Goal: Communication & Community: Answer question/provide support

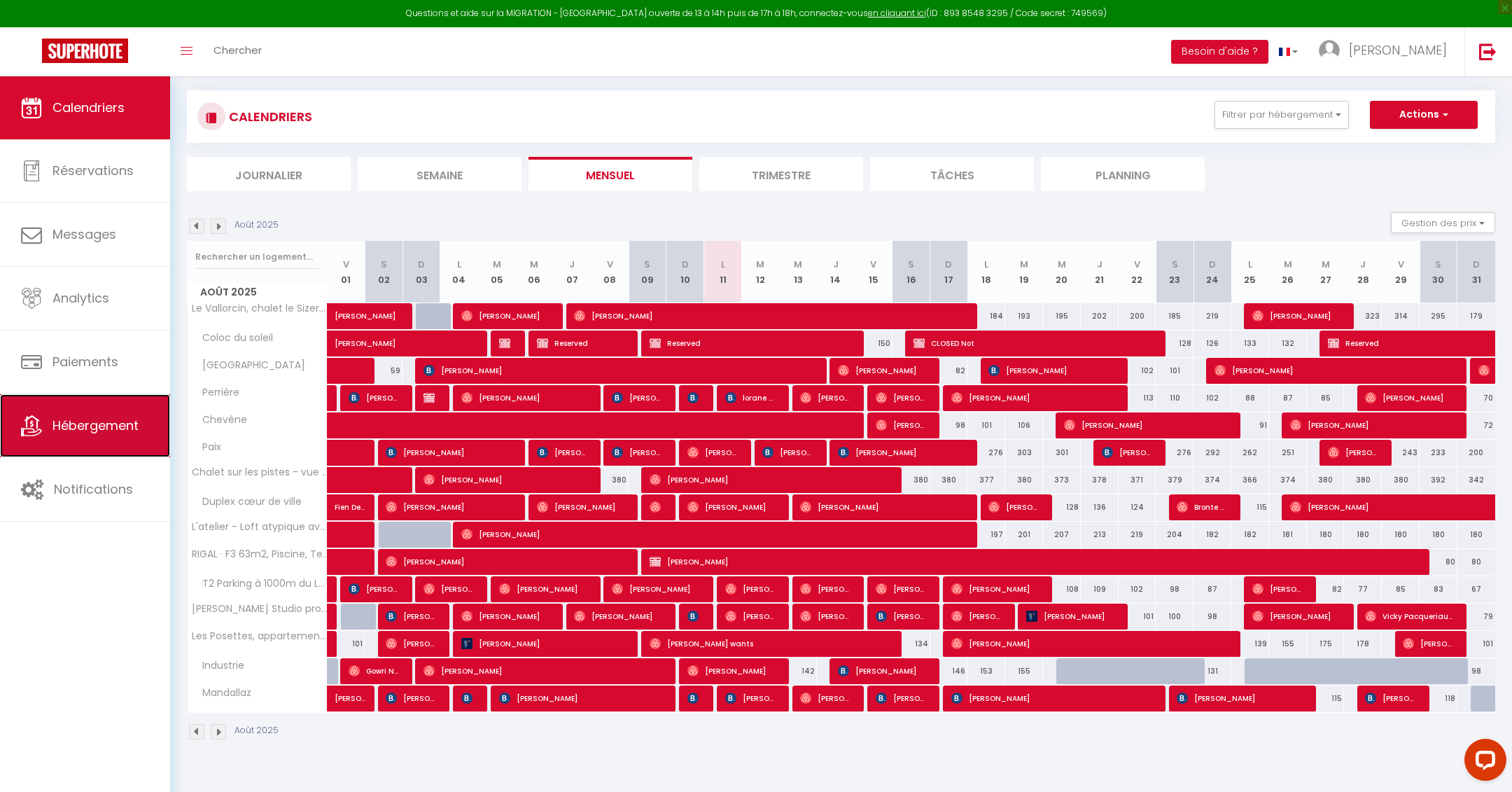
click at [117, 418] on span "Hébergement" at bounding box center [96, 425] width 86 height 18
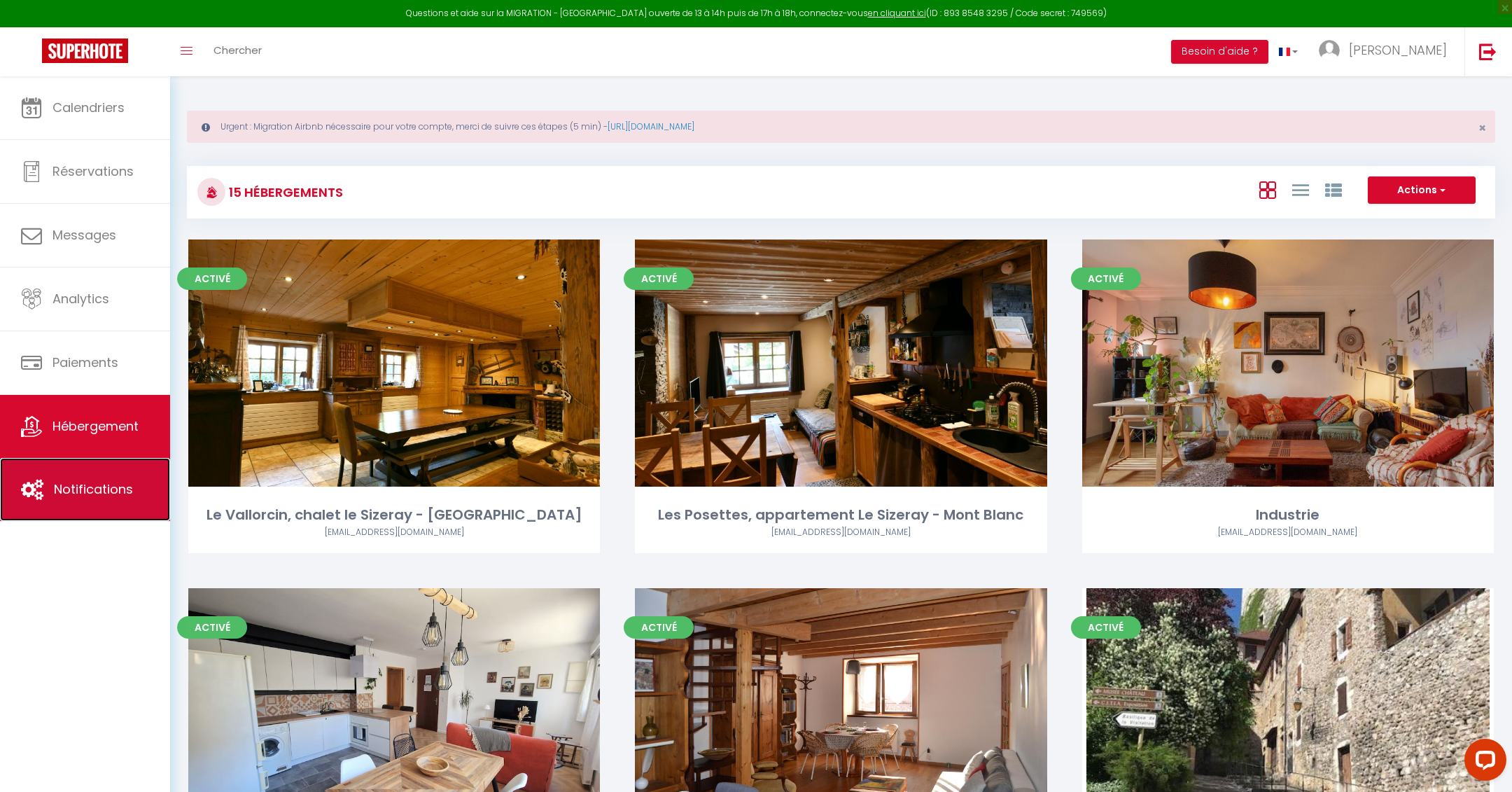
click at [108, 489] on span "Notifications" at bounding box center [93, 489] width 79 height 18
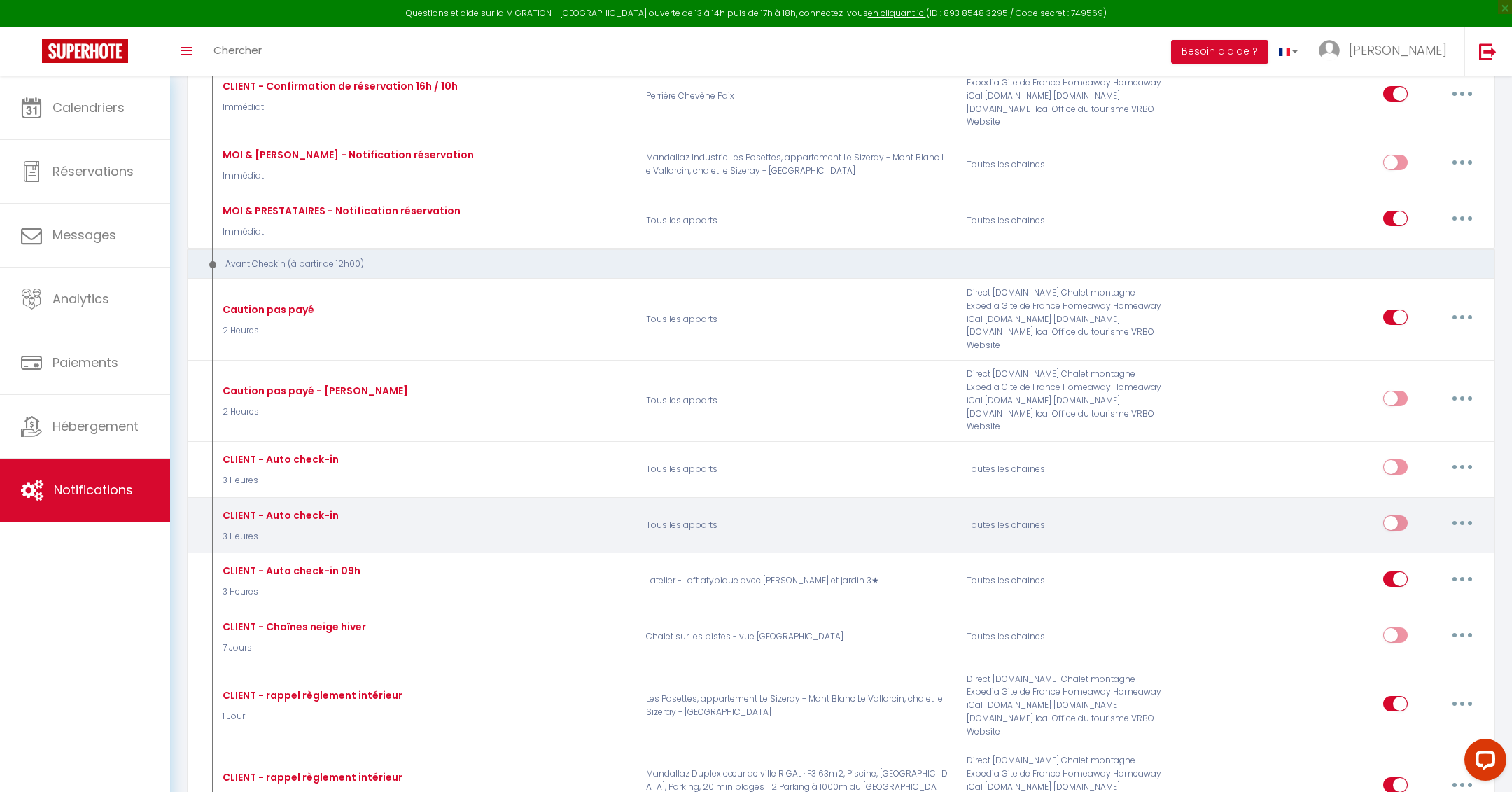
scroll to position [1604, 0]
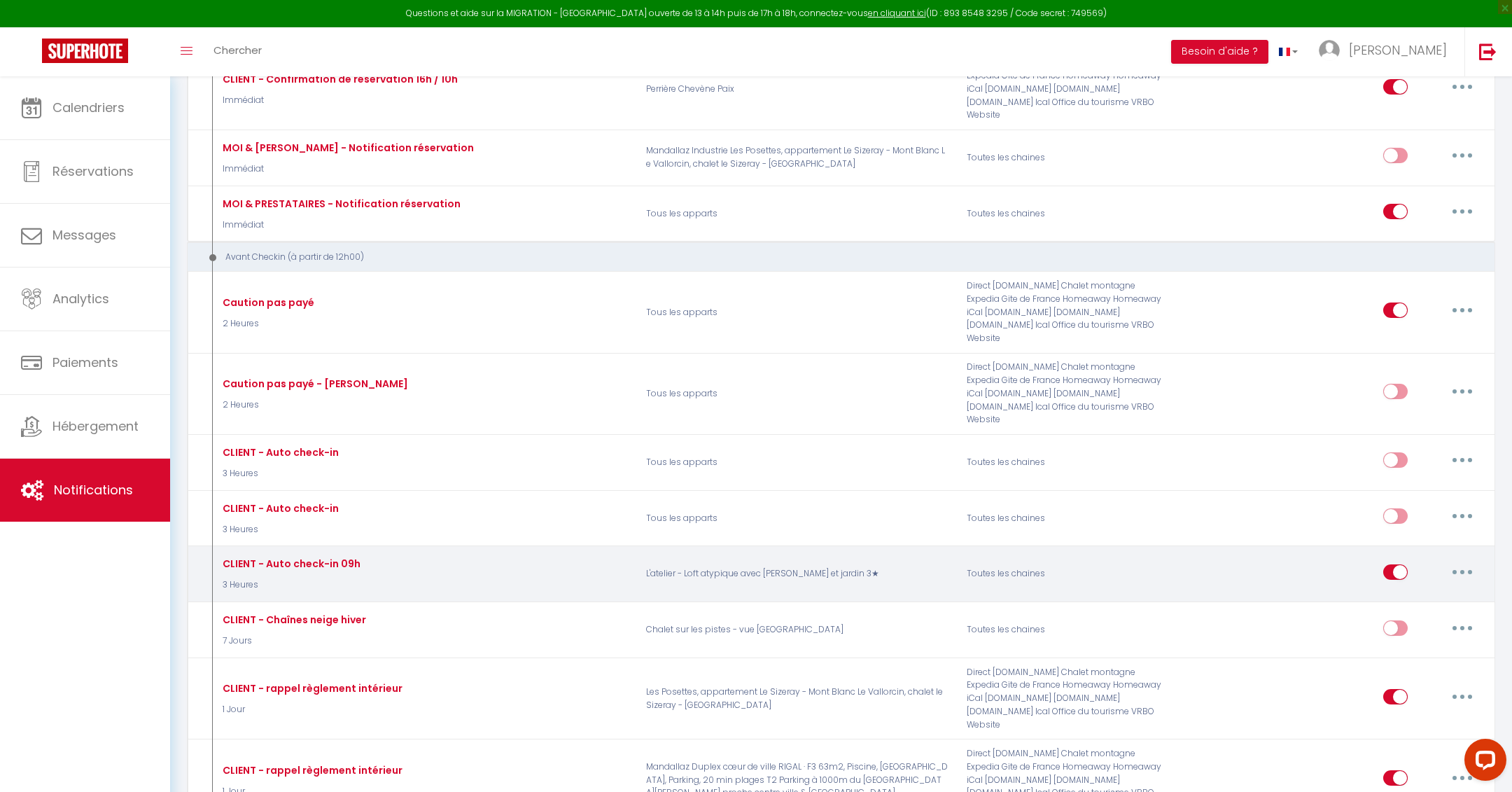
click at [1481, 560] on button "button" at bounding box center [1462, 571] width 39 height 23
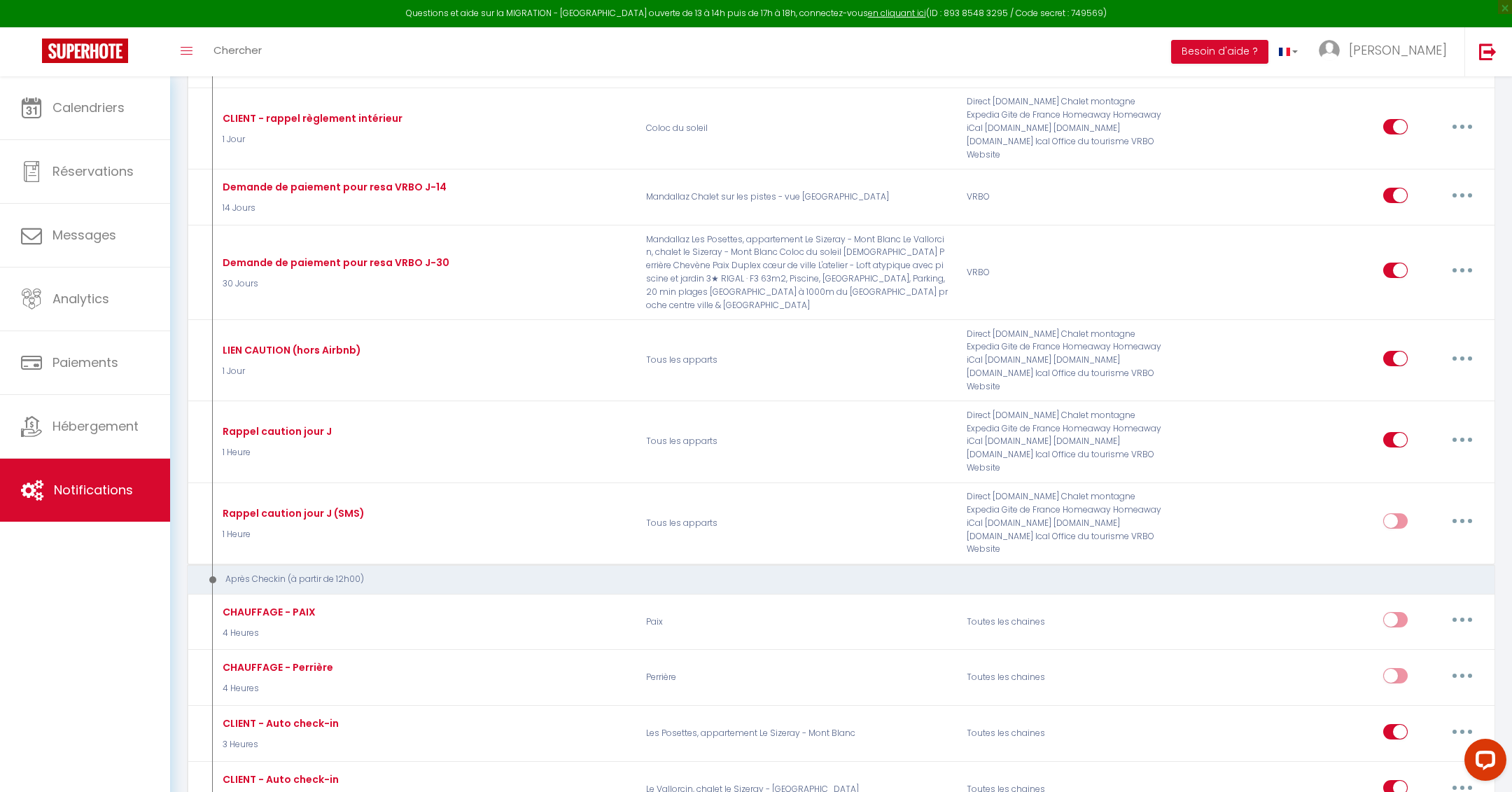
scroll to position [2969, 0]
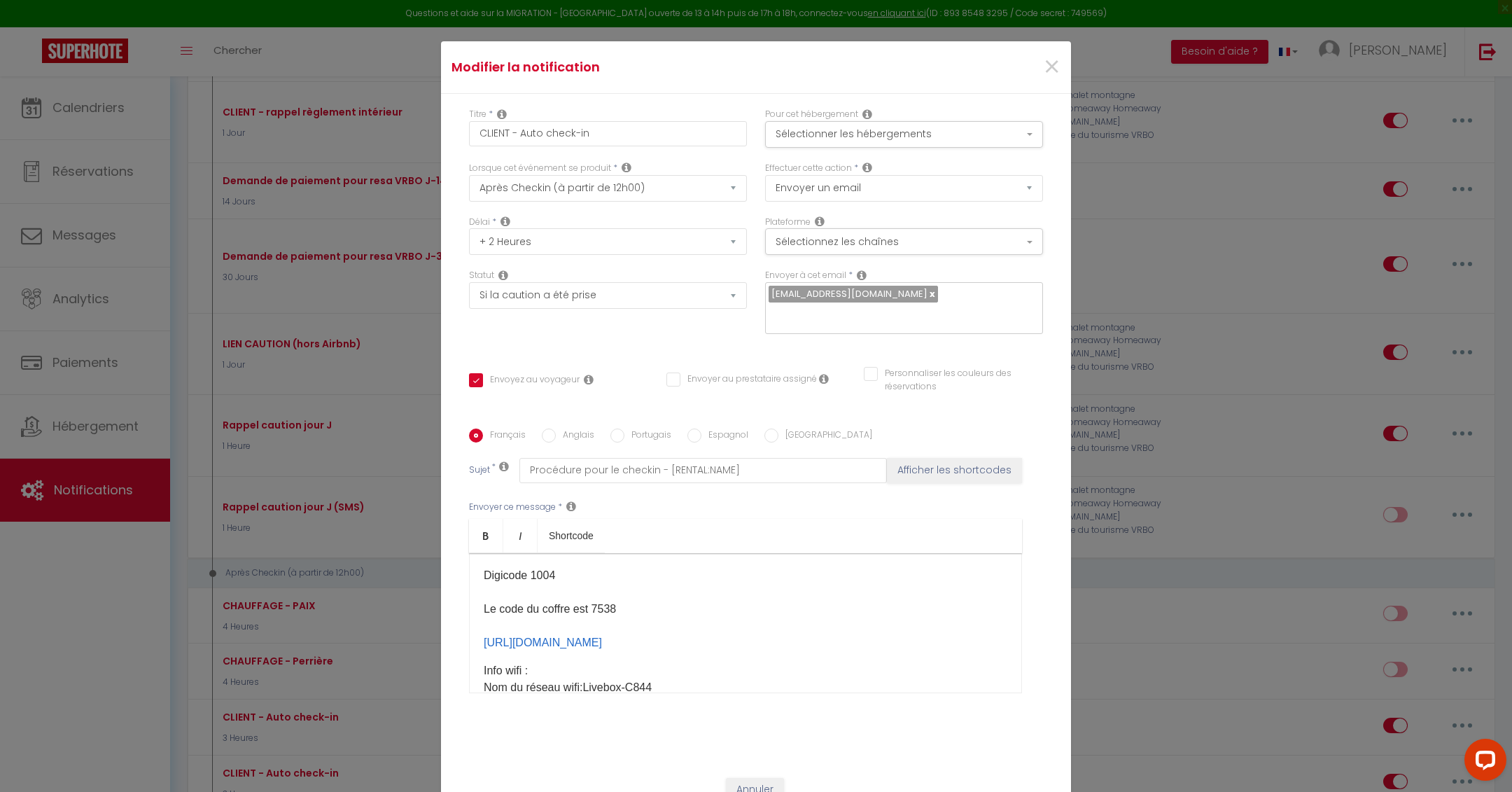
scroll to position [40, 0]
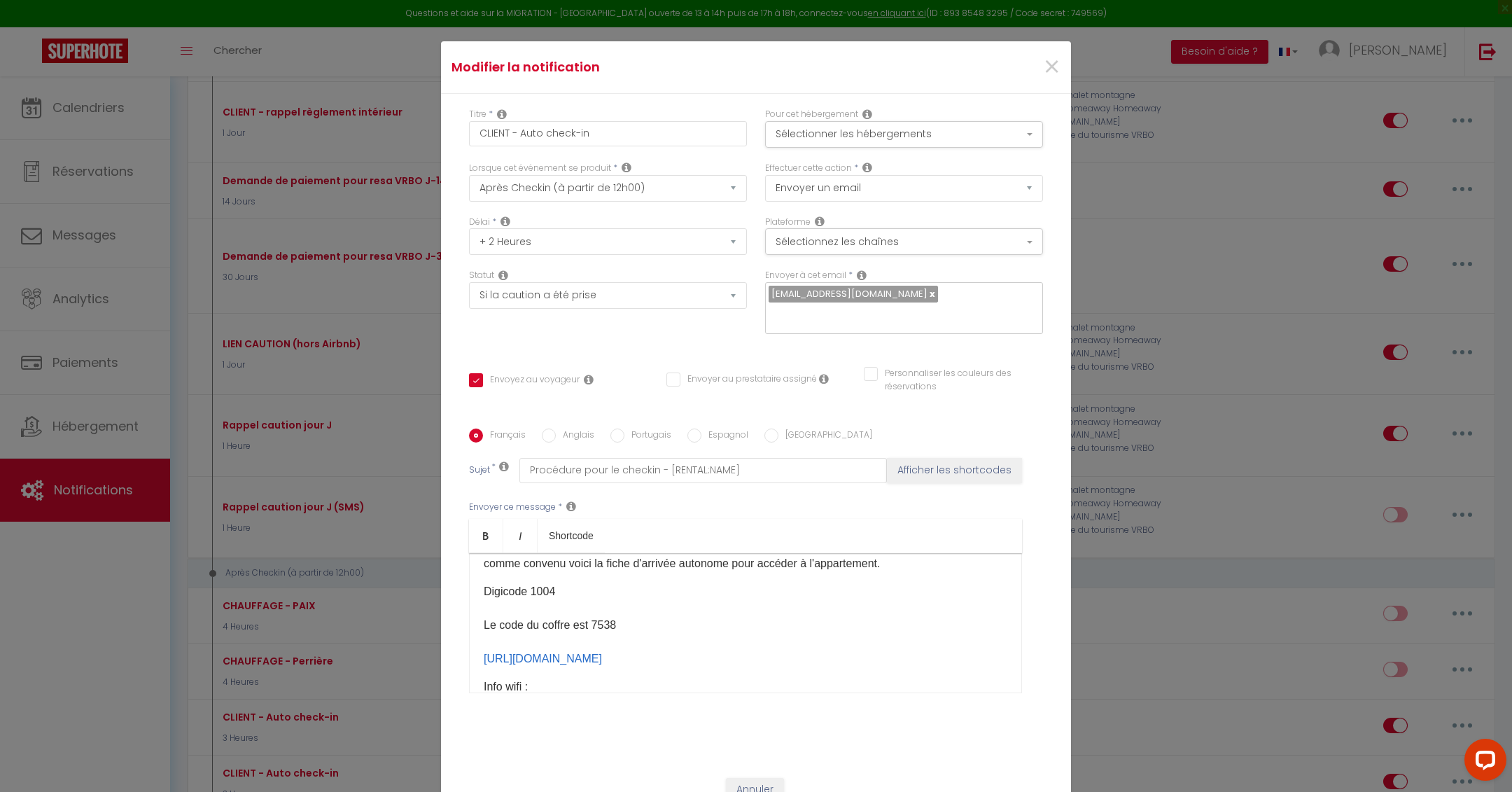
click at [723, 620] on p "Digicode 1004 Le code du coffre est 7538 [URL][DOMAIN_NAME] ​" at bounding box center [746, 625] width 524 height 84
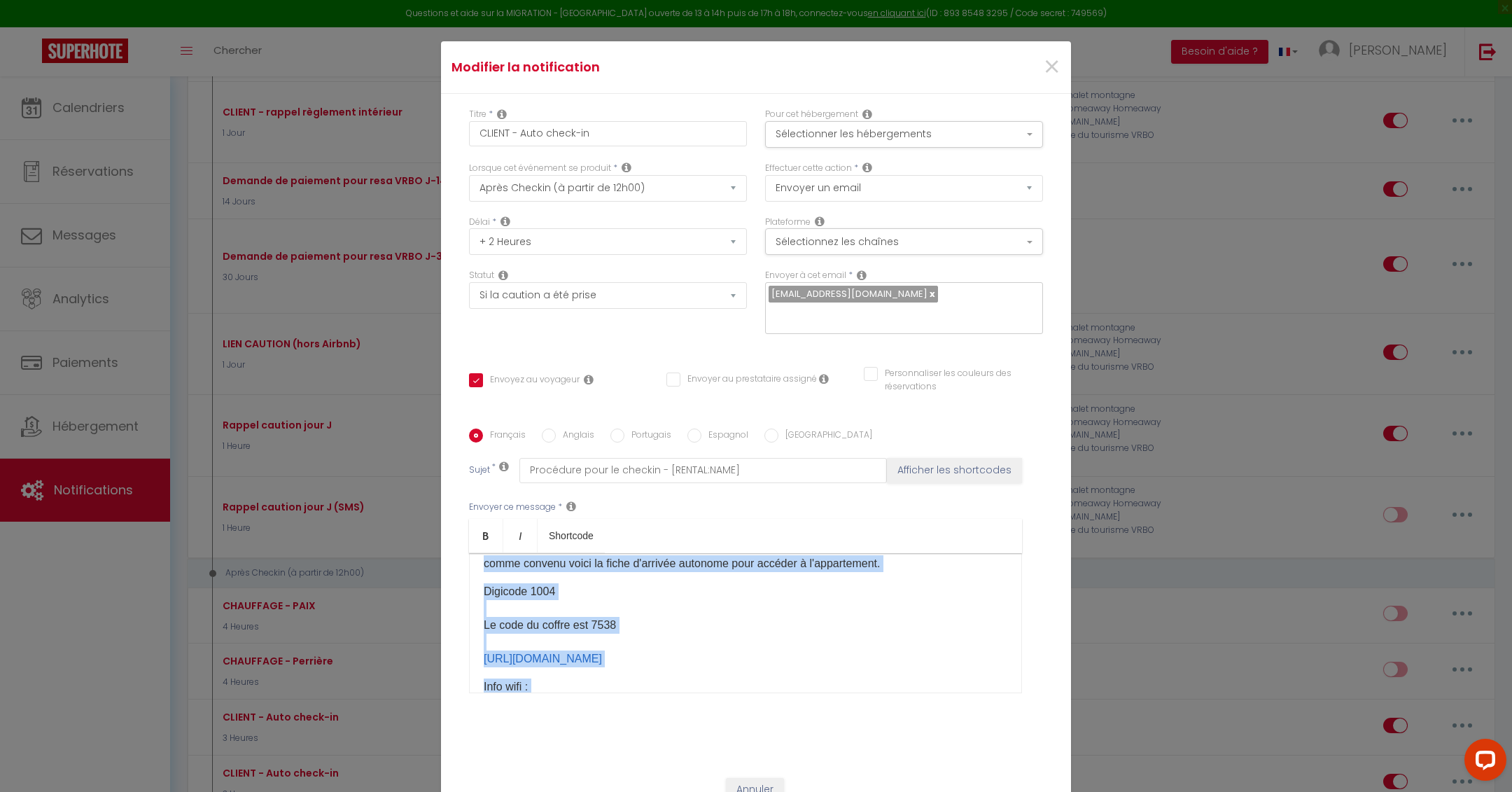
copy div "Bonjour [GUEST:FIRST_NAME], comme convenu voici la fiche d'arrivée autonome pou…"
click at [1049, 60] on span "×" at bounding box center [1052, 67] width 18 height 42
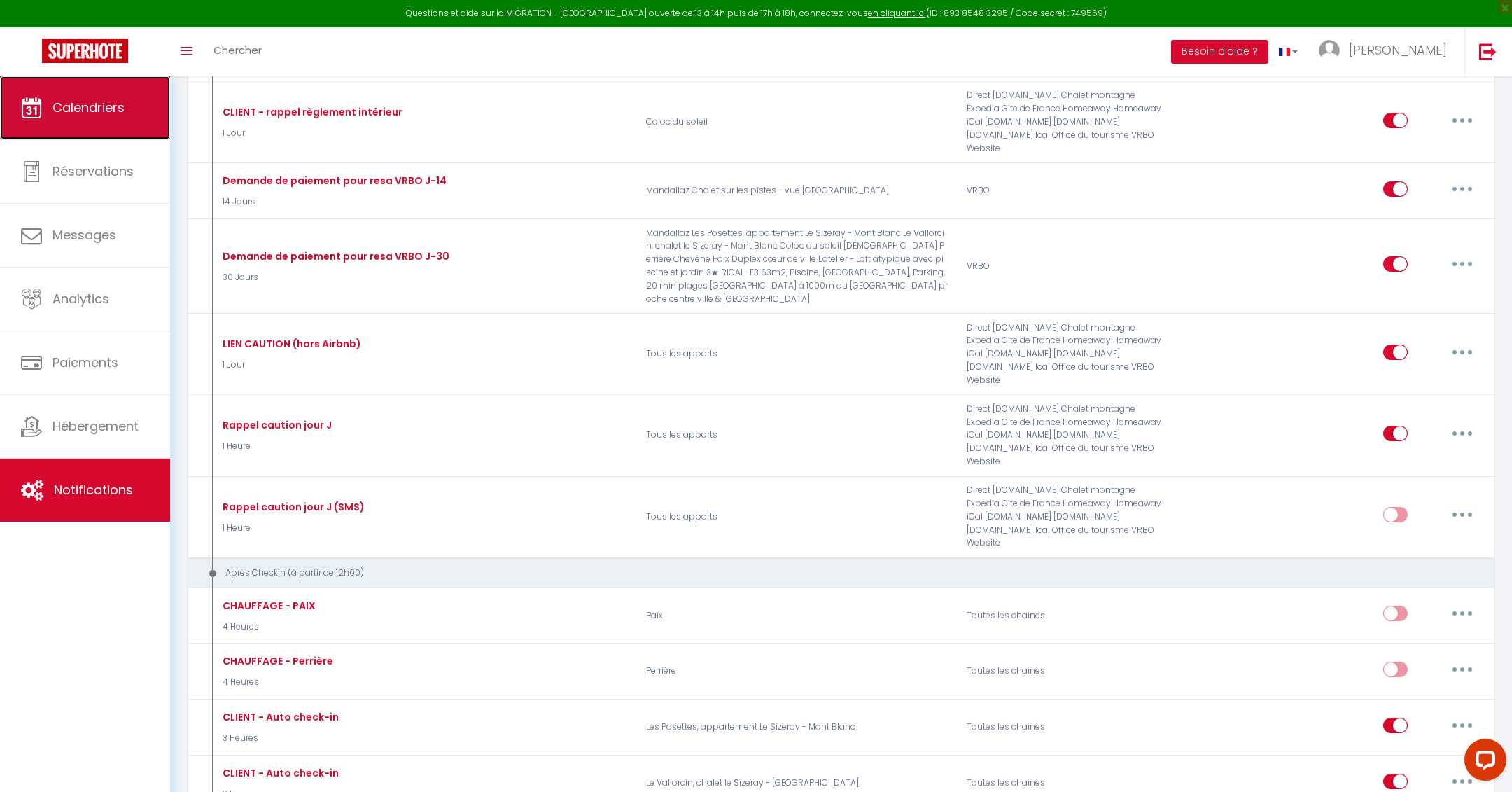
click at [71, 117] on link "Calendriers" at bounding box center [85, 107] width 170 height 63
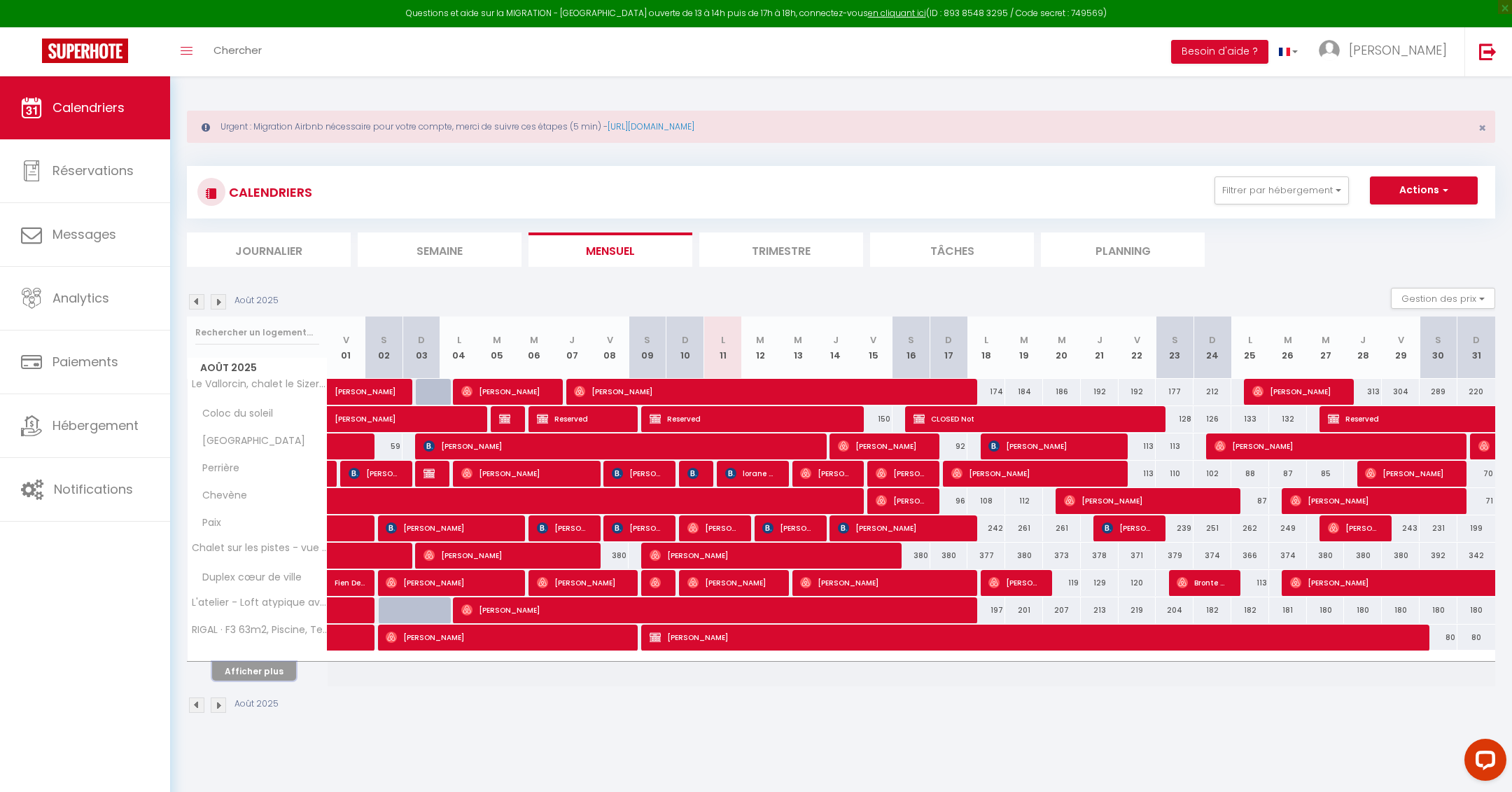
click at [274, 673] on button "Afficher plus" at bounding box center [254, 671] width 84 height 19
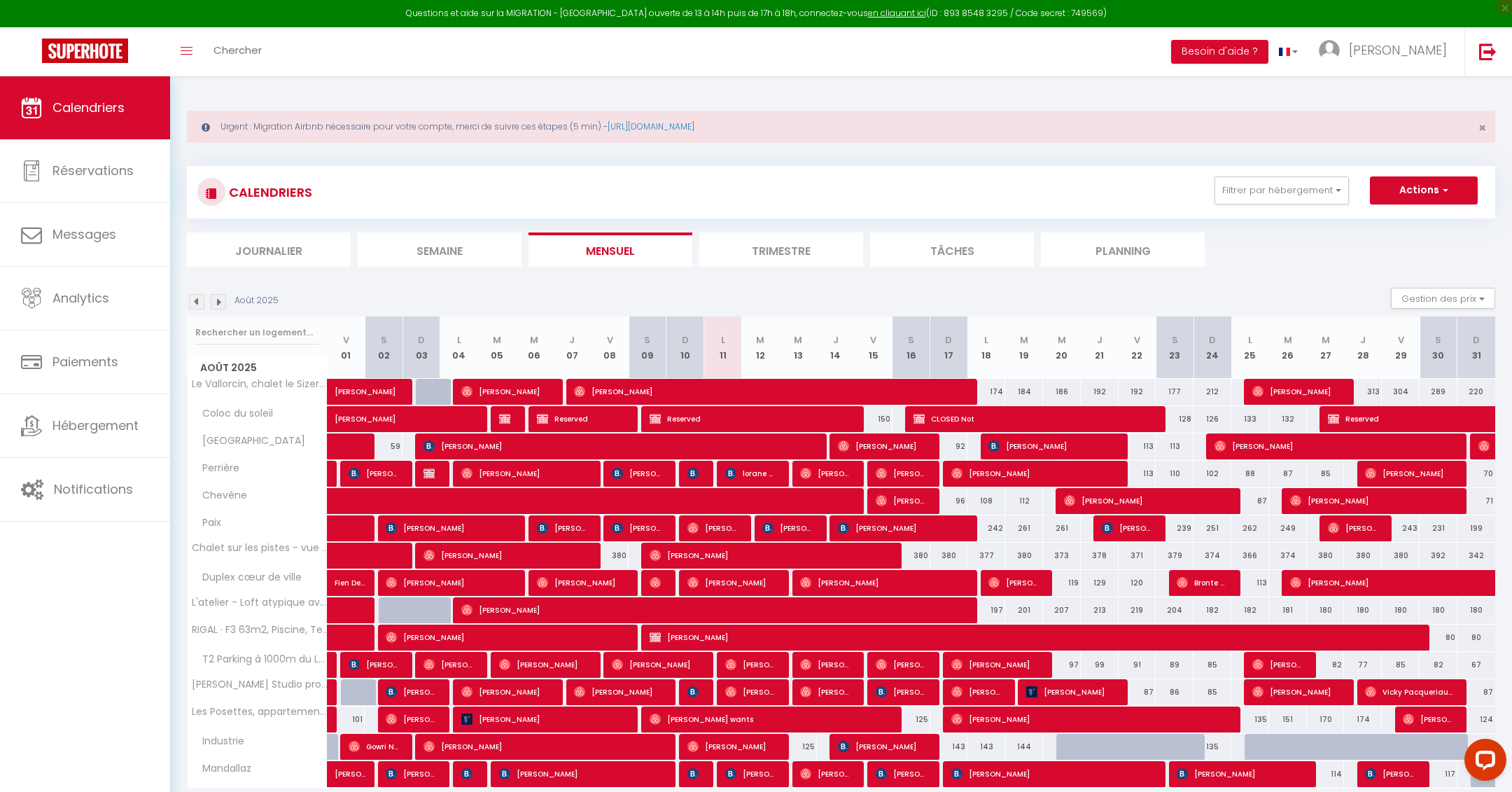
scroll to position [75, 0]
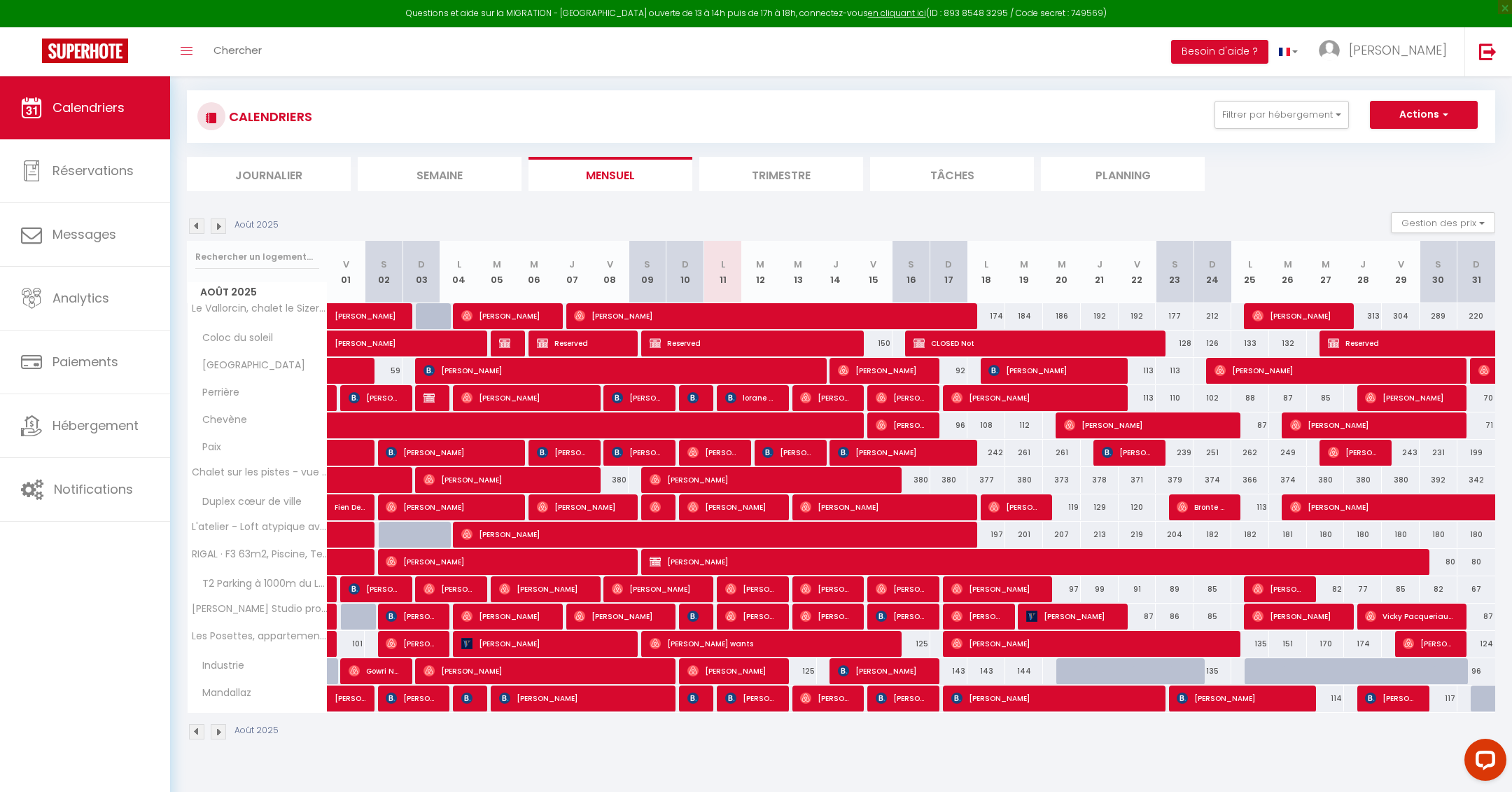
click at [211, 227] on img at bounding box center [218, 226] width 16 height 16
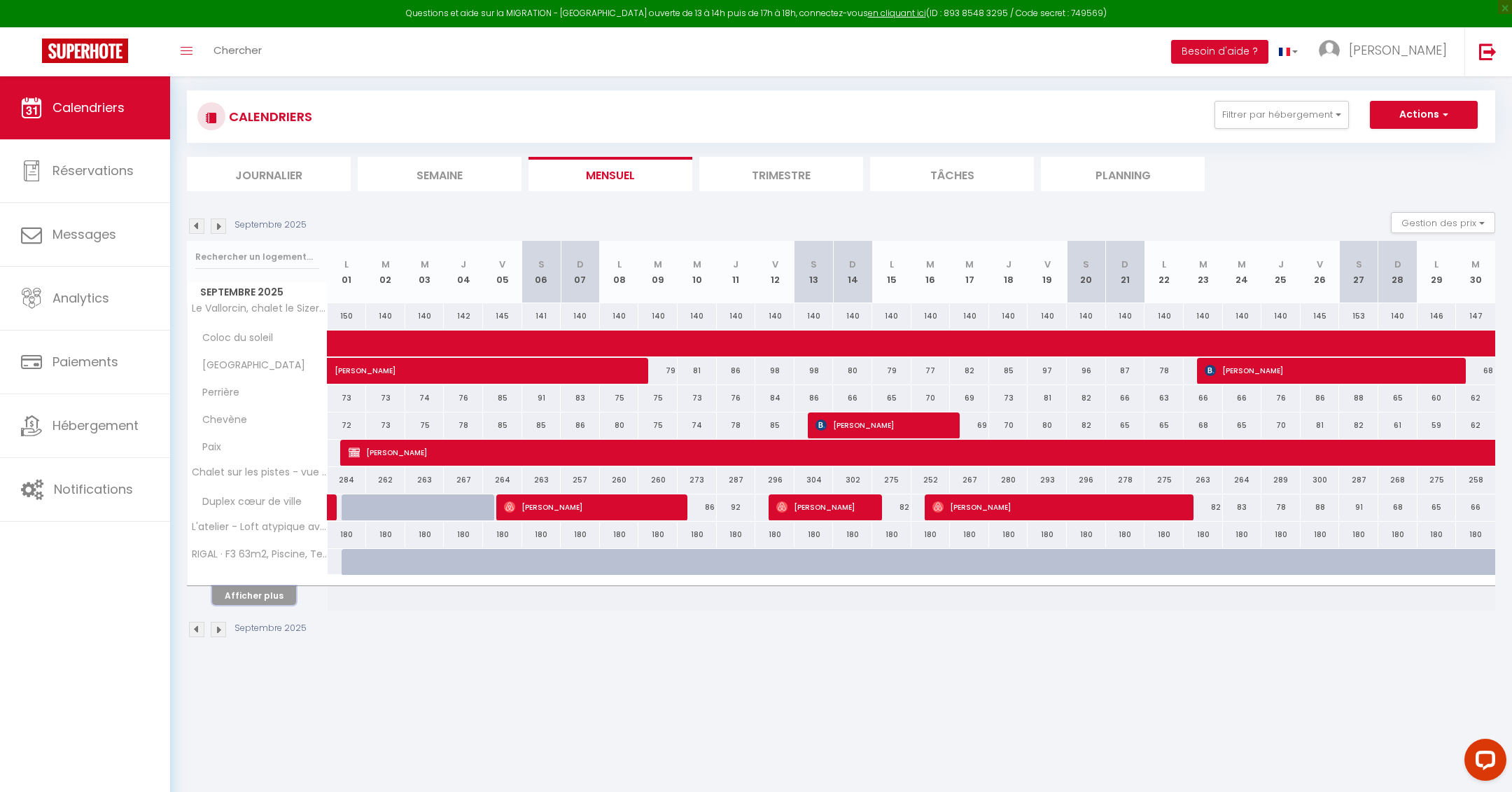
click at [255, 591] on button "Afficher plus" at bounding box center [254, 595] width 84 height 19
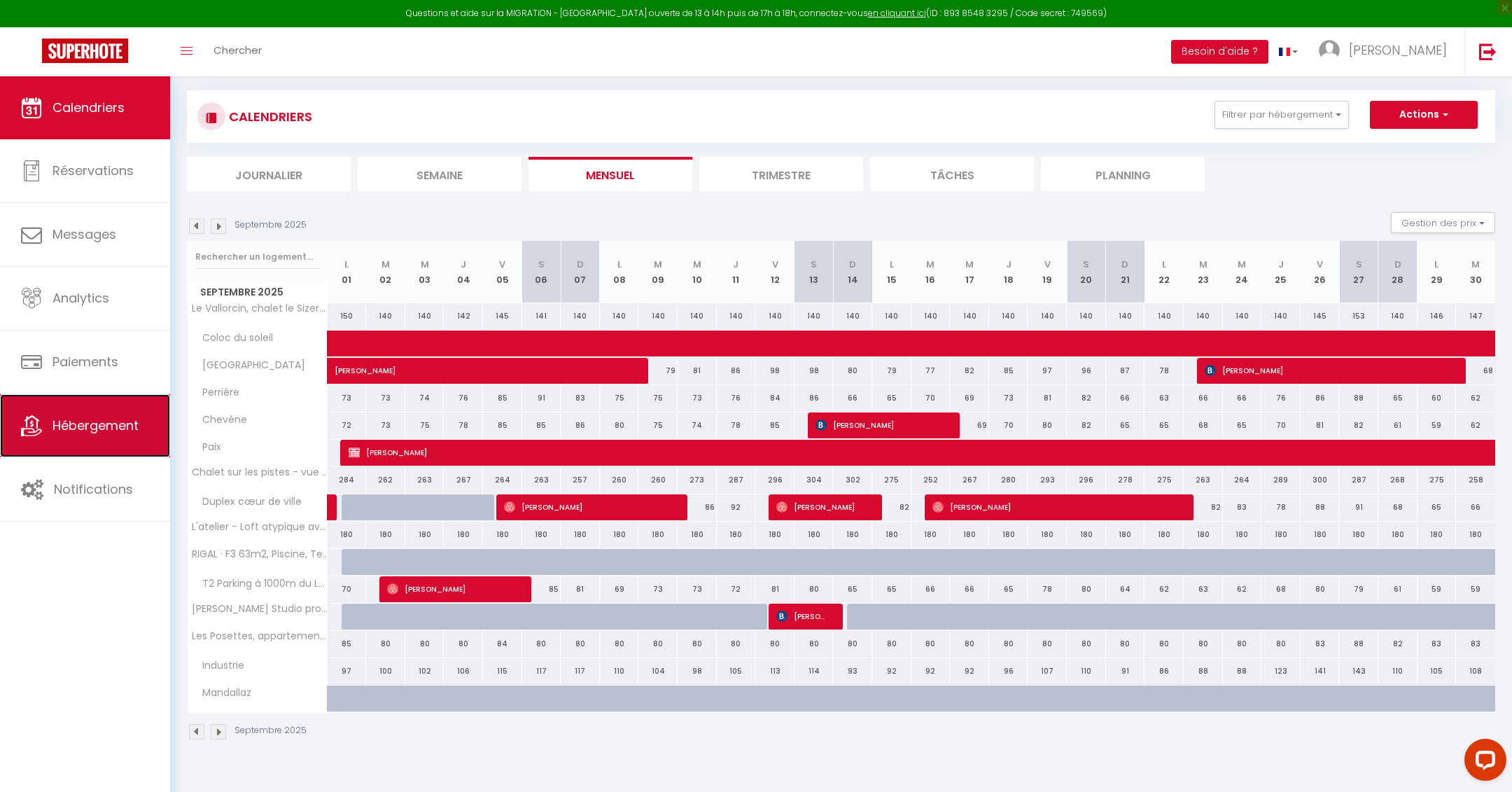
click at [100, 441] on link "Hébergement" at bounding box center [85, 425] width 170 height 63
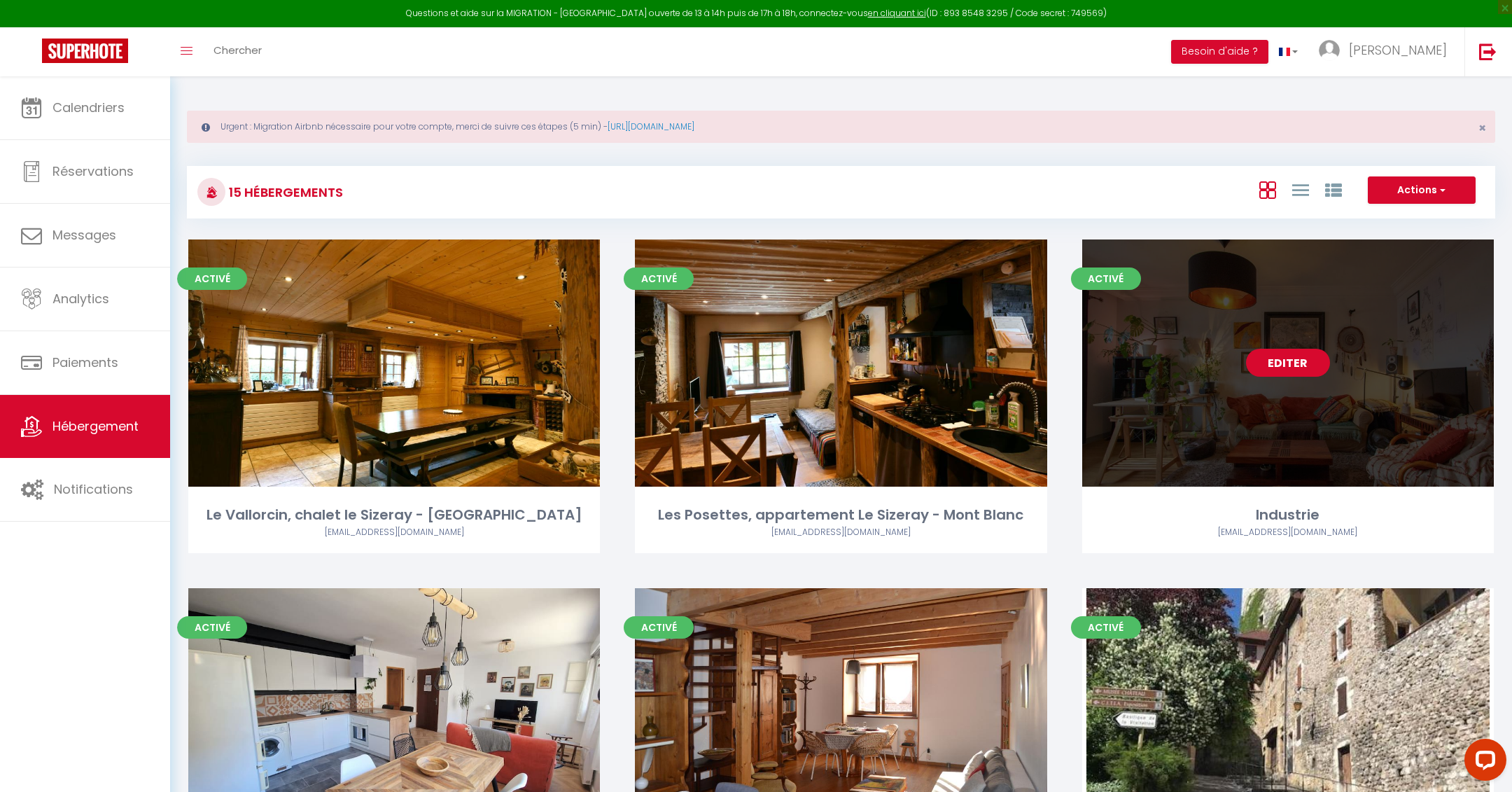
click at [1296, 366] on link "Editer" at bounding box center [1288, 363] width 84 height 28
select select "3"
select select "2"
select select "1"
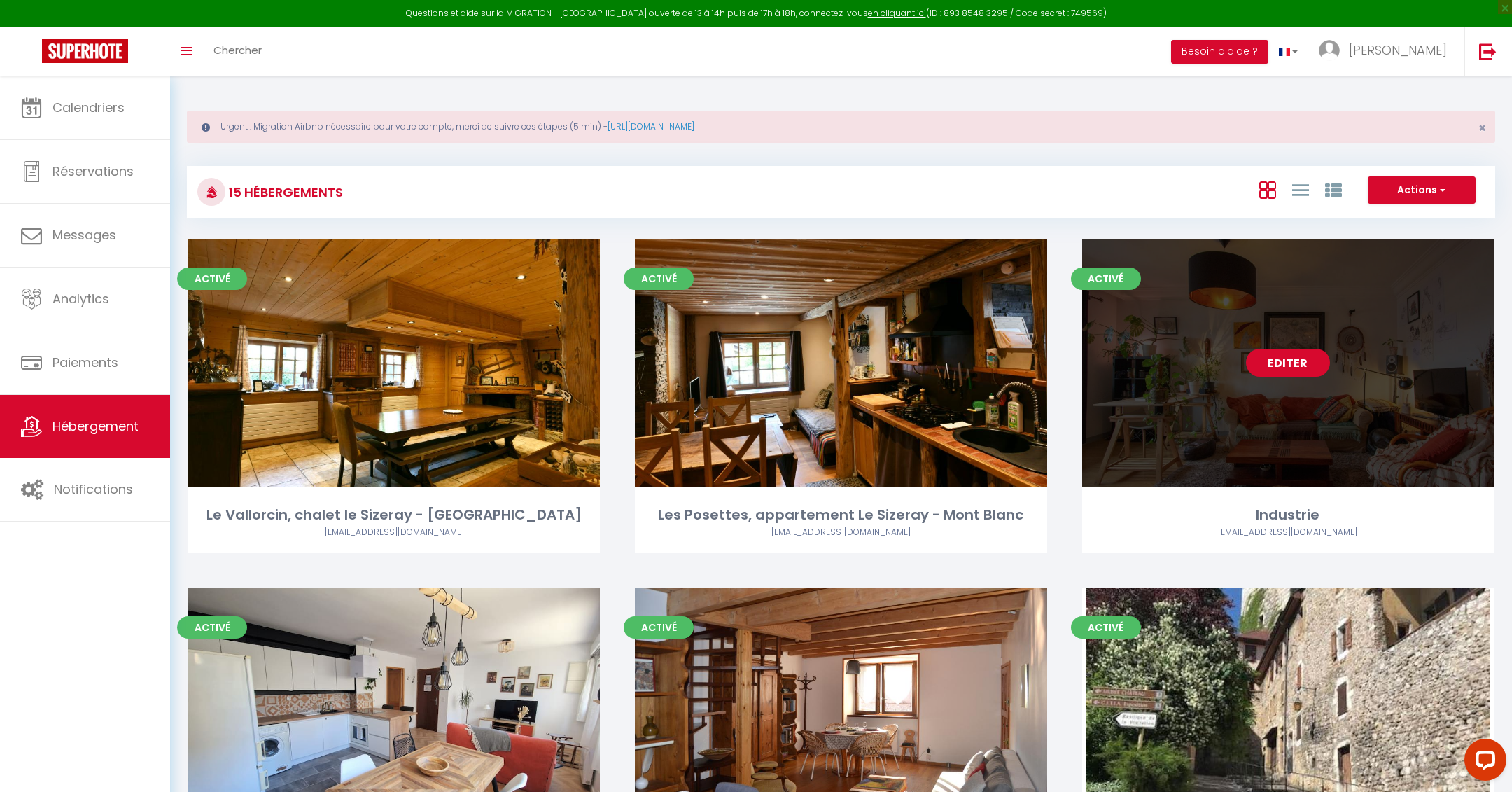
select select
select select "28"
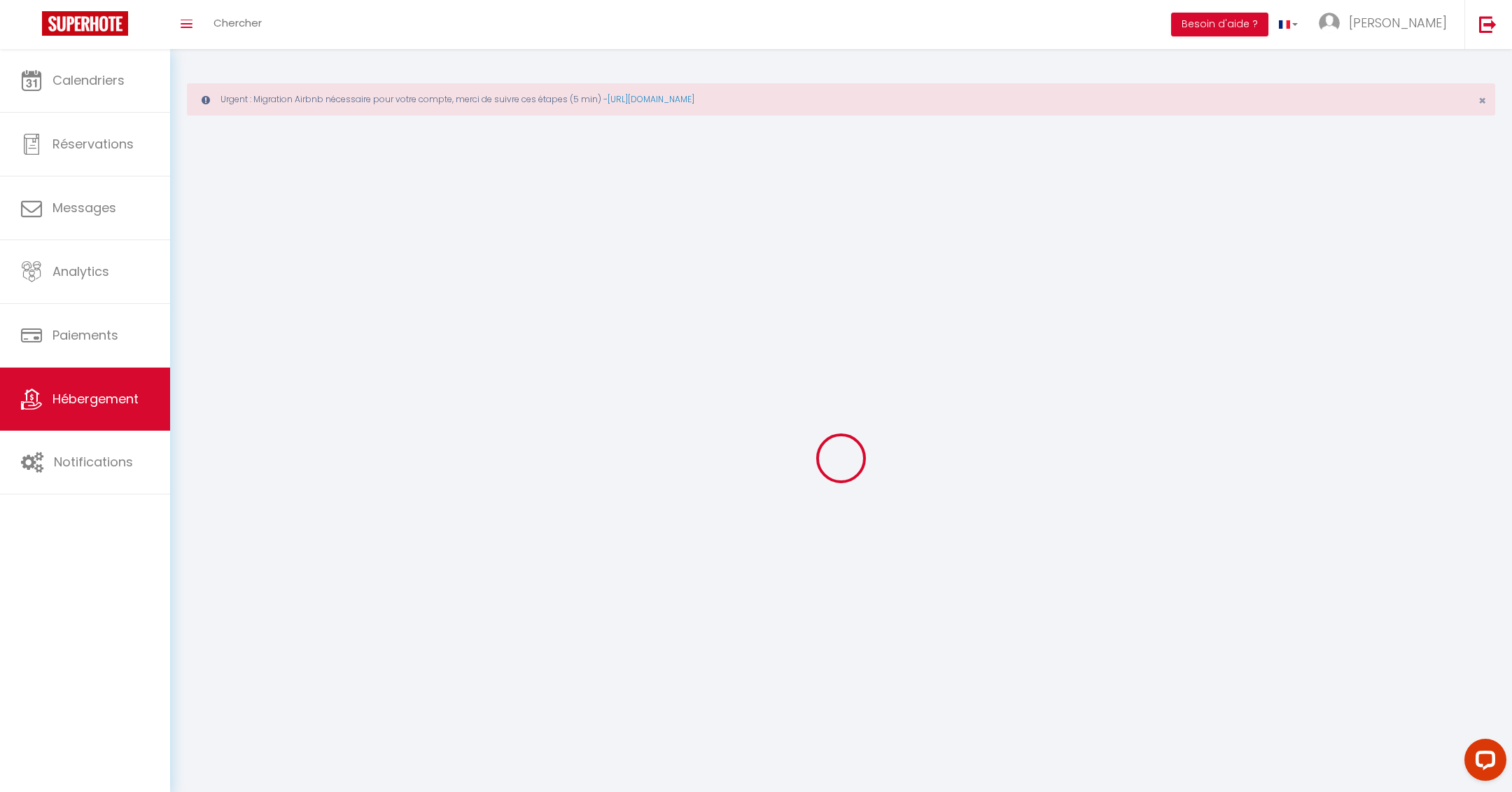
select select
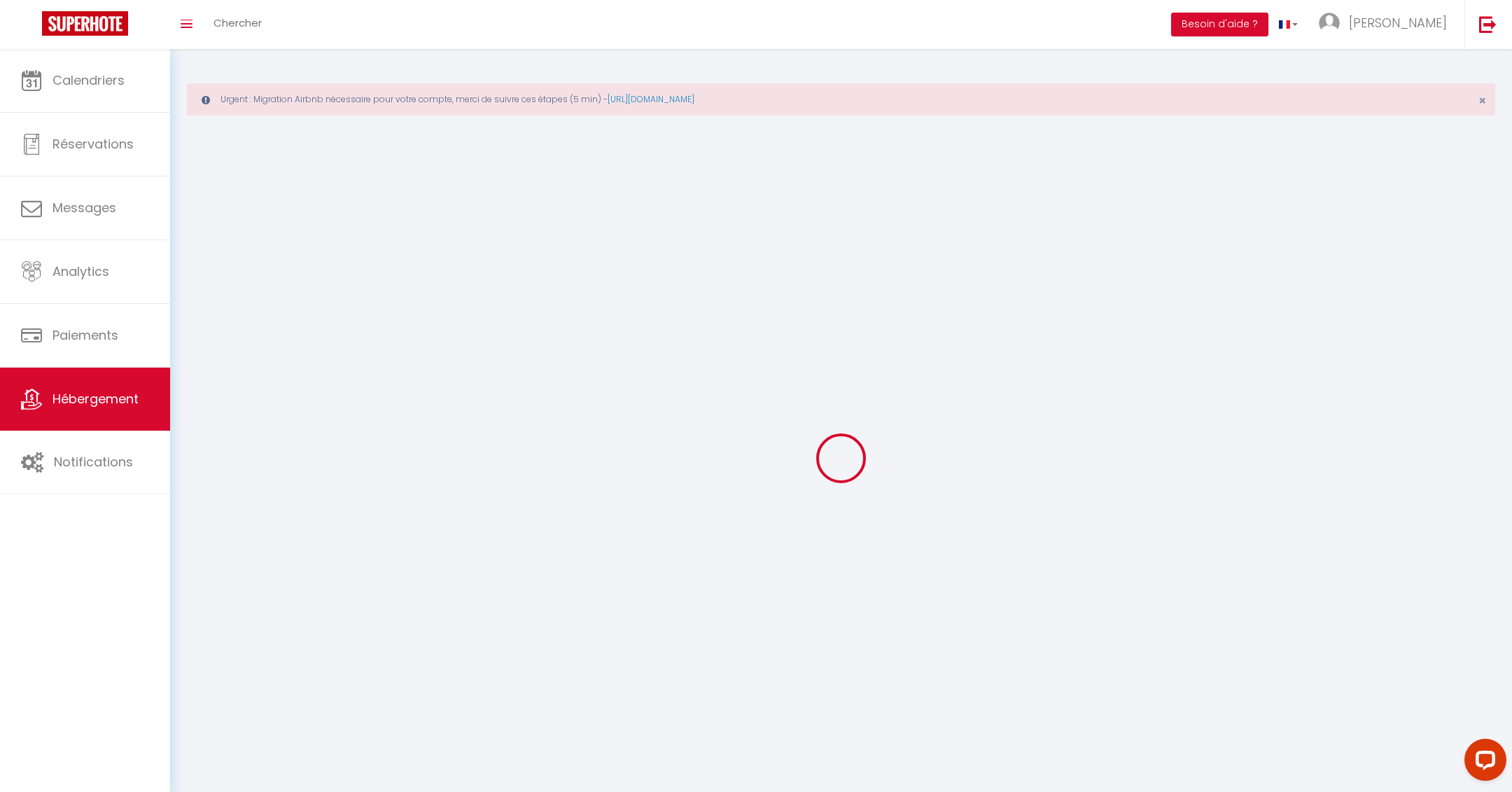
select select
checkbox input "false"
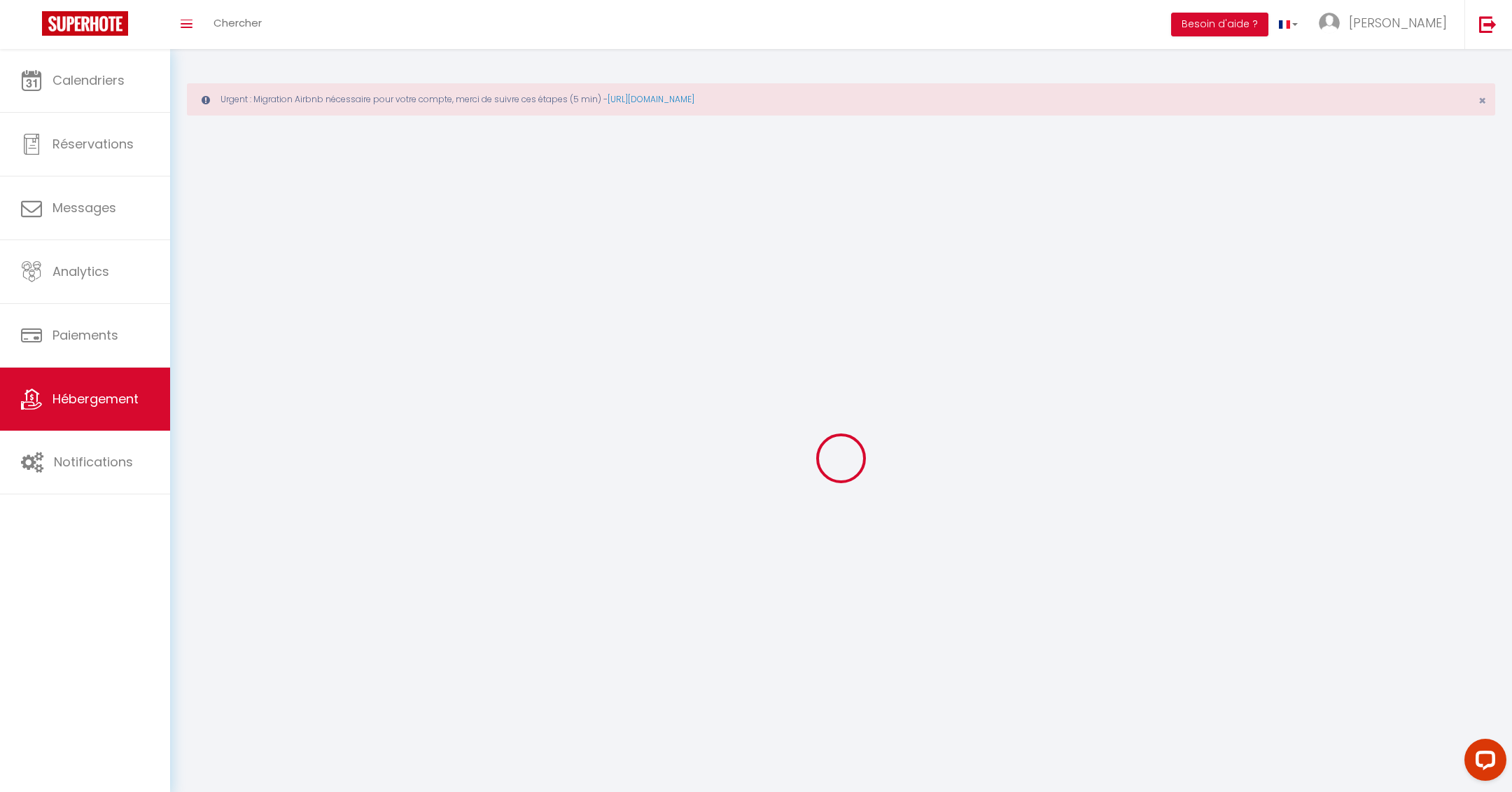
select select
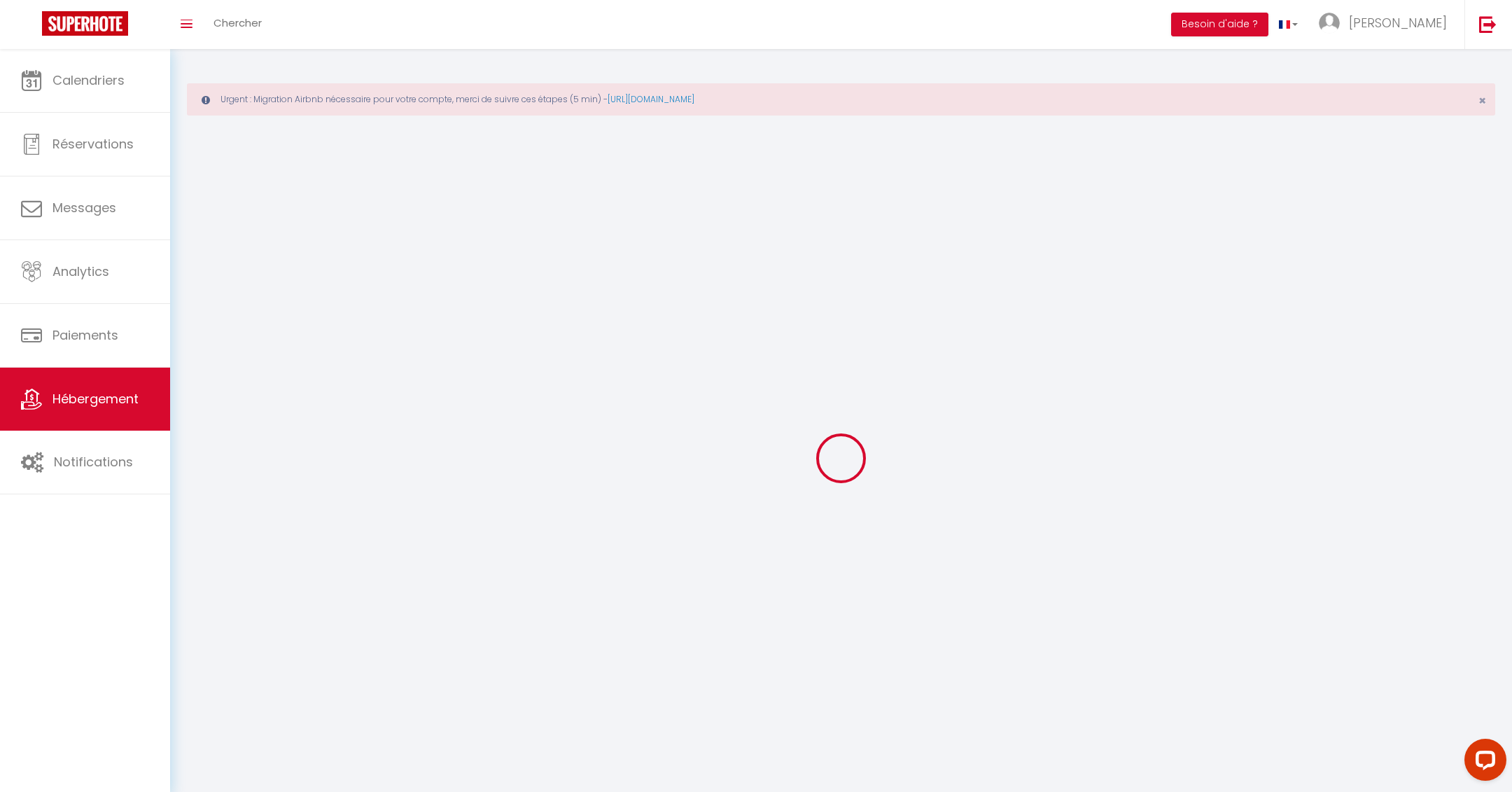
select select
checkbox input "false"
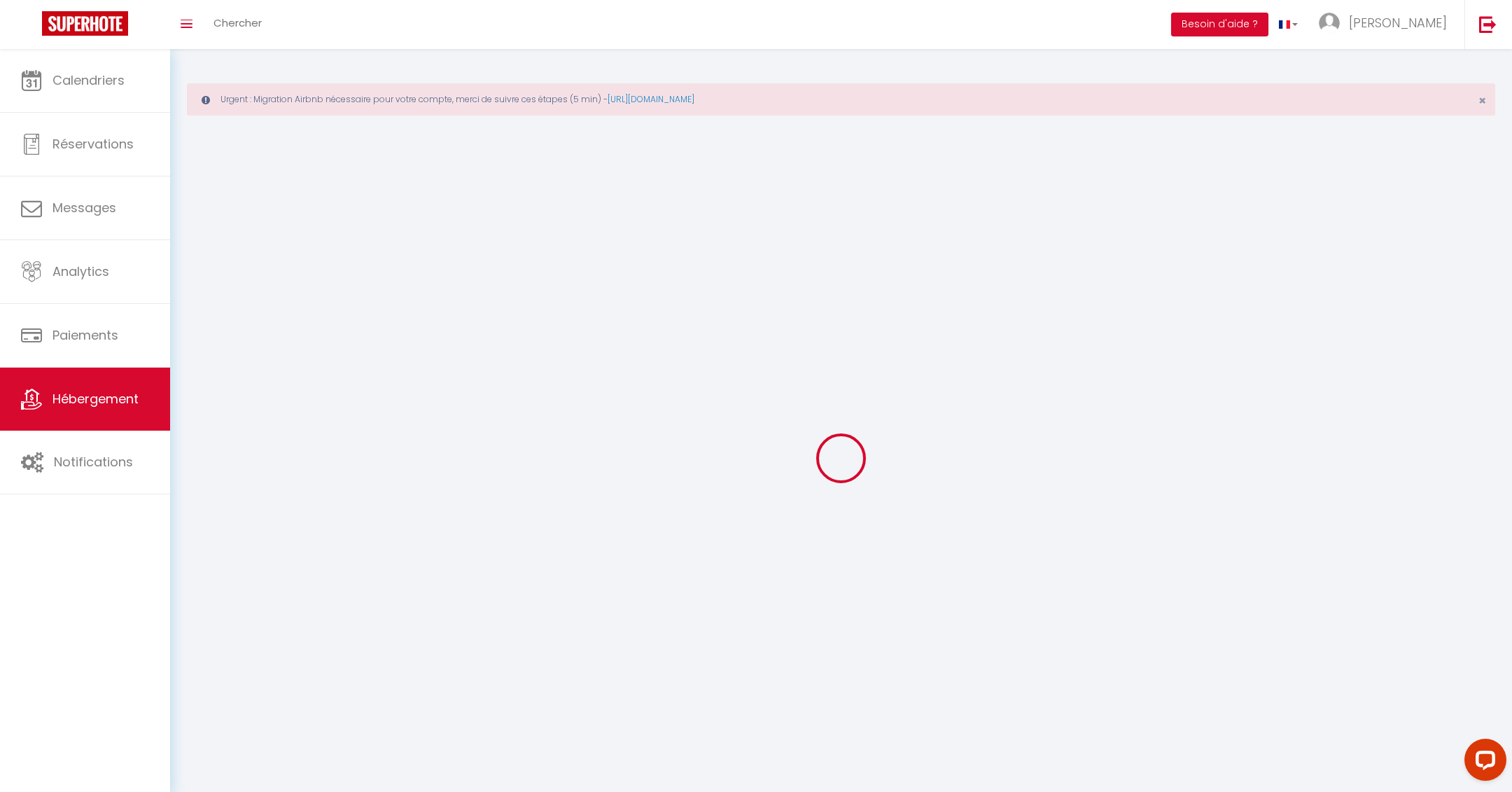
checkbox input "false"
select select
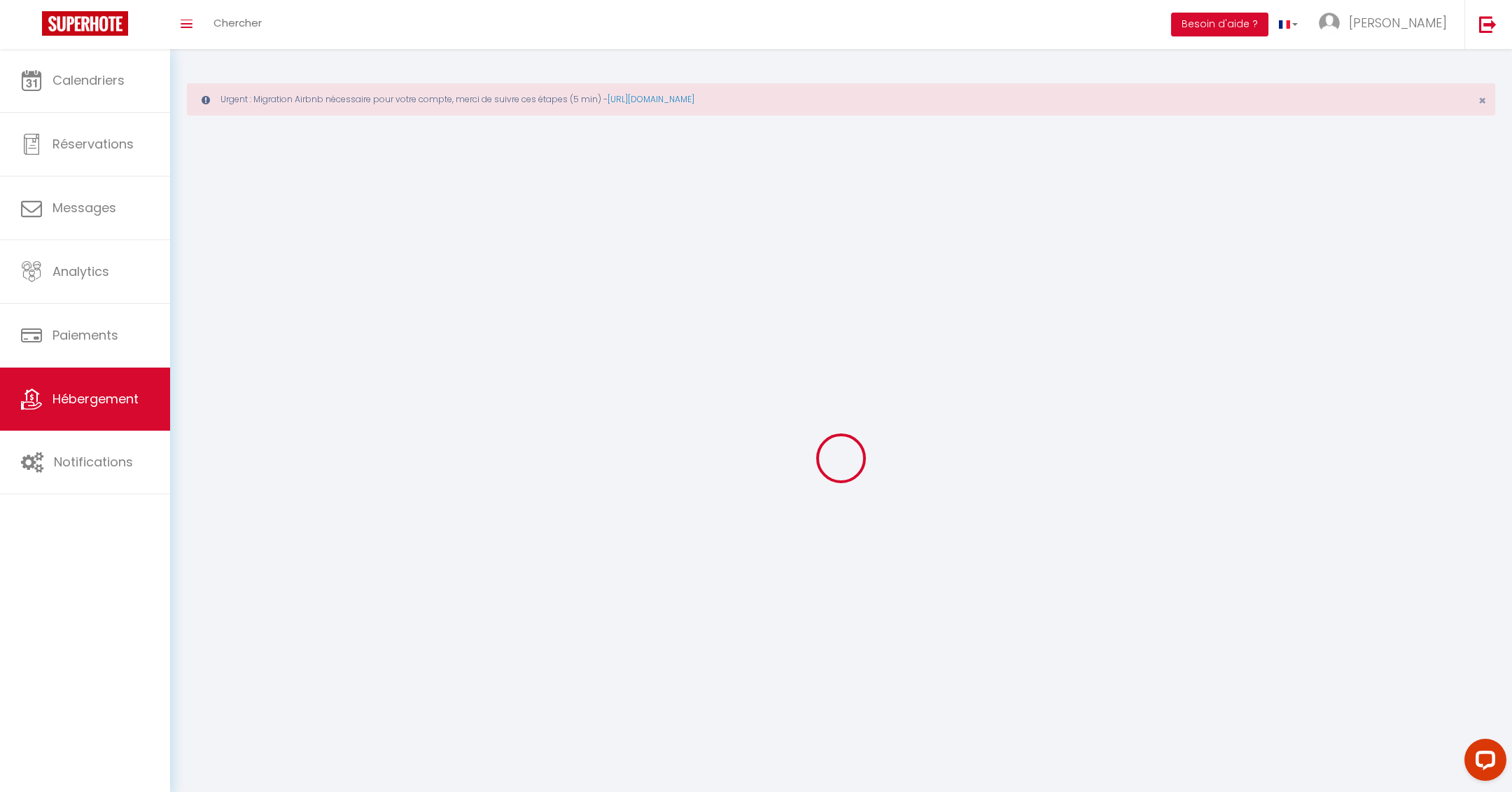
select select
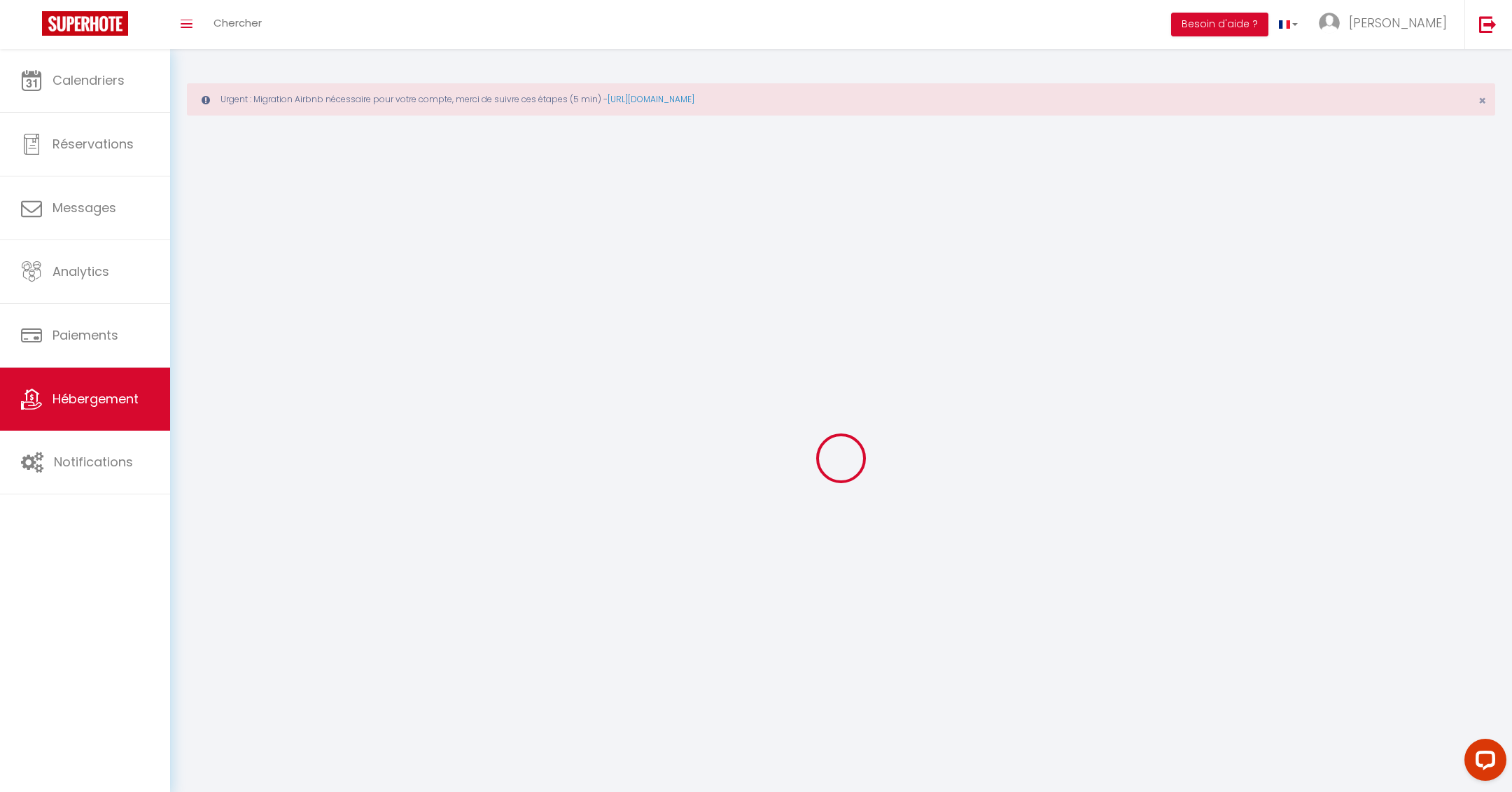
checkbox input "false"
select select
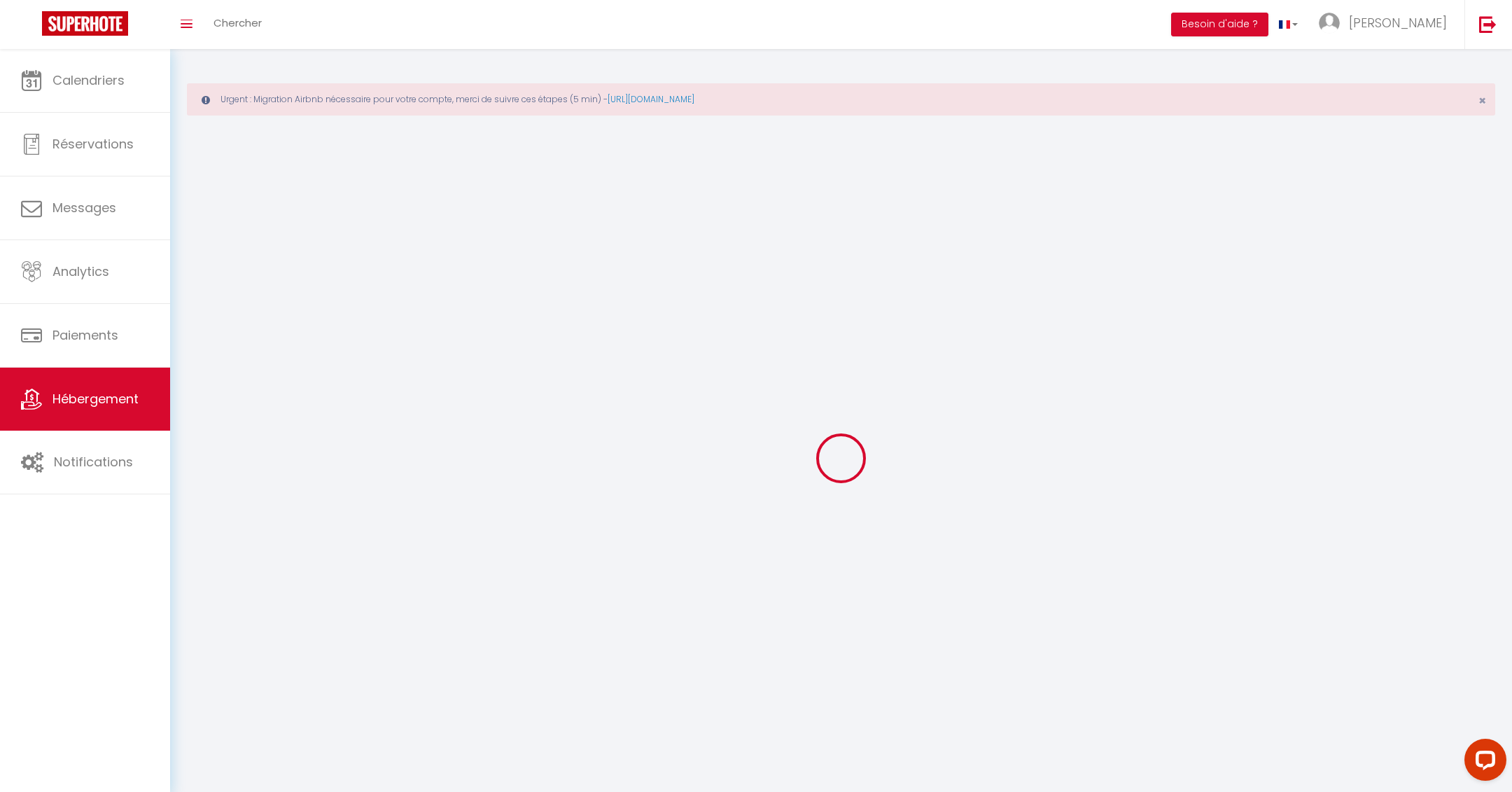
select select
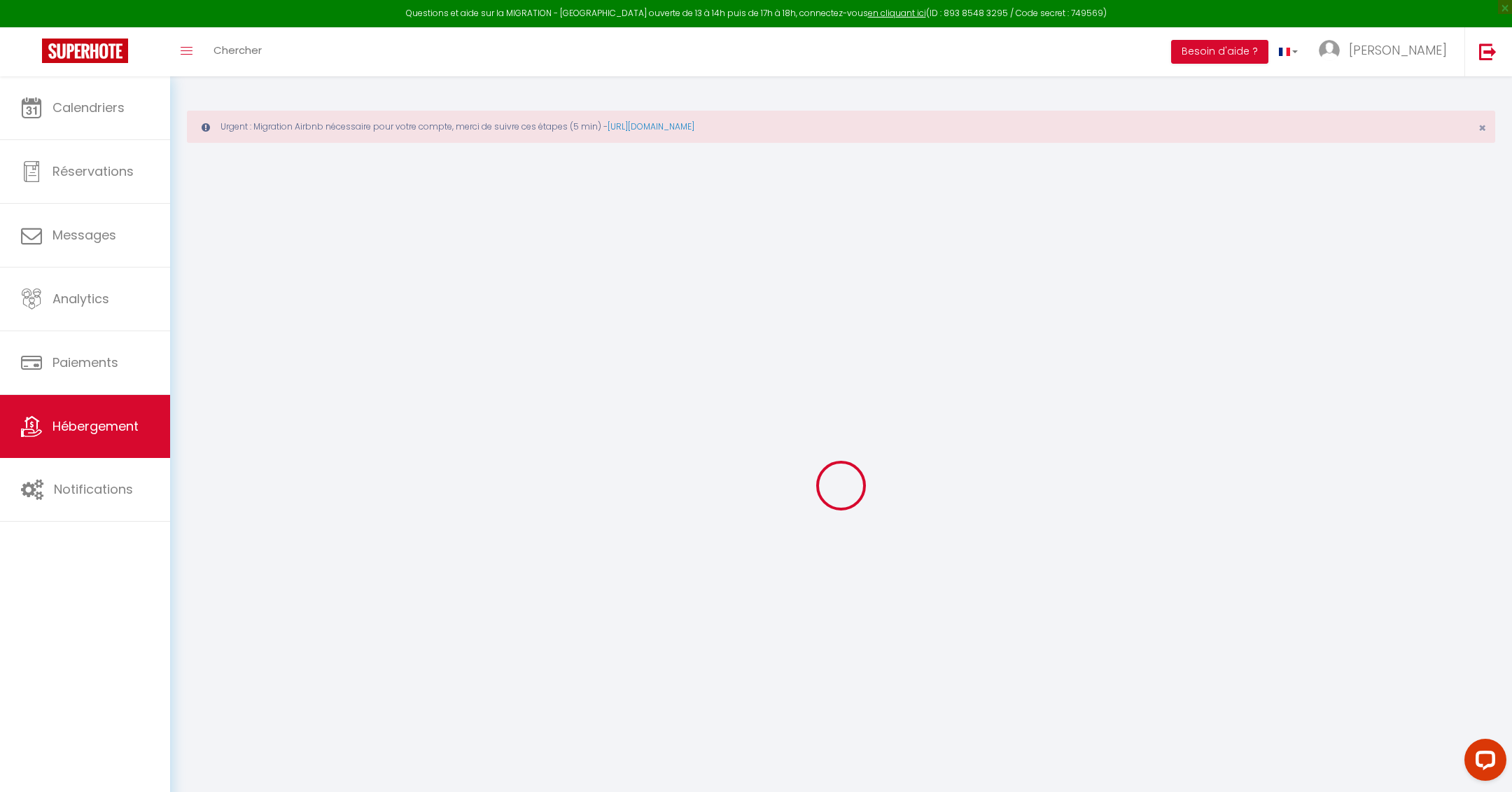
select select
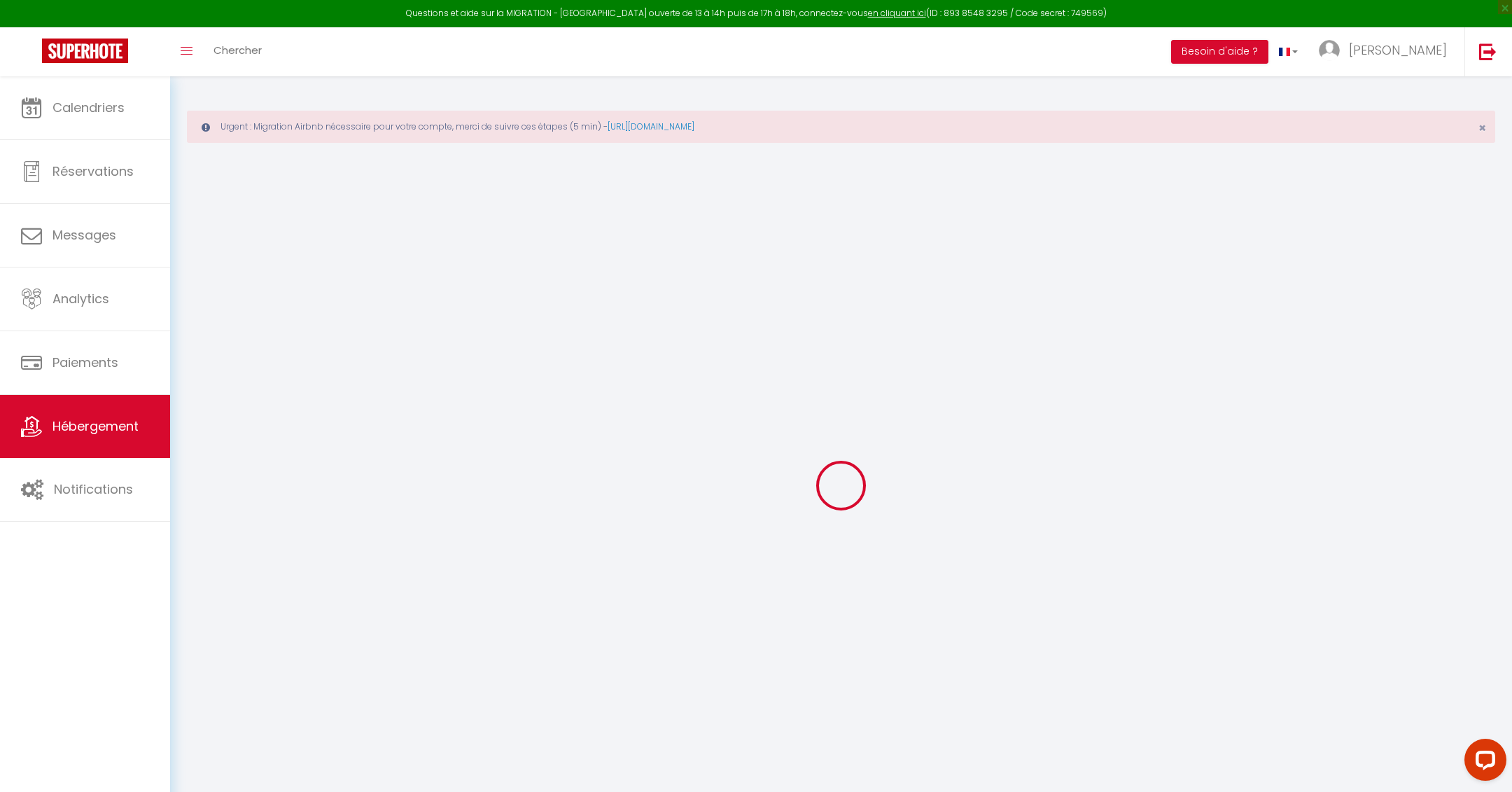
select select
checkbox input "false"
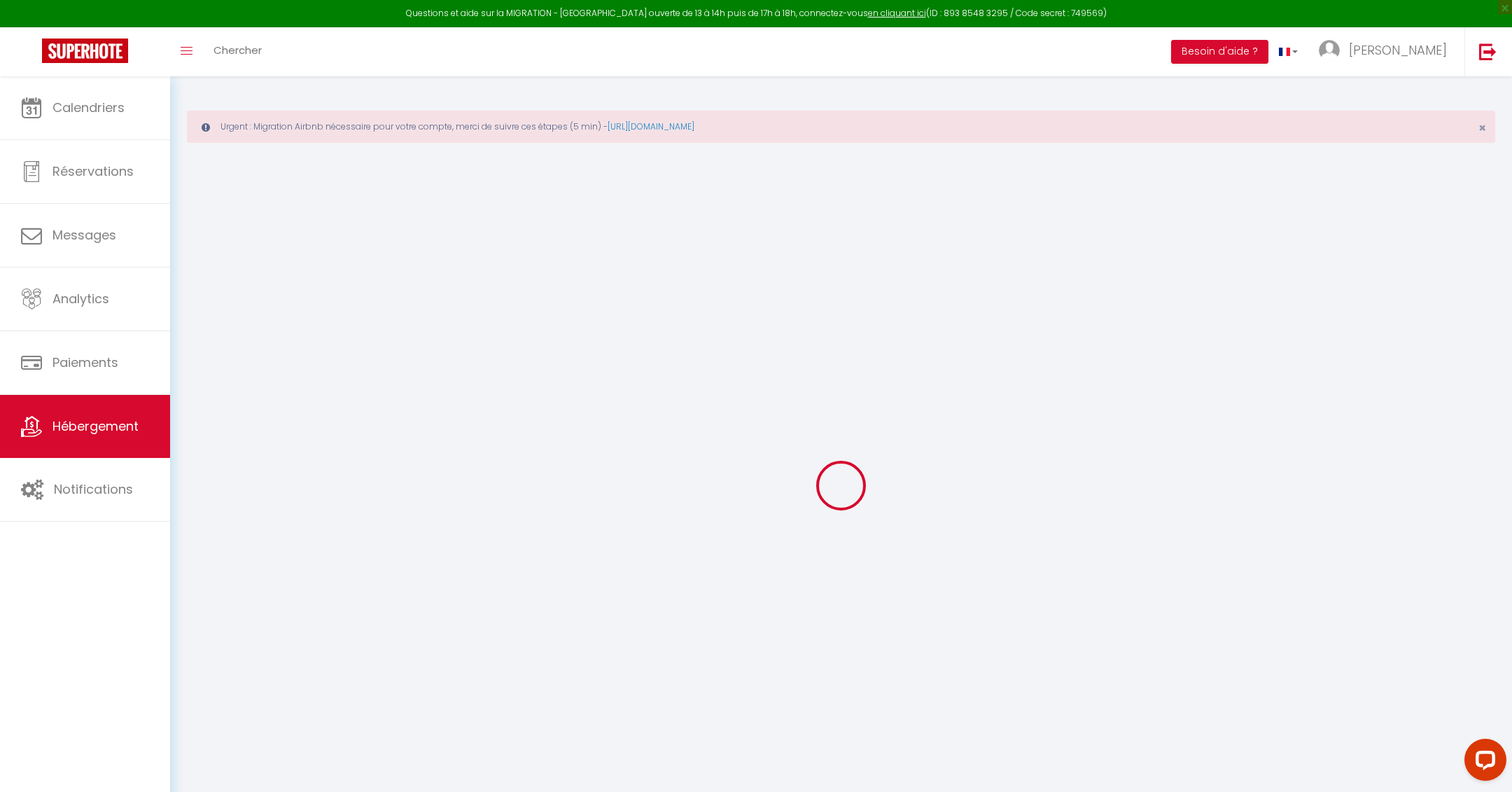
select select
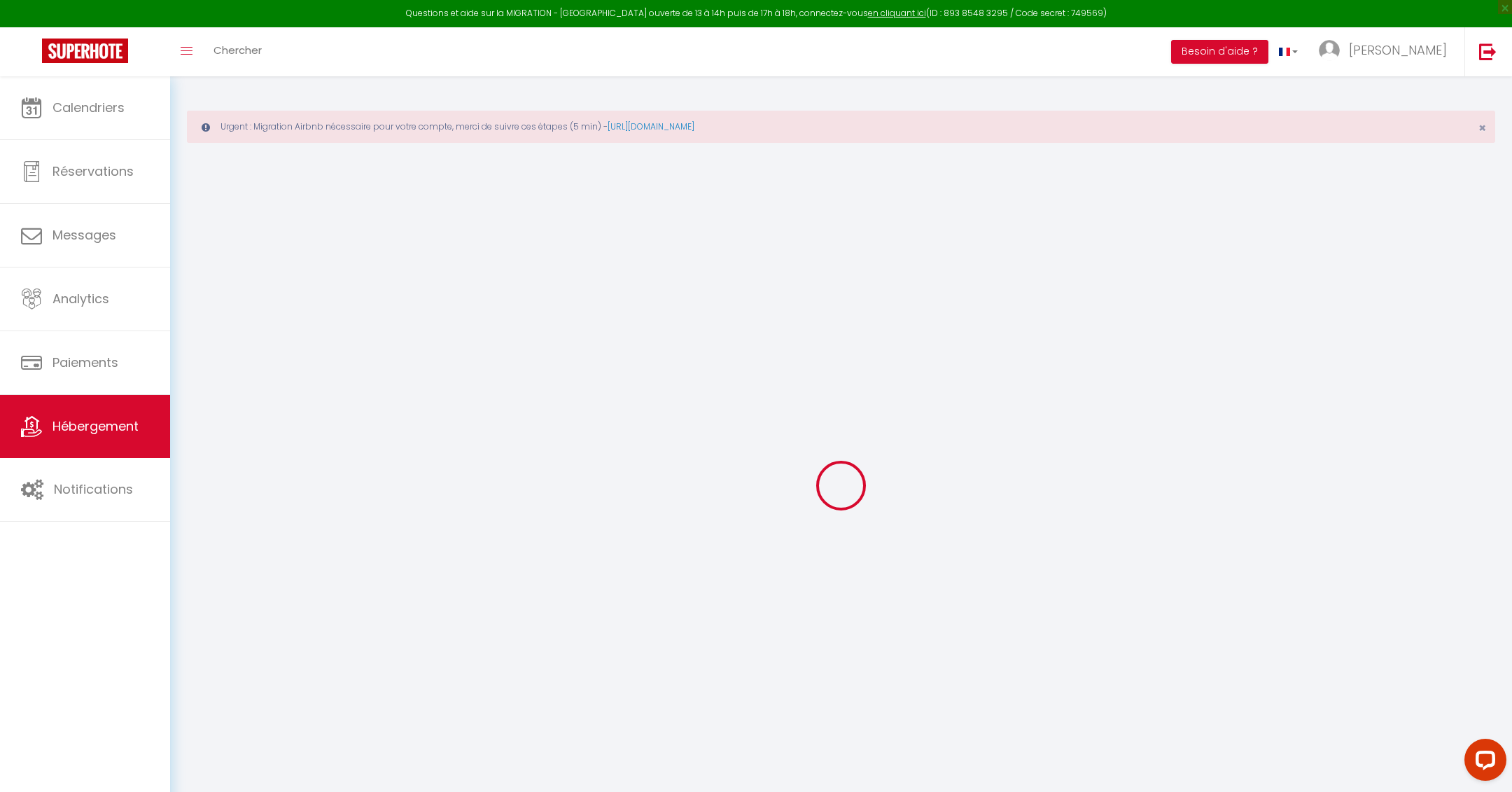
select select
checkbox input "false"
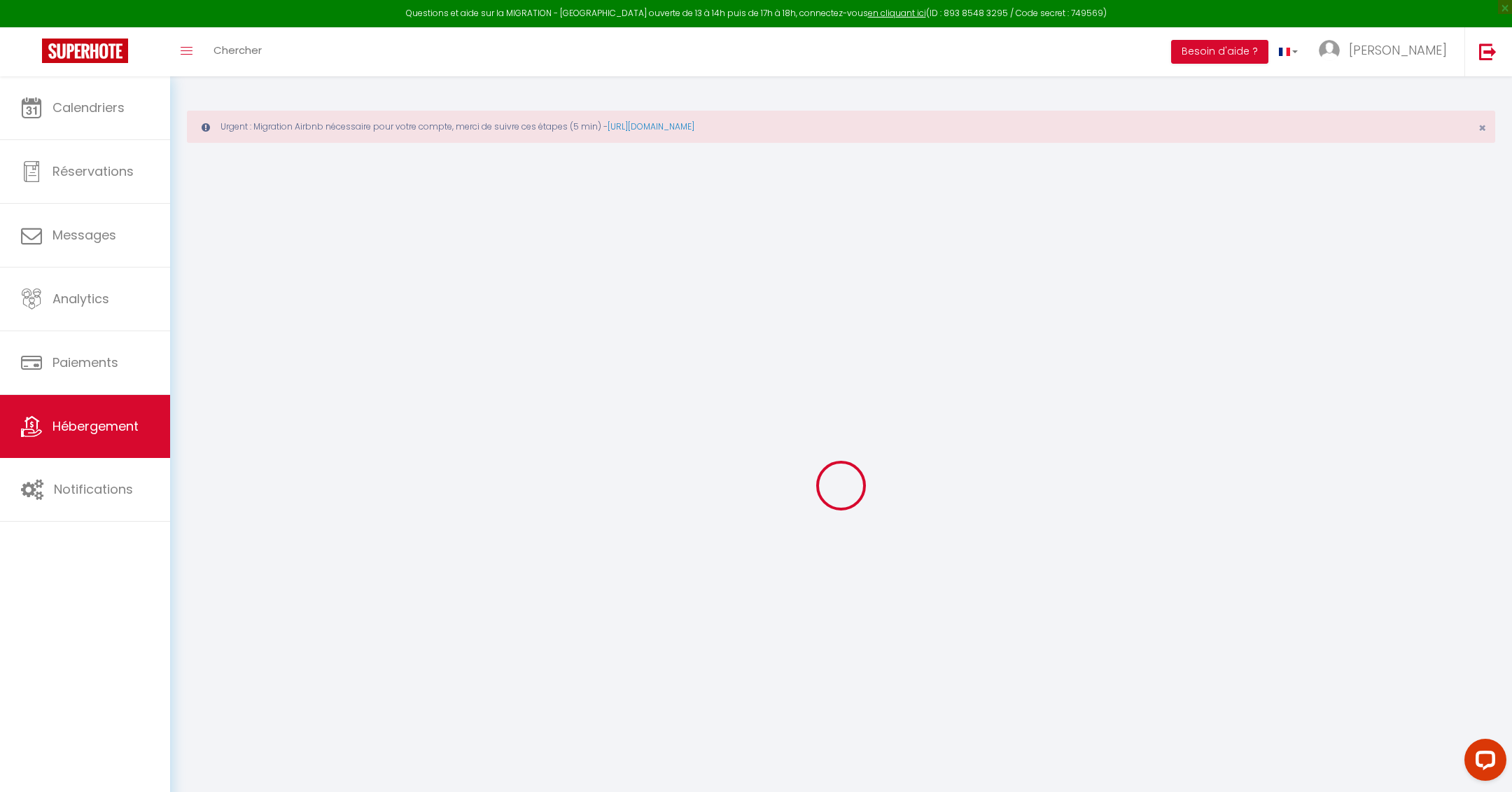
checkbox input "false"
select select
type input "Industrie"
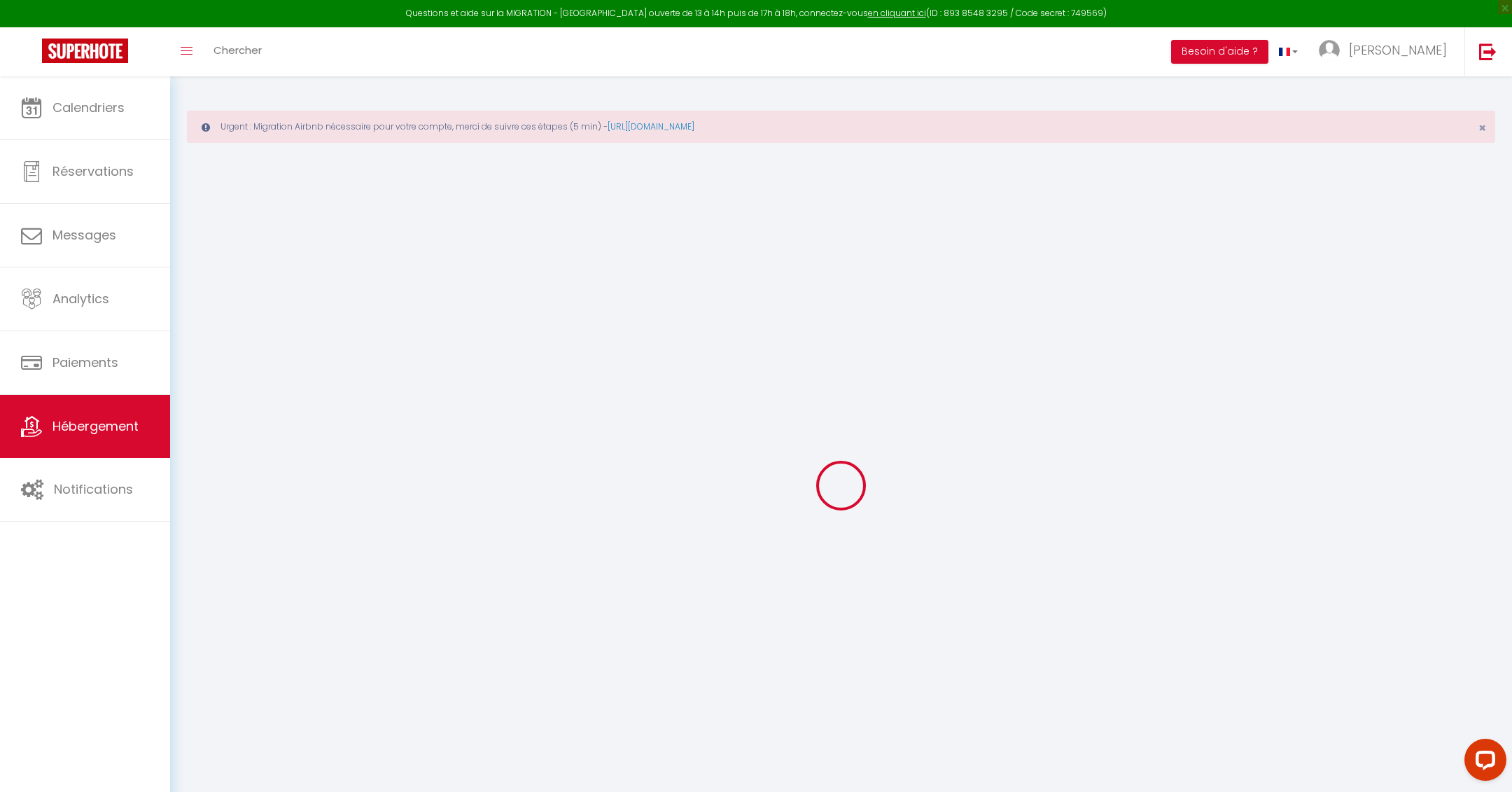
type input "[PERSON_NAME]"
type input "Richou"
type input "[STREET_ADDRESS]"
type input "74000"
type input "Annecy"
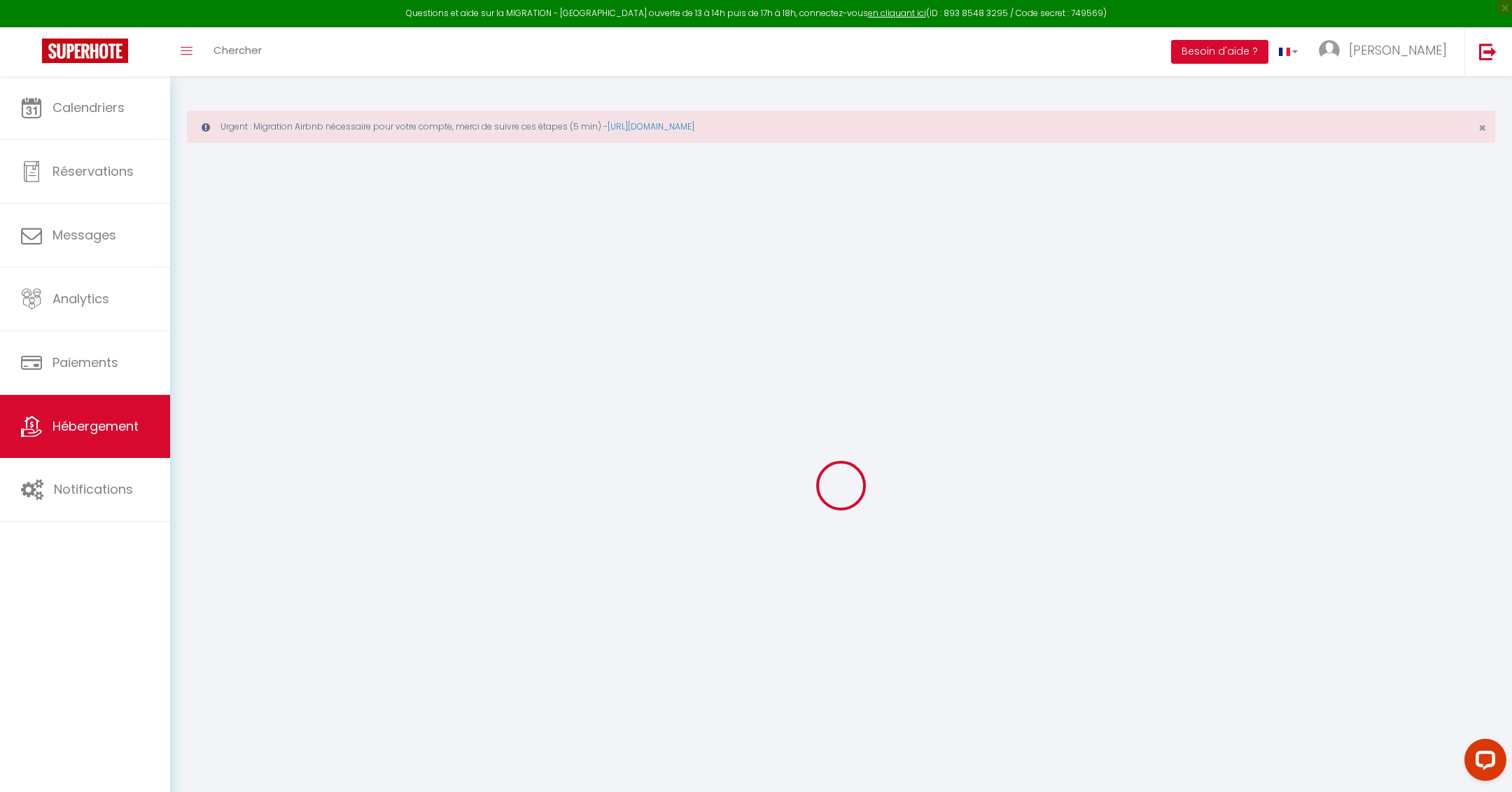
select select "4"
select select "2"
type input "70"
type input "84"
type input "1.10"
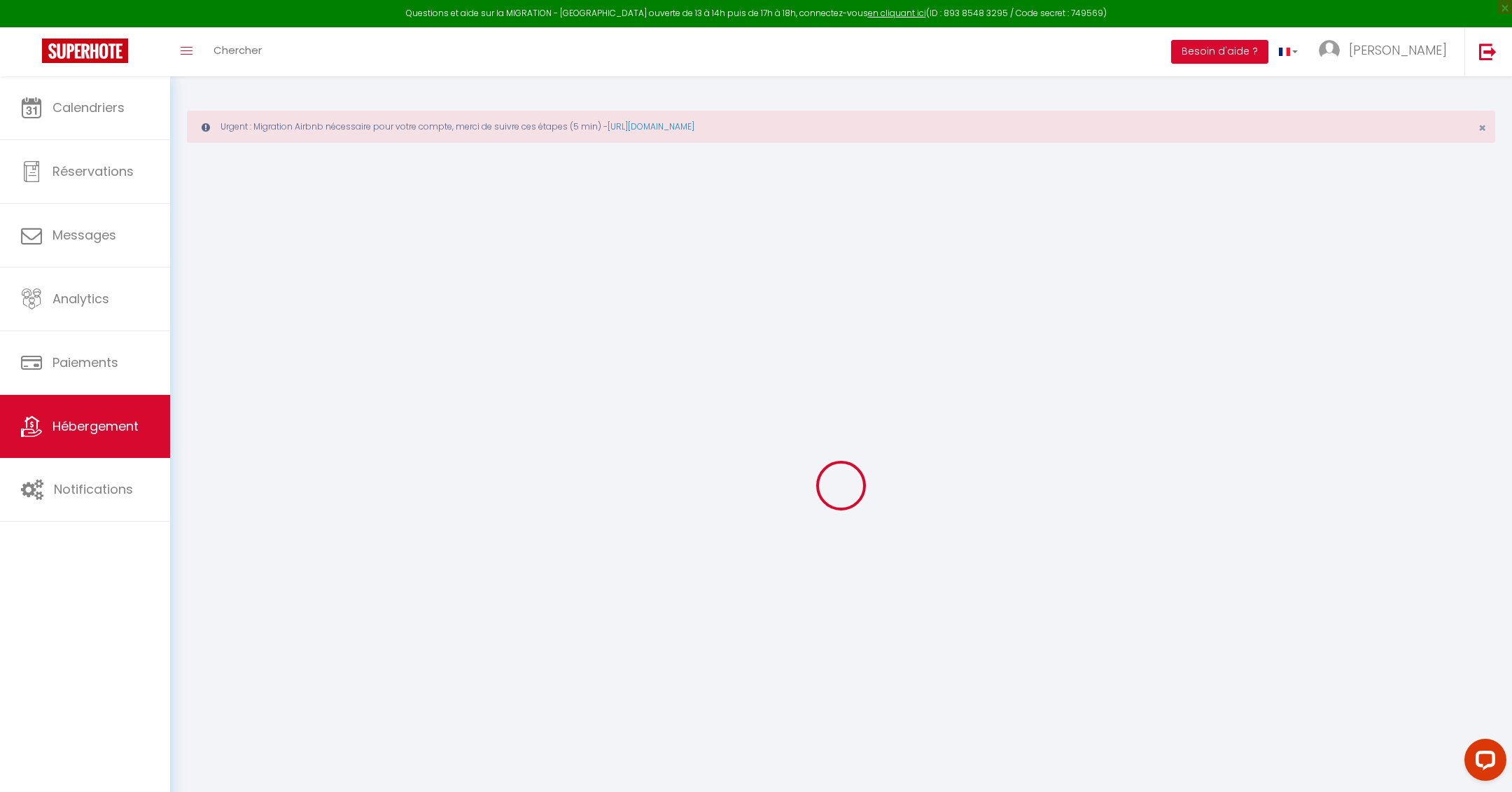
type input "500"
select select
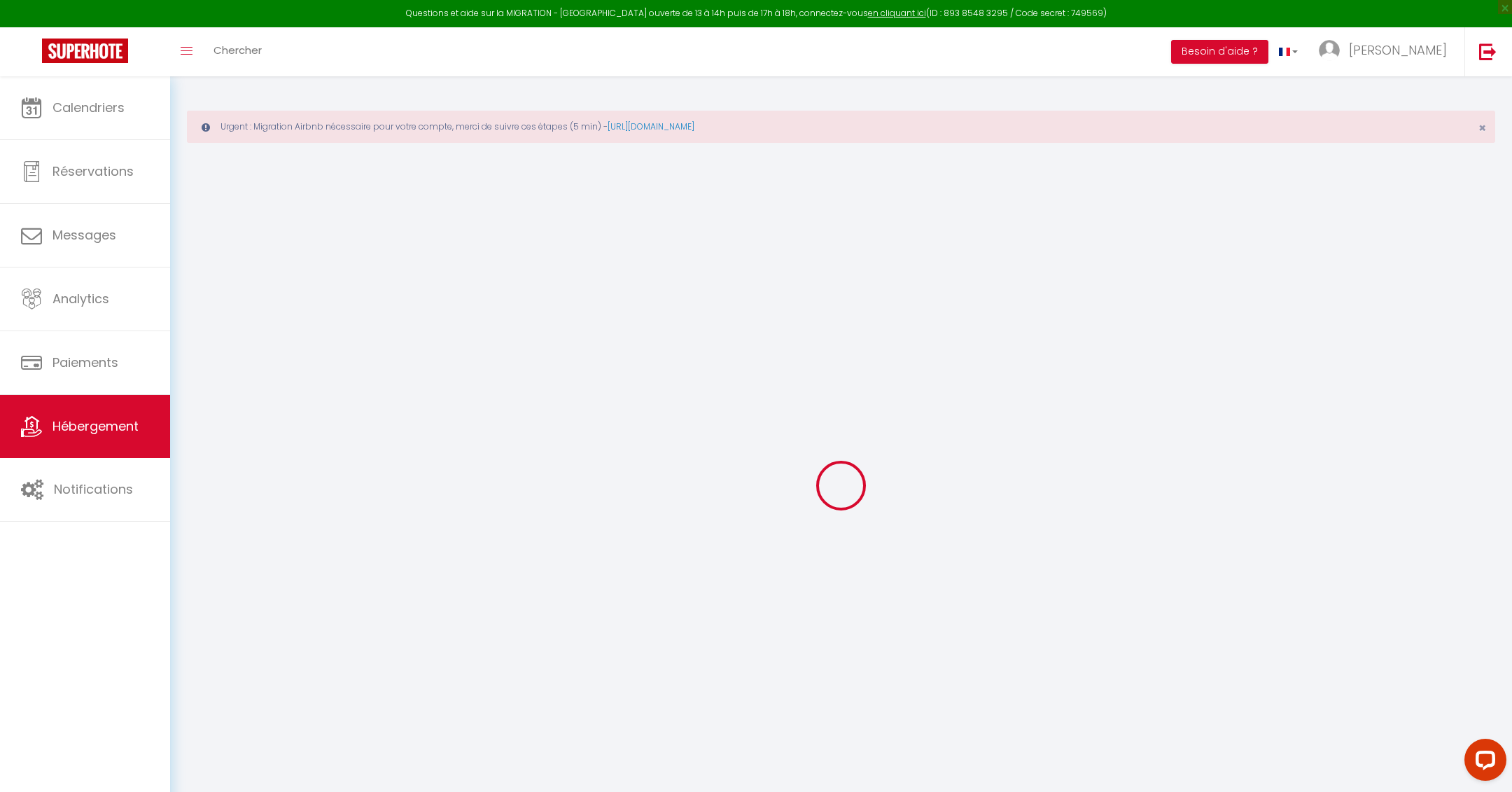
select select
type input "[STREET_ADDRESS]"
type input "74000"
type input "Annecy"
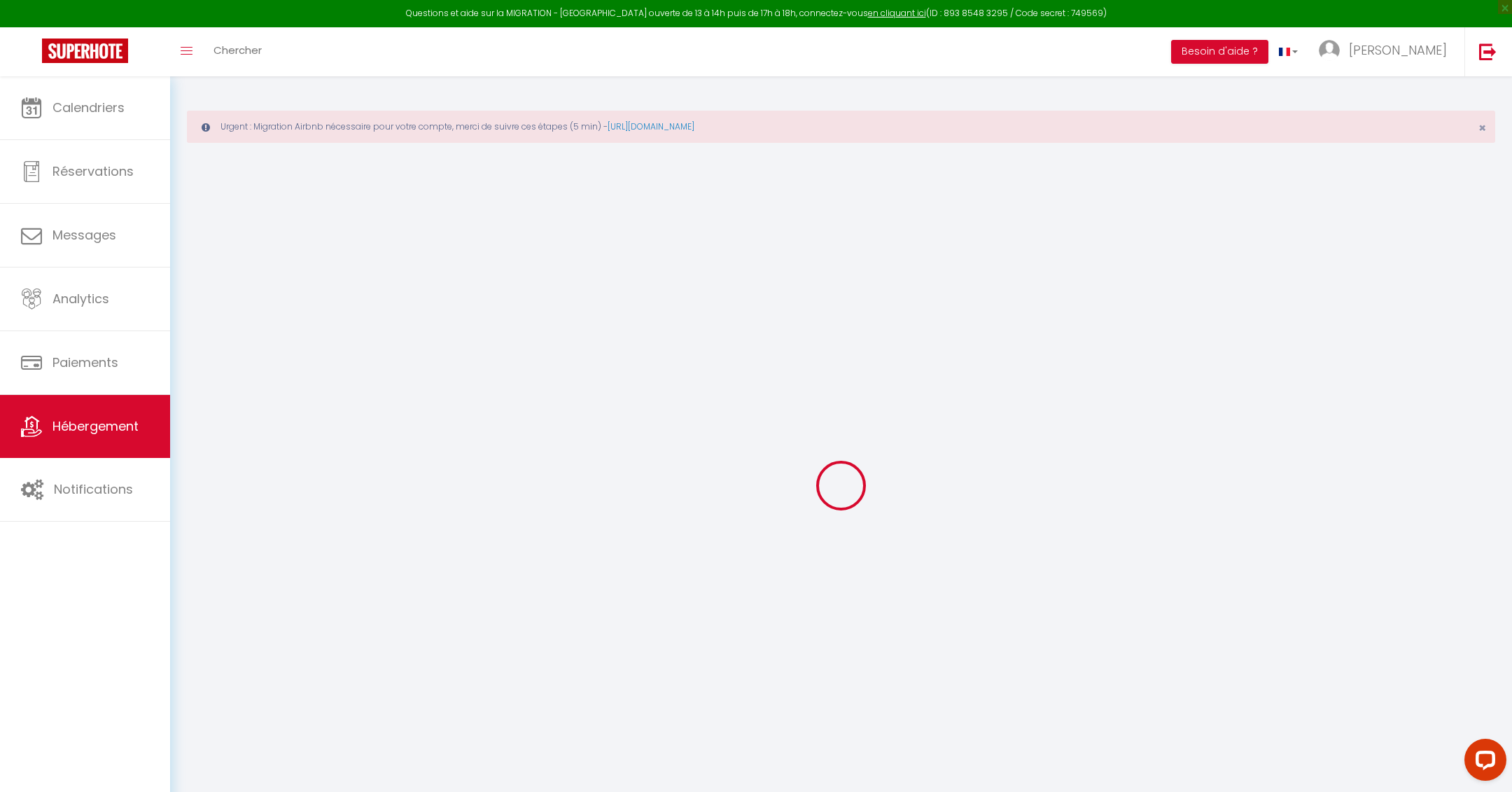
type input "[EMAIL_ADDRESS][DOMAIN_NAME]"
select select "3948"
checkbox input "false"
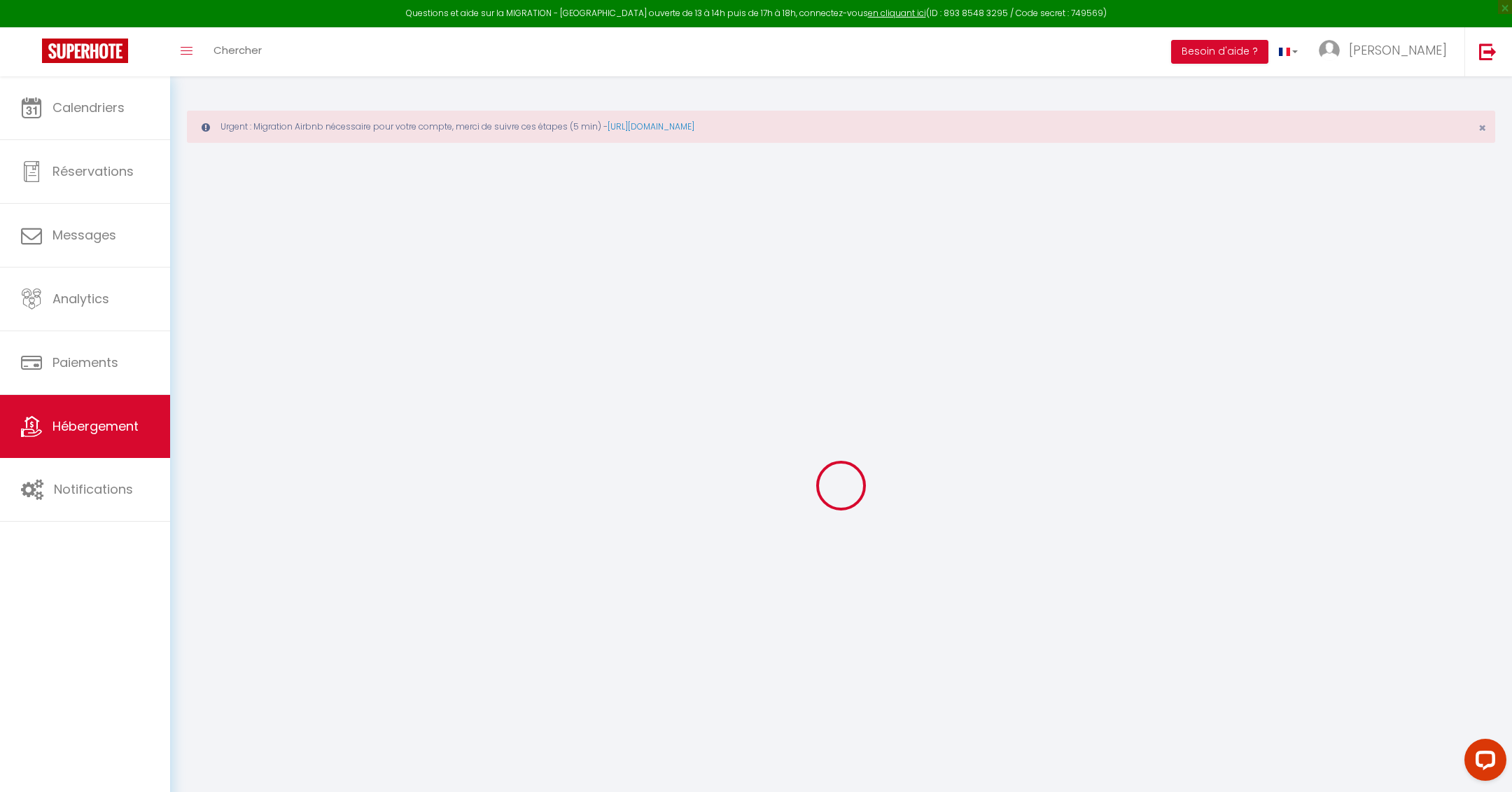
checkbox input "false"
type input "18"
type input "0"
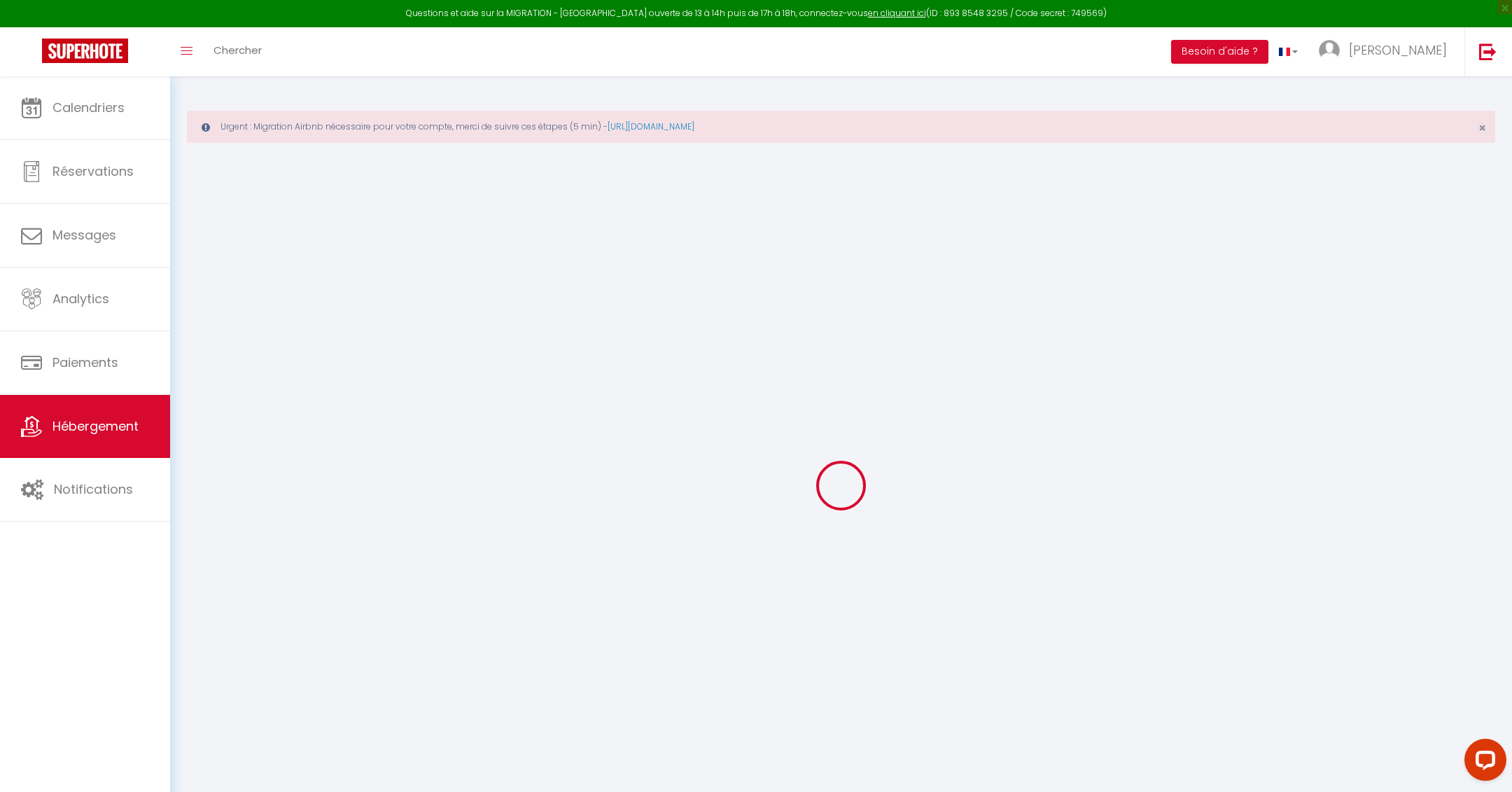
checkbox input "false"
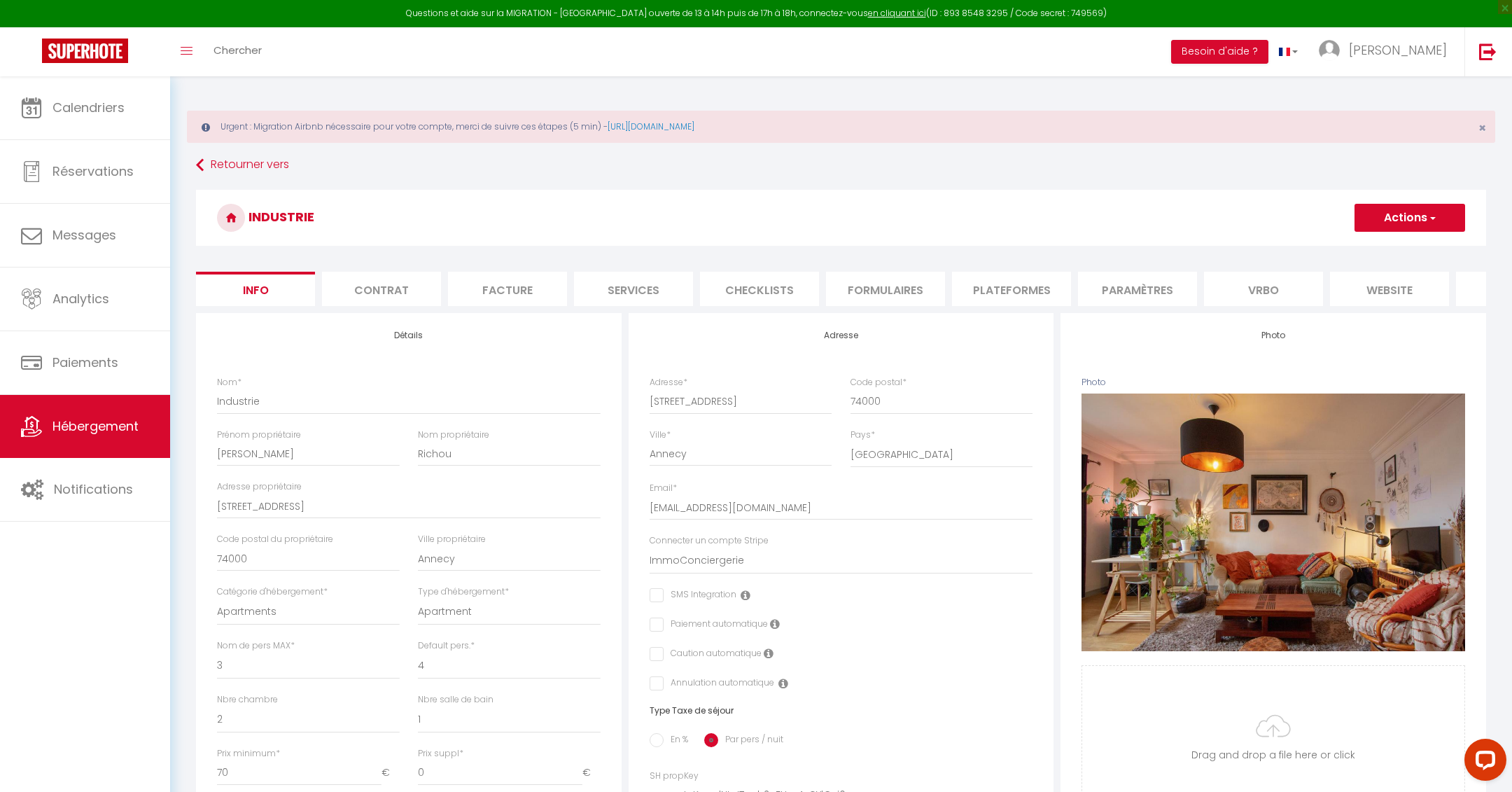
checkbox input "false"
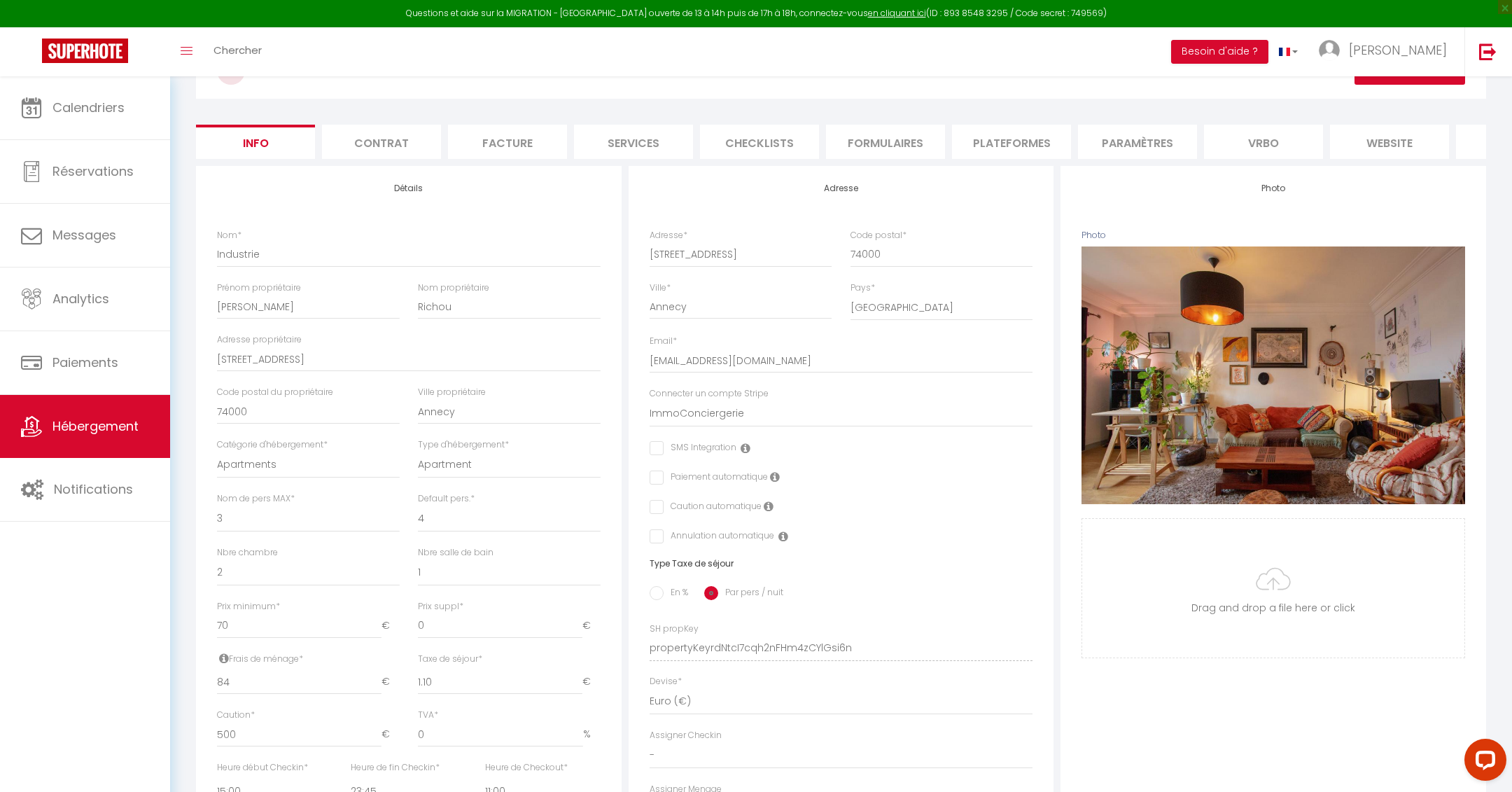
scroll to position [219, 0]
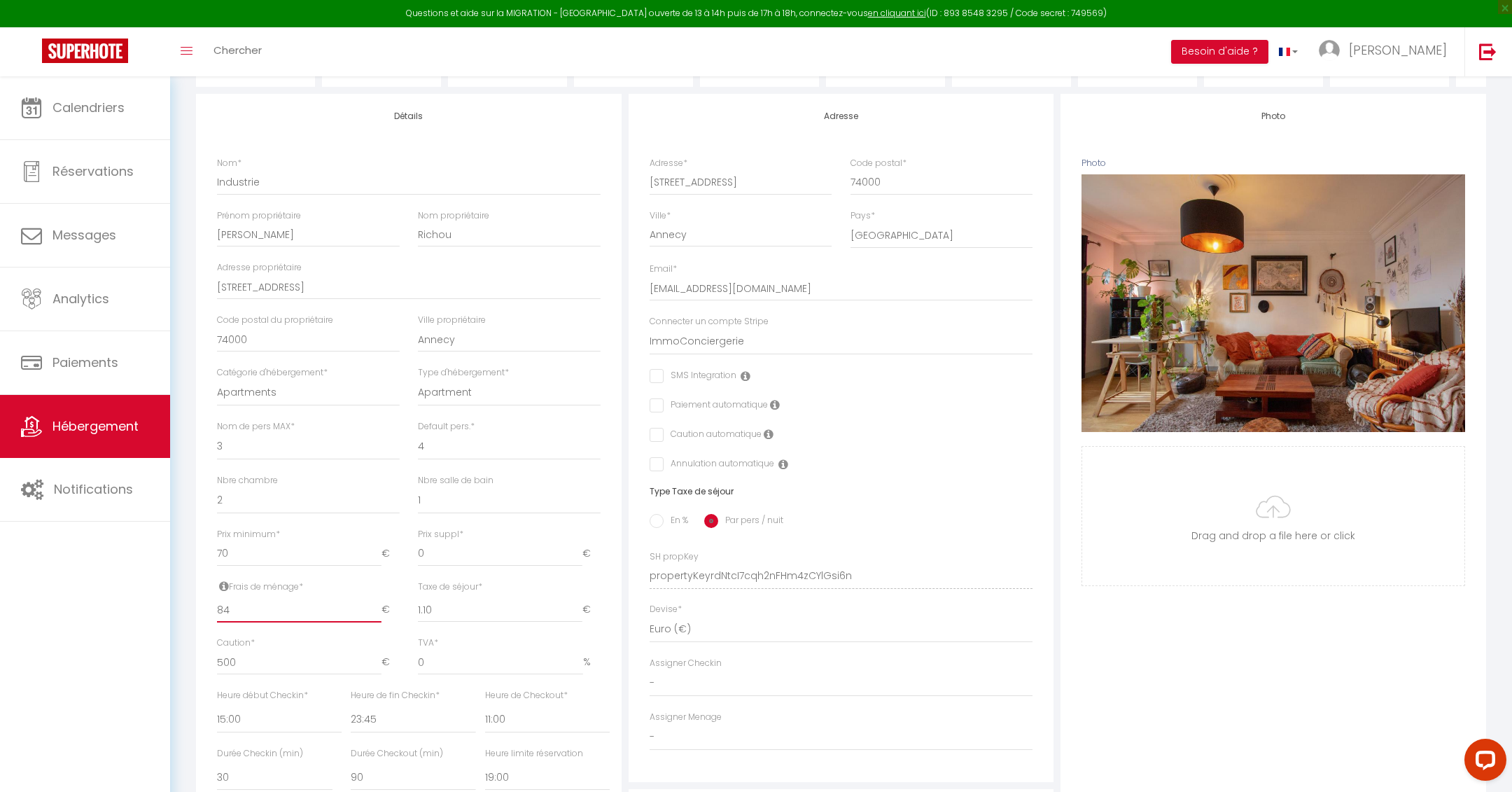
click at [258, 616] on input "84" at bounding box center [299, 609] width 165 height 25
type input "8"
checkbox input "false"
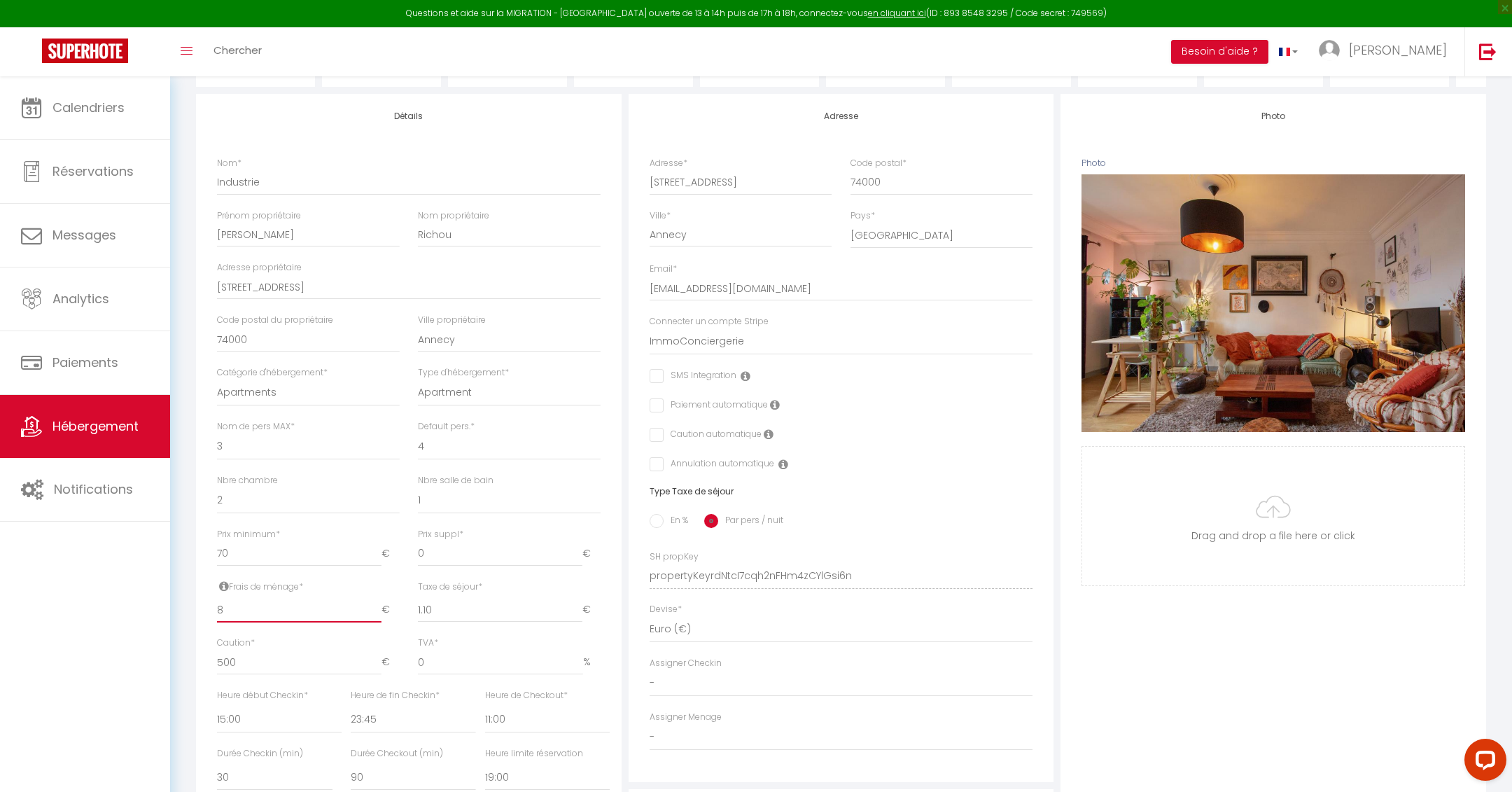
checkbox input "false"
type input "89"
checkbox input "false"
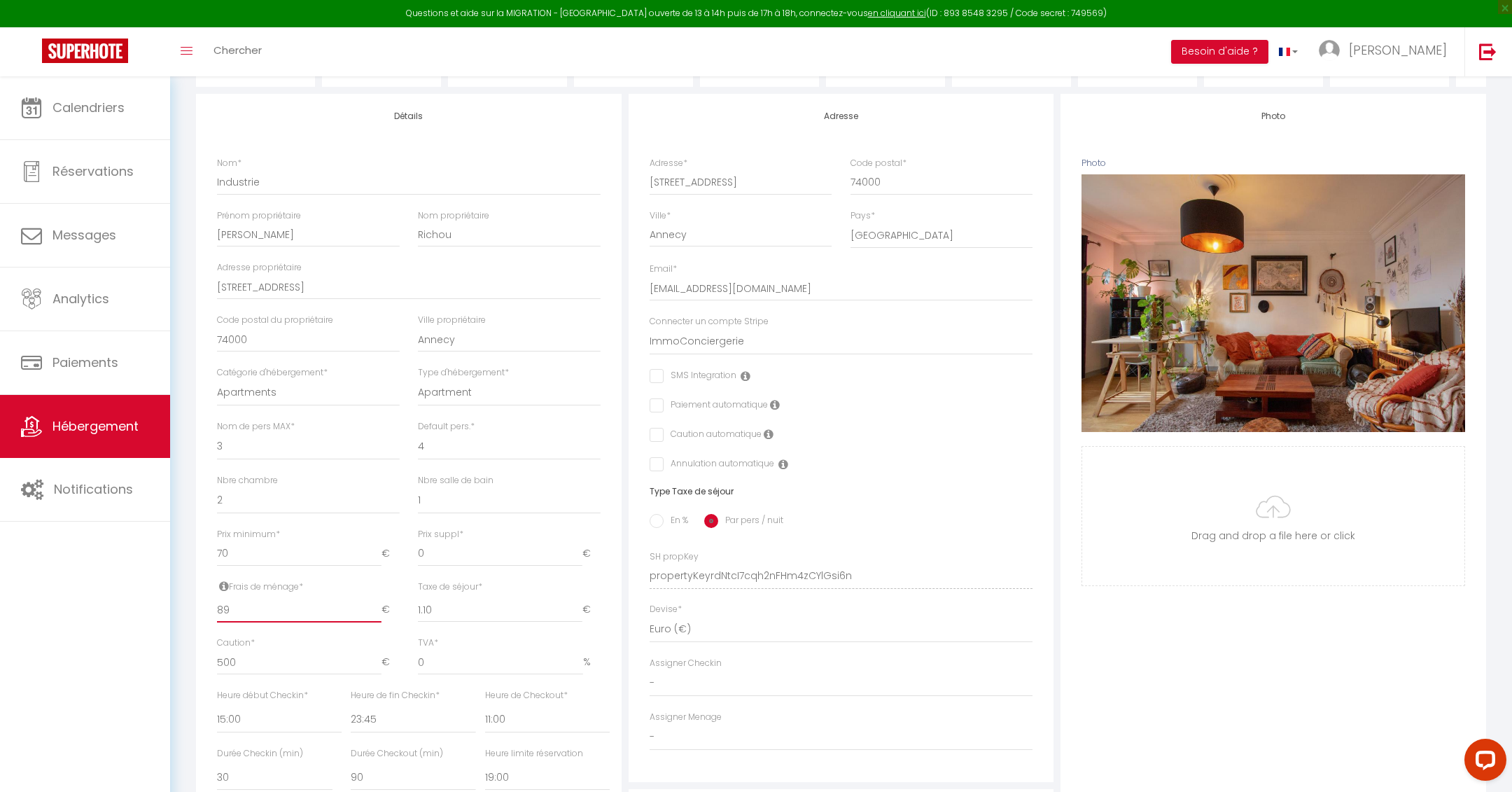
checkbox input "false"
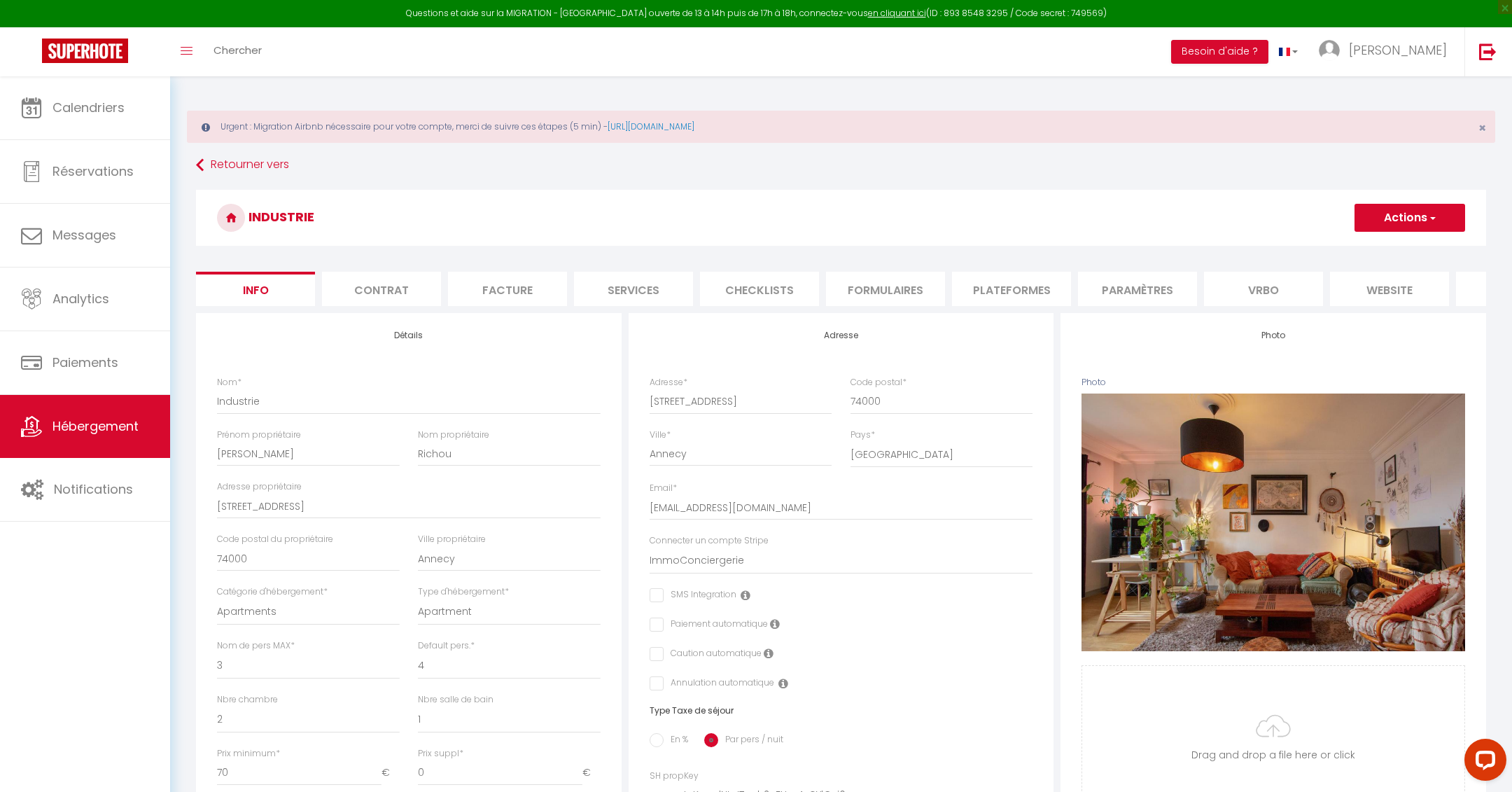
type input "89"
click at [1409, 230] on button "Actions" at bounding box center [1410, 218] width 110 height 28
click at [1364, 245] on input "Enregistrer" at bounding box center [1354, 249] width 52 height 14
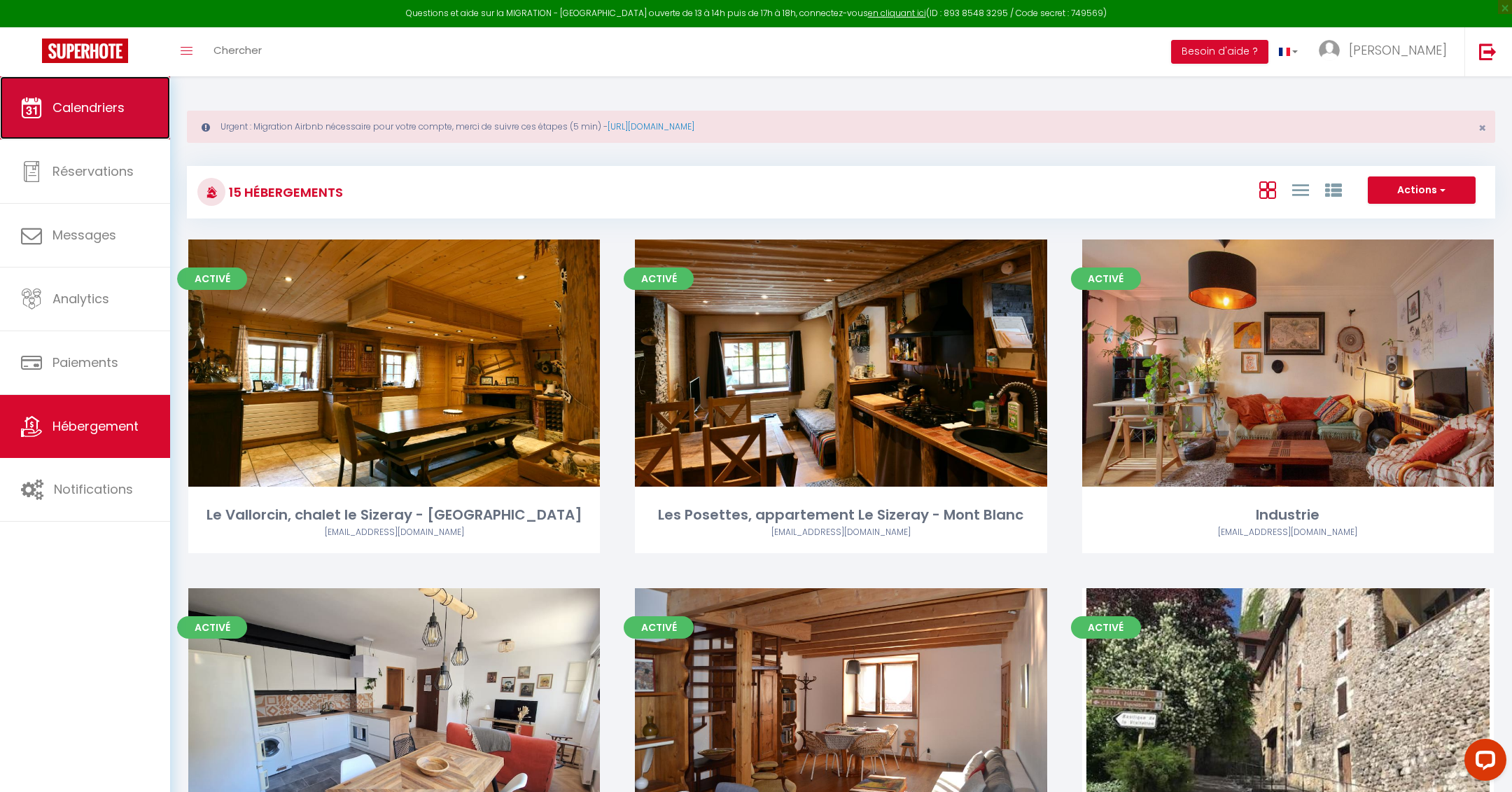
click at [117, 103] on span "Calendriers" at bounding box center [89, 107] width 72 height 18
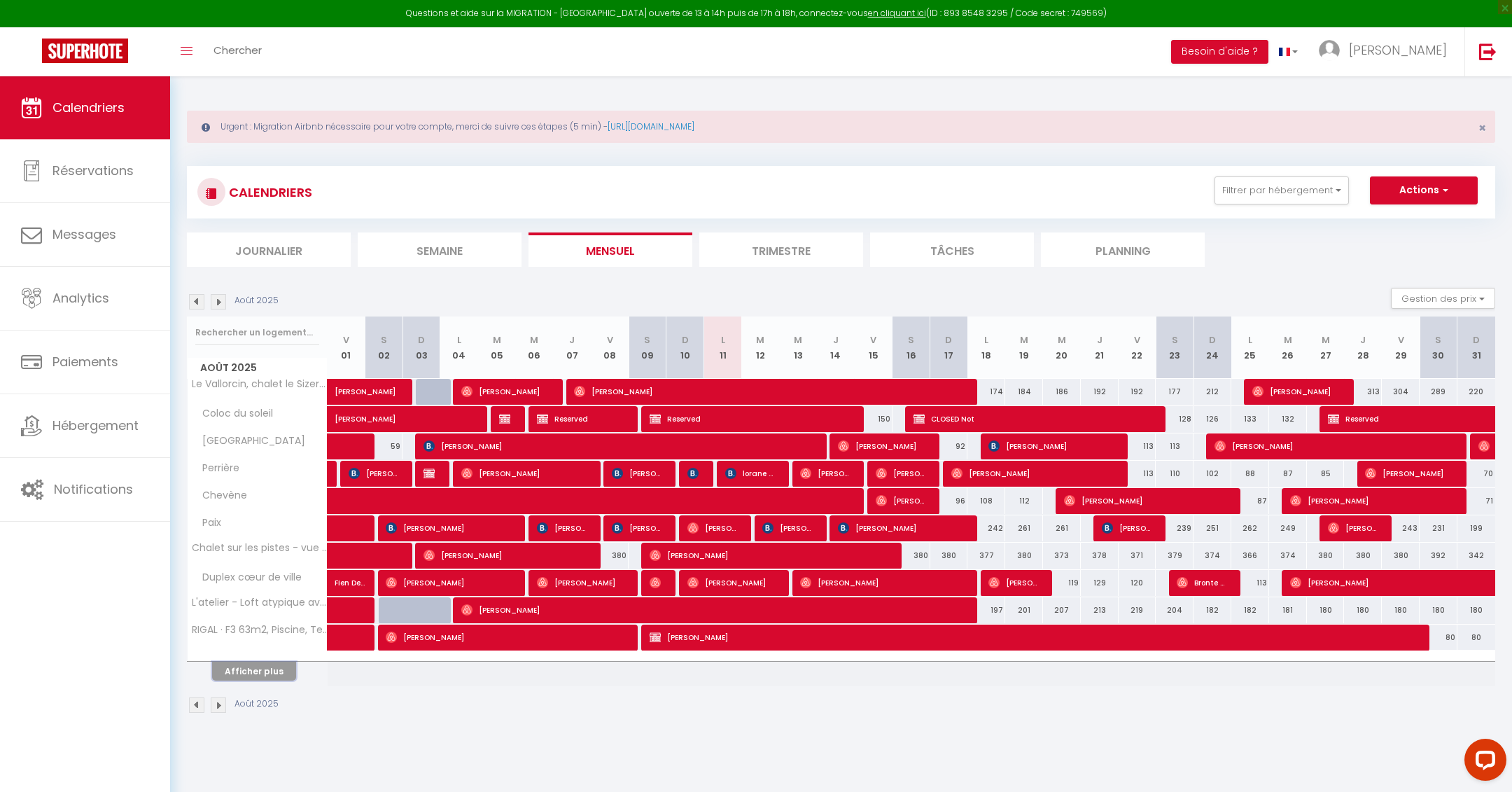
click at [245, 672] on button "Afficher plus" at bounding box center [254, 671] width 84 height 19
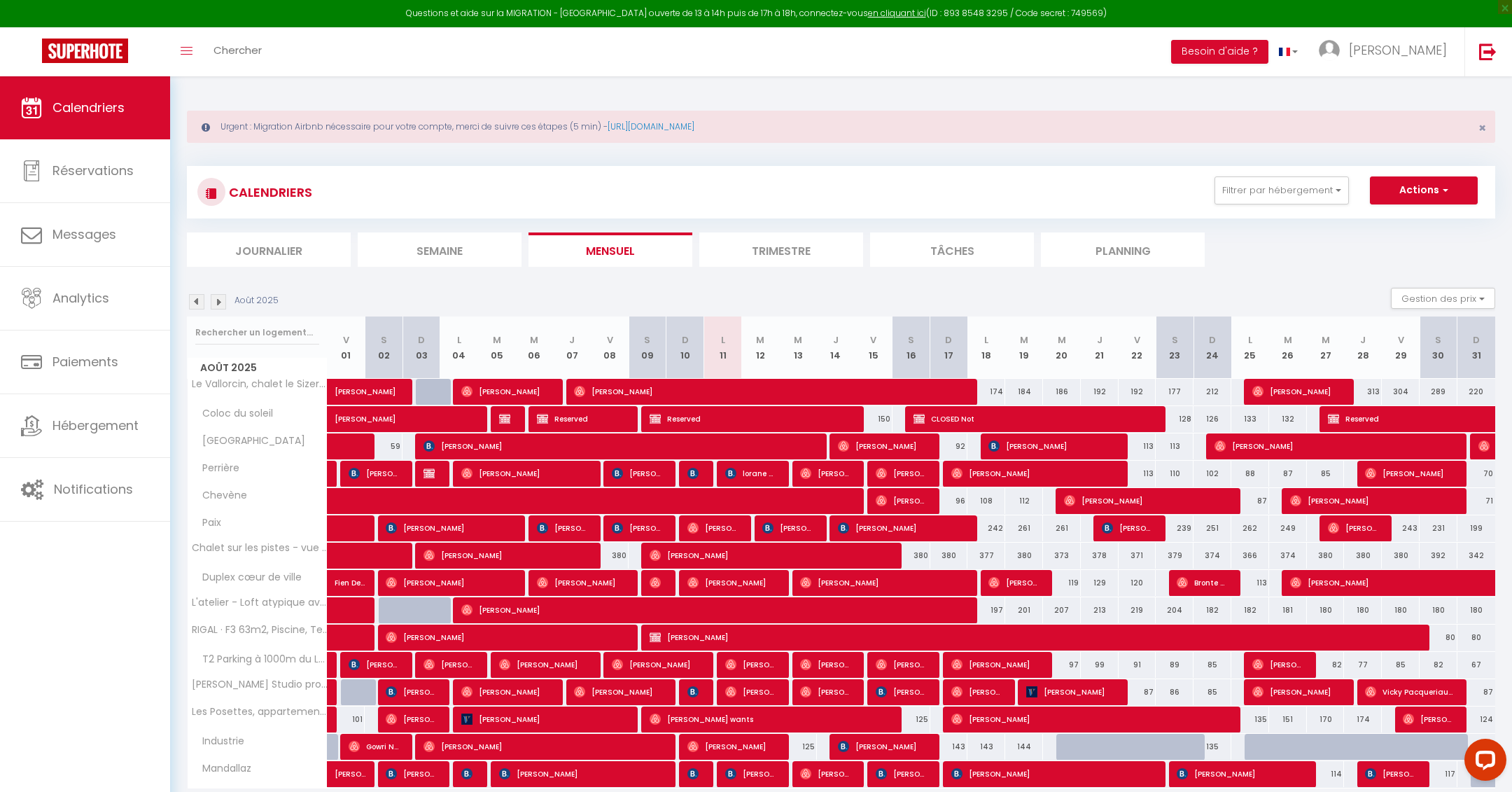
scroll to position [75, 0]
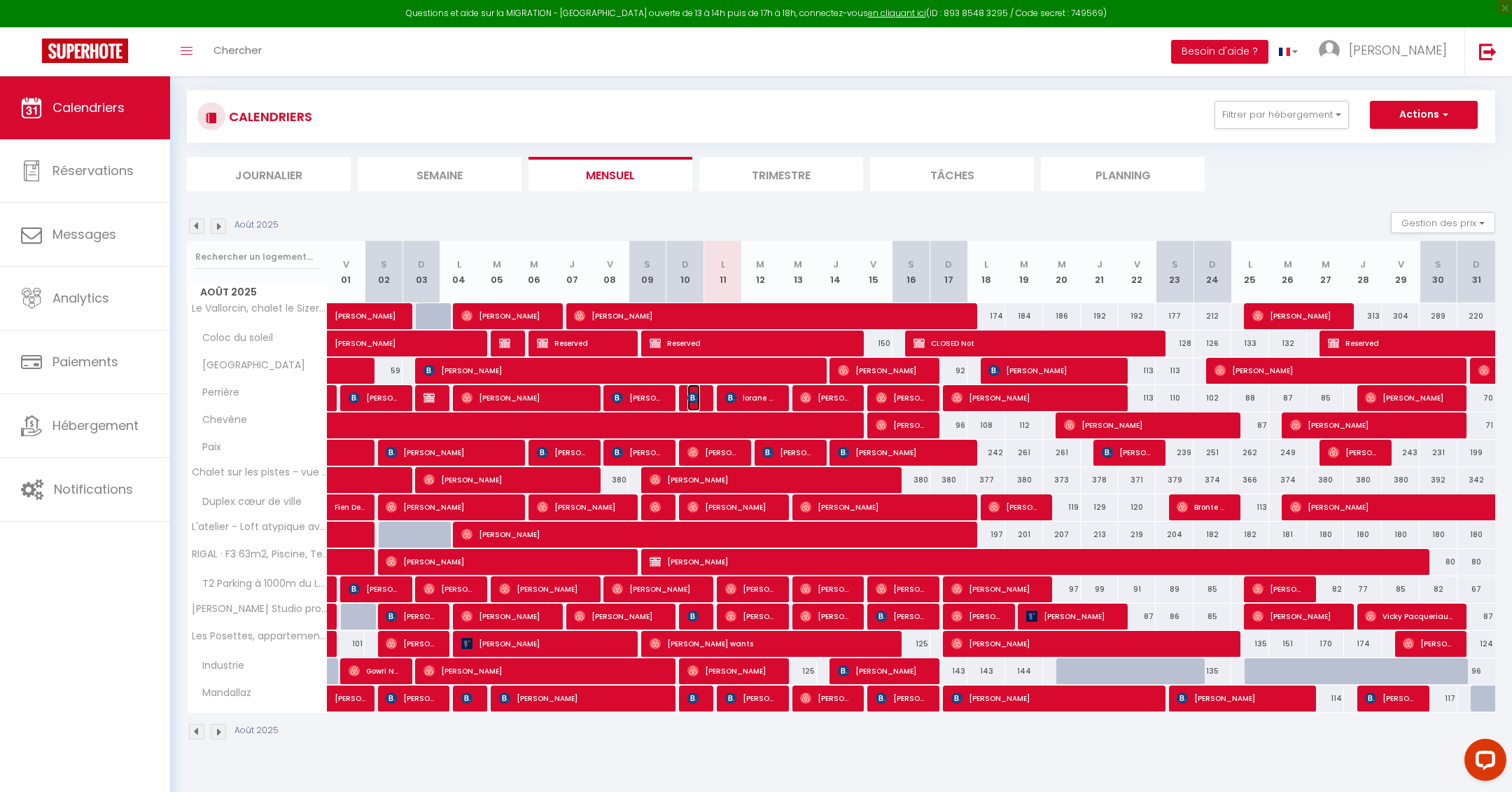
click at [695, 399] on img at bounding box center [693, 397] width 11 height 11
select select "OK"
select select "0"
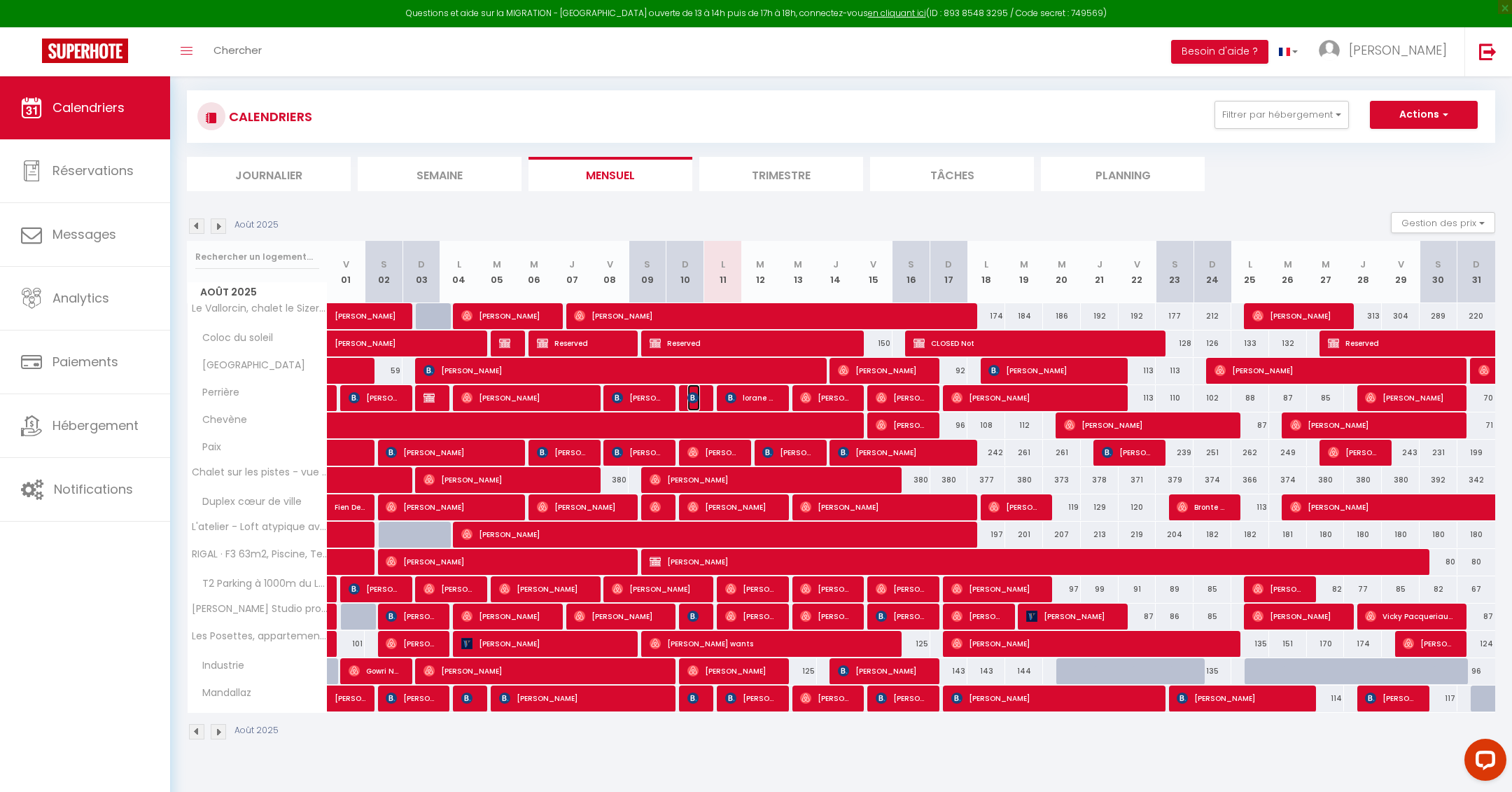
select select "1"
select select
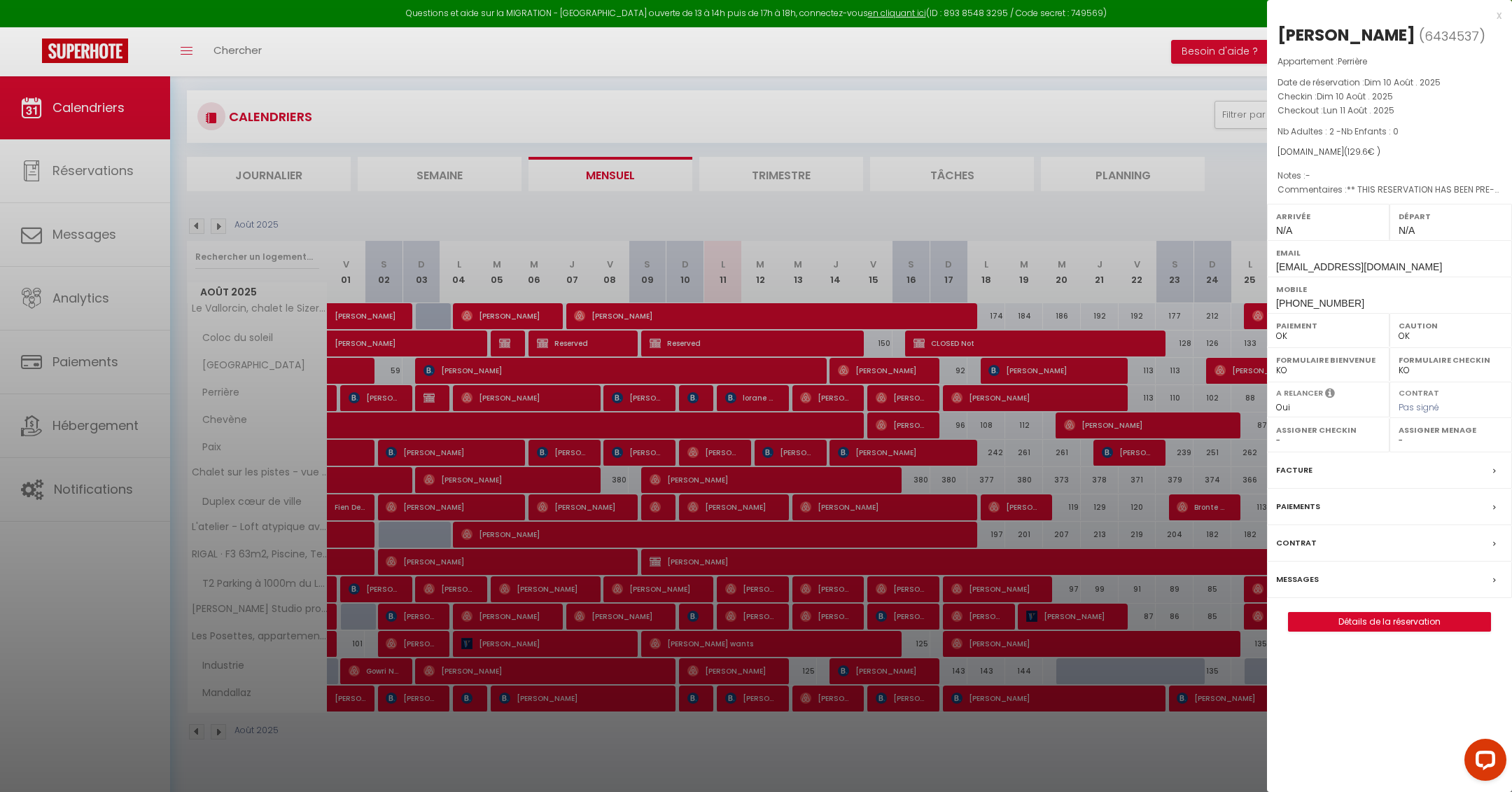
click at [1497, 9] on div "x" at bounding box center [1385, 16] width 235 height 17
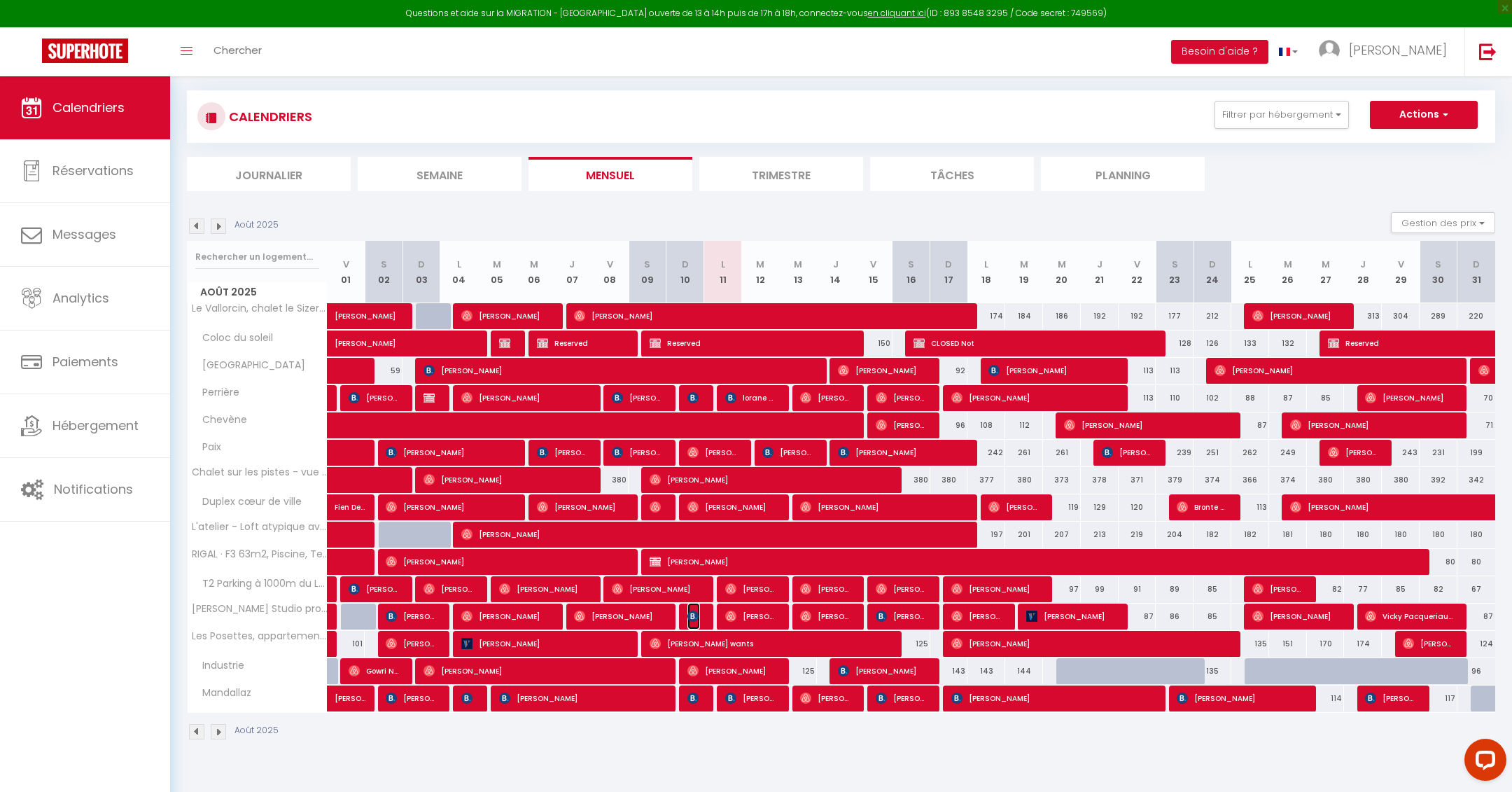
click at [696, 616] on img at bounding box center [693, 616] width 11 height 11
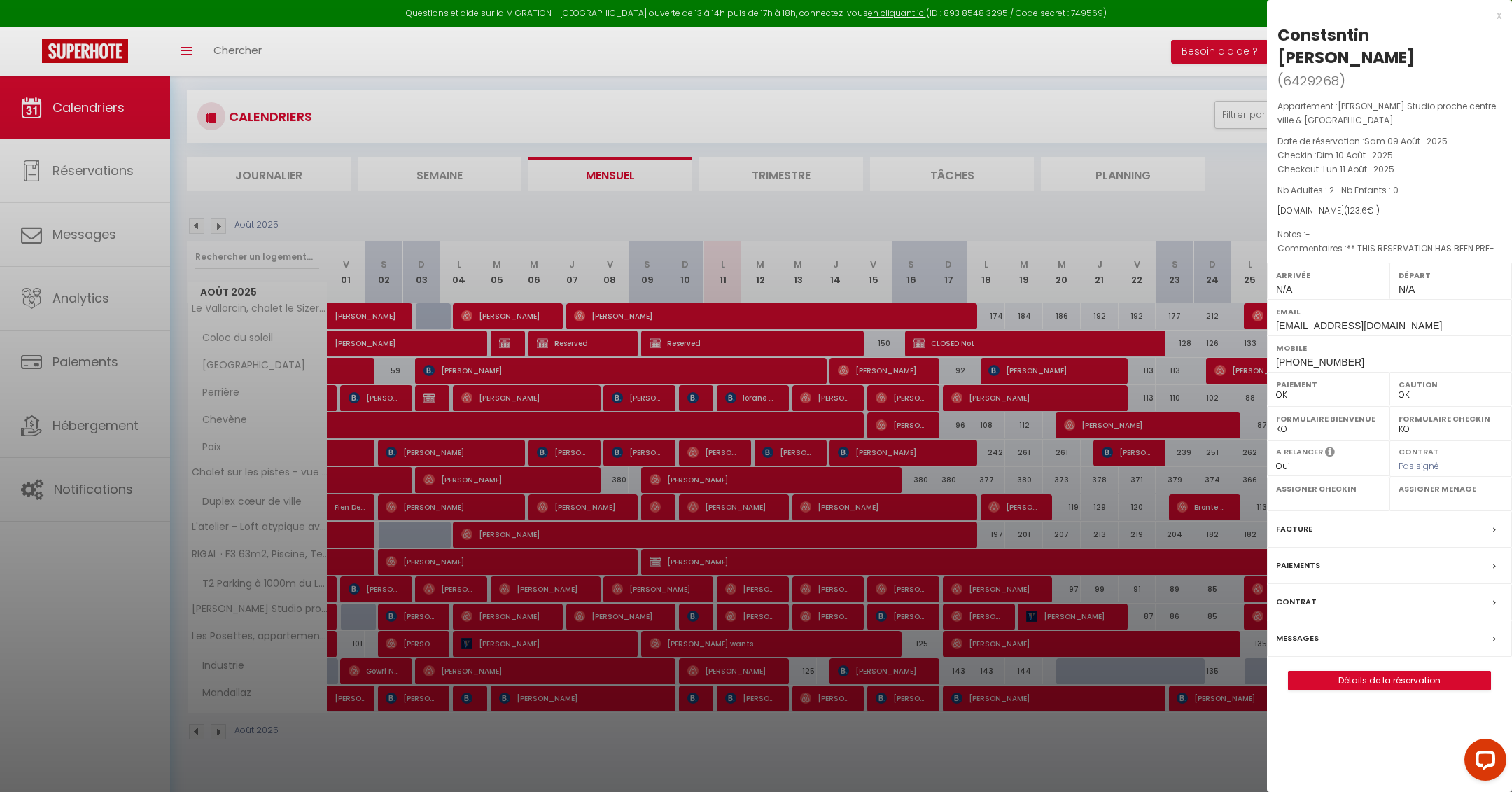
click at [1502, 14] on div "x [PERSON_NAME] ( 6429268 ) Appartement : [PERSON_NAME] Studio proche centre vi…" at bounding box center [1389, 355] width 245 height 711
click at [1498, 15] on div "x" at bounding box center [1385, 16] width 235 height 17
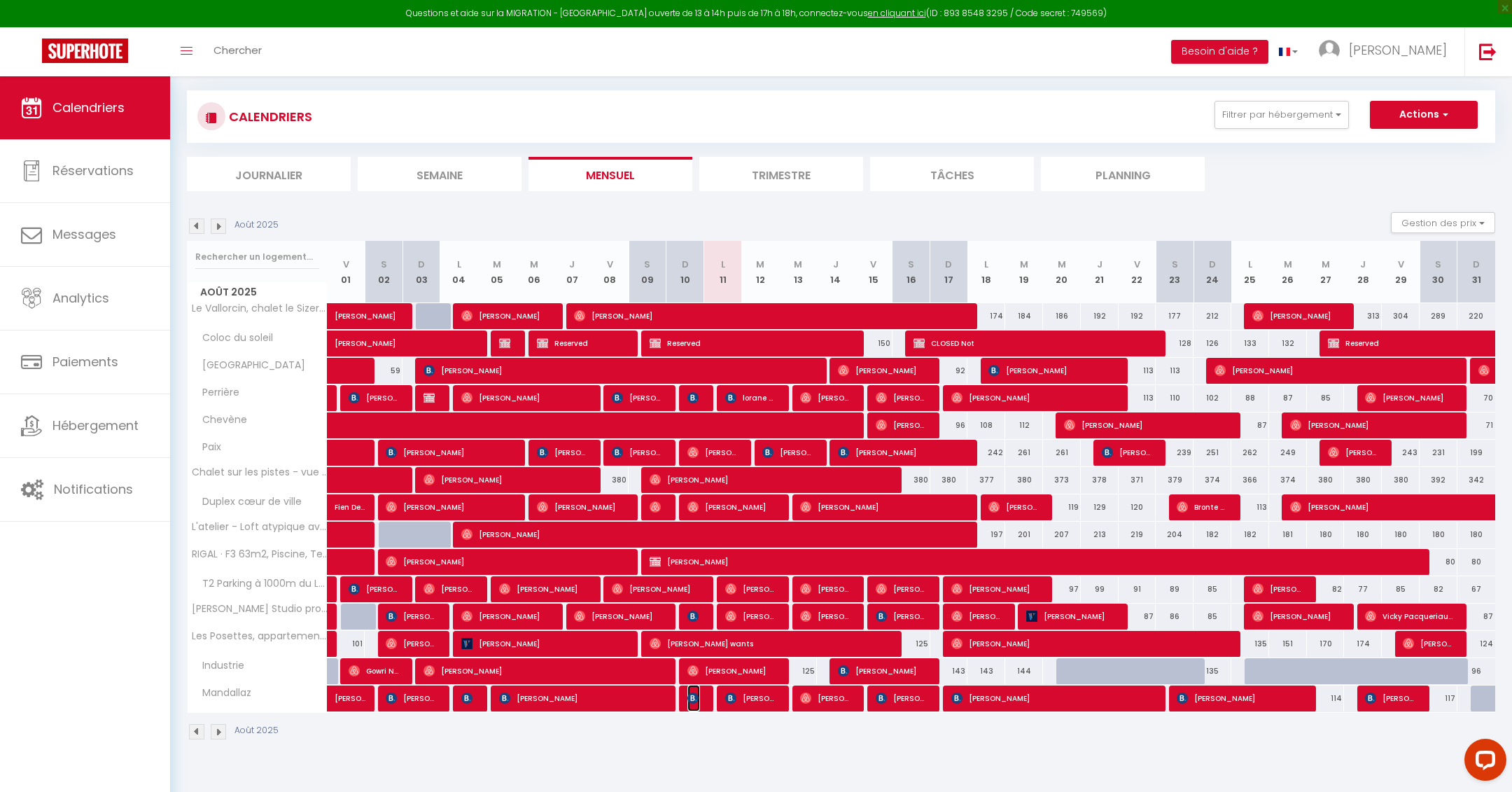
click at [693, 694] on img at bounding box center [693, 698] width 11 height 11
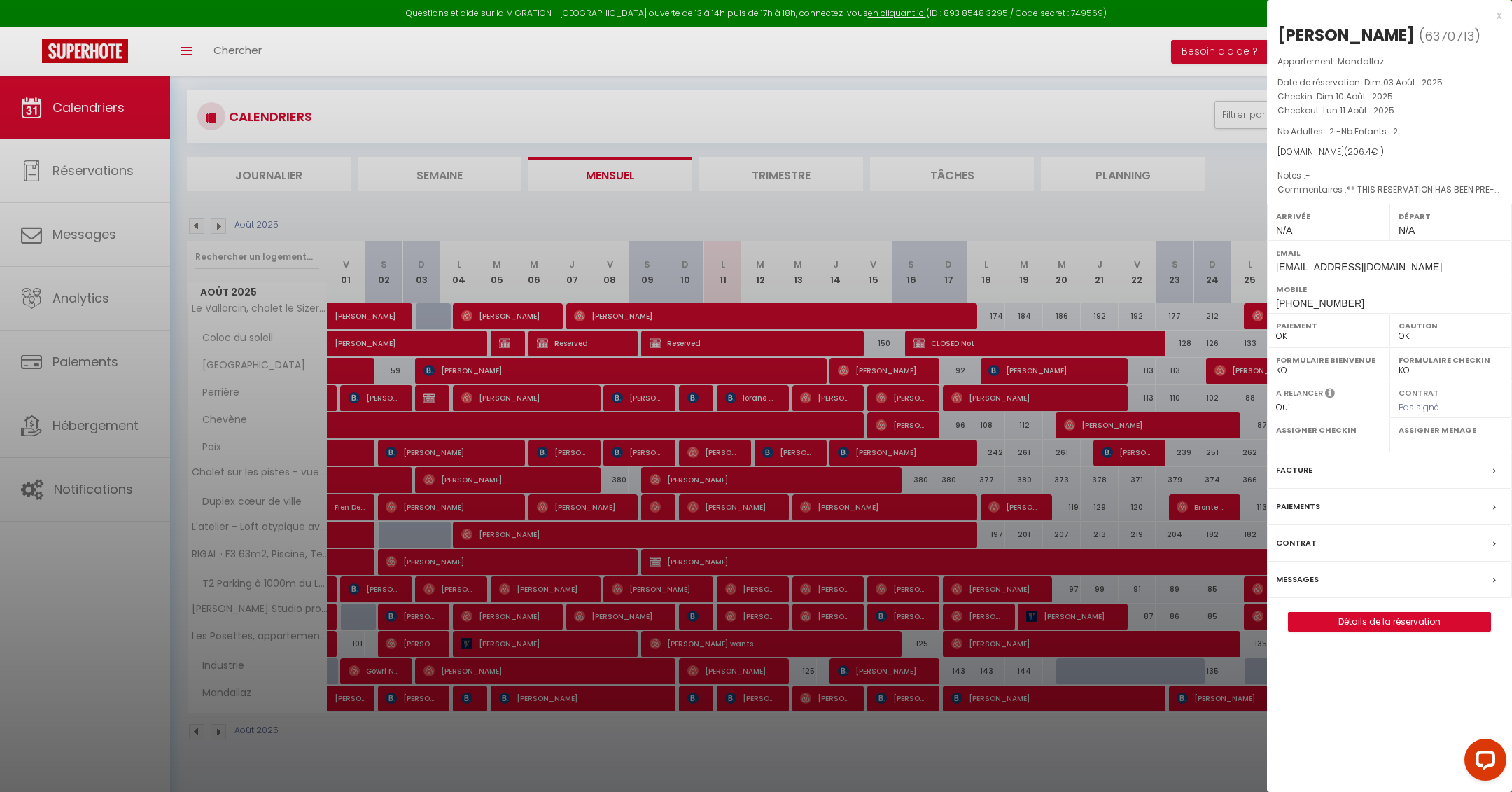
click at [1498, 11] on div "x" at bounding box center [1385, 16] width 235 height 17
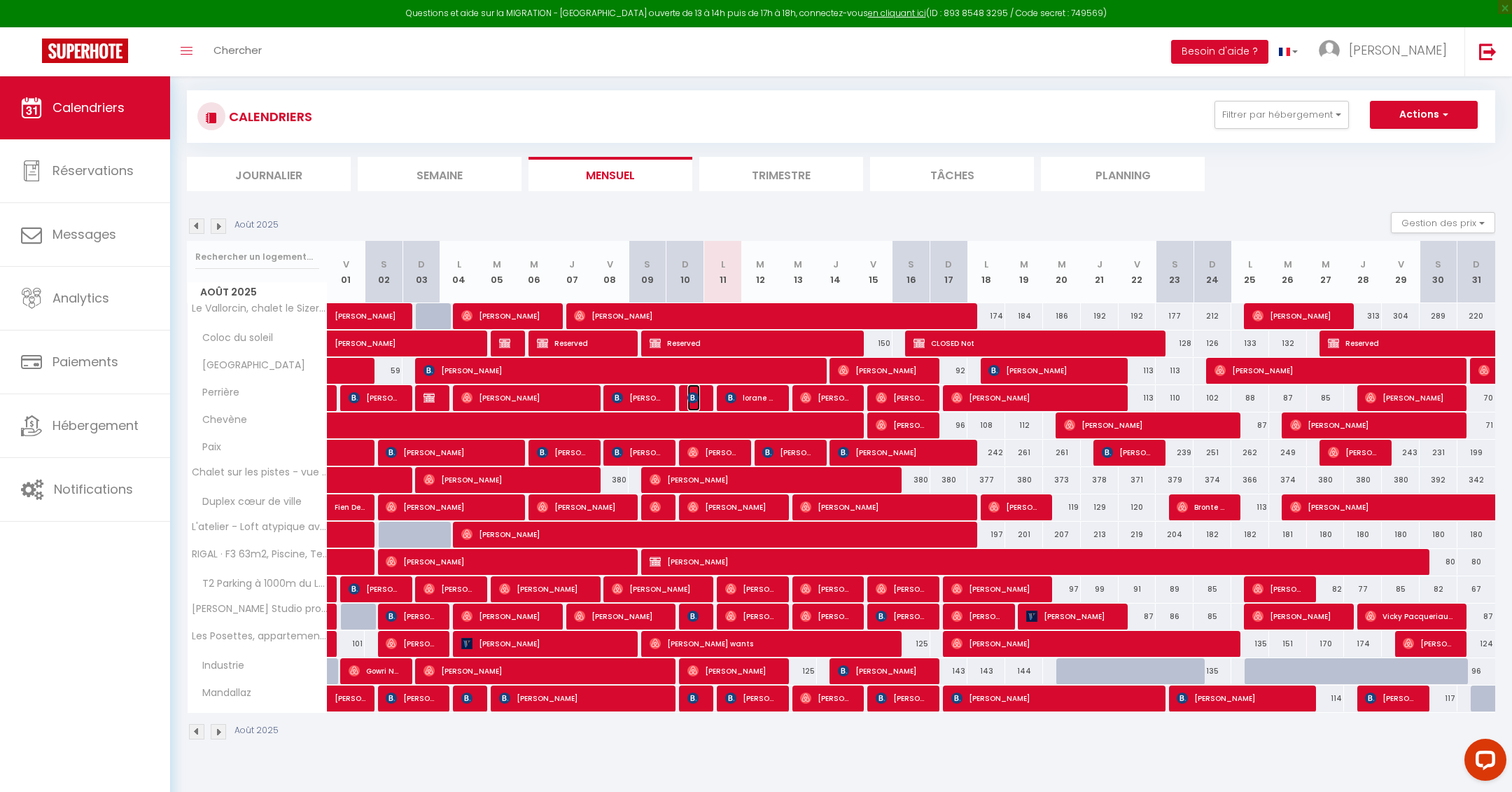
click at [693, 393] on img at bounding box center [693, 397] width 11 height 11
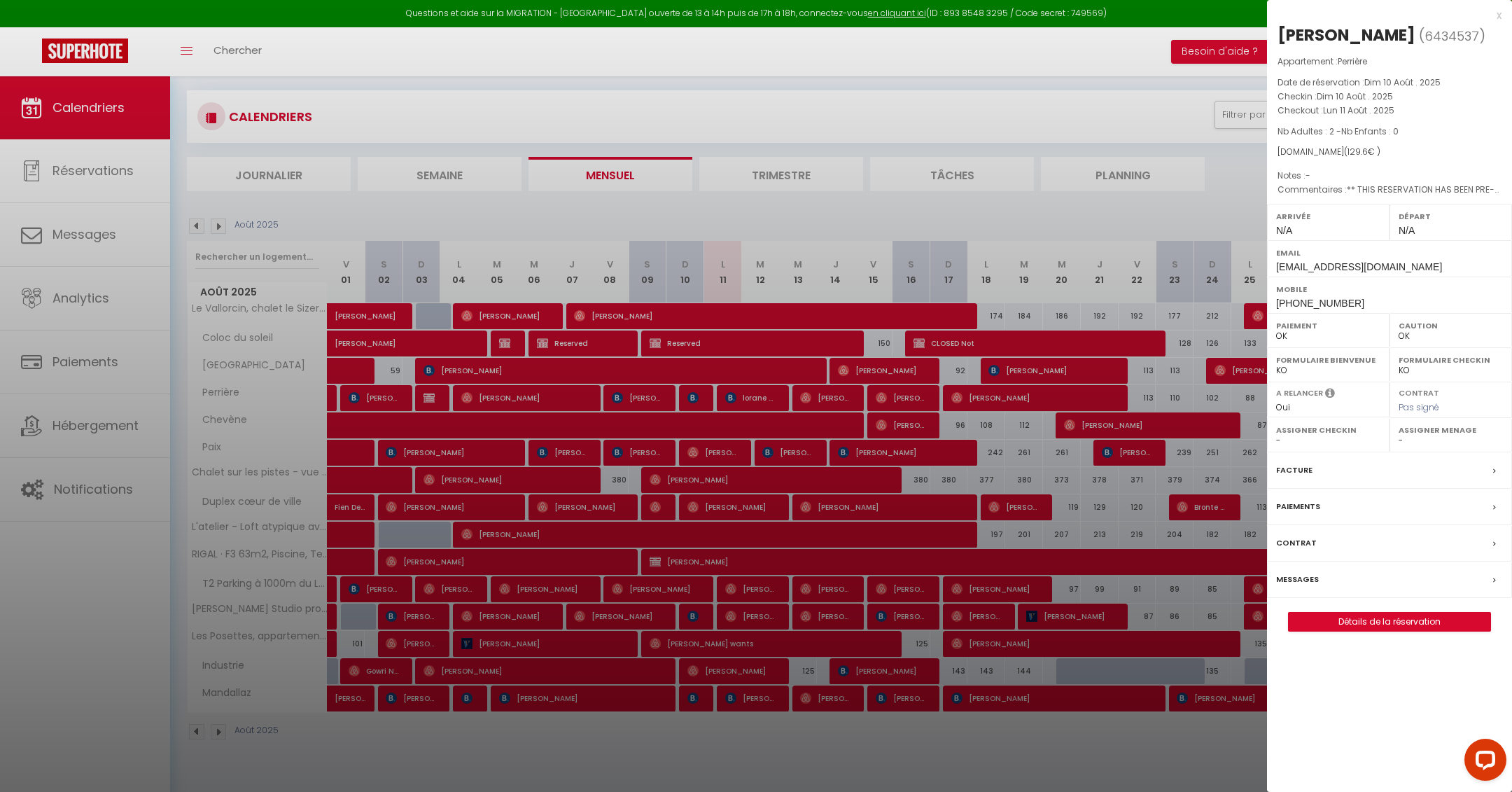
click at [1308, 576] on label "Messages" at bounding box center [1297, 579] width 43 height 15
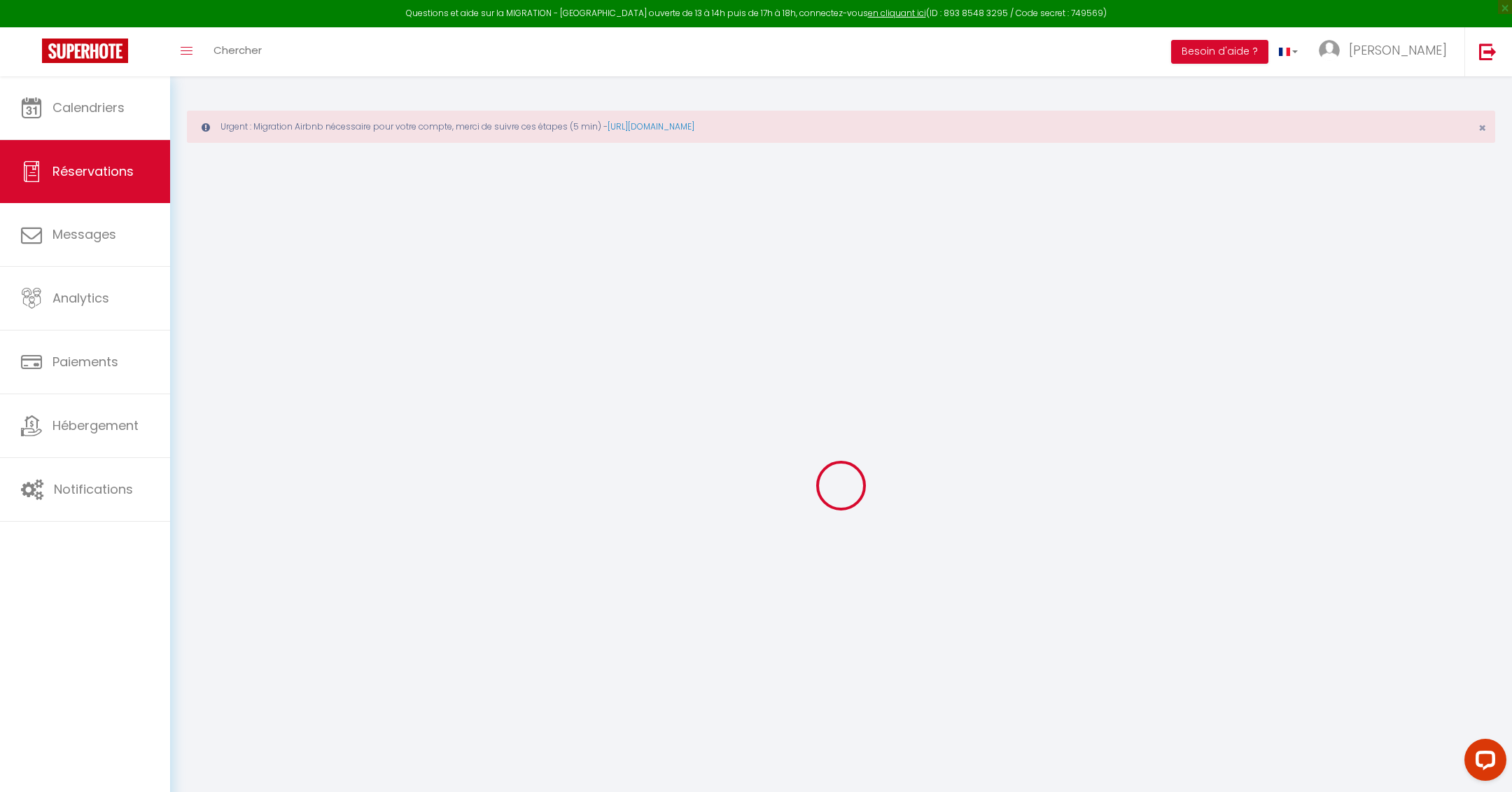
select select
checkbox input "false"
type textarea "** THIS RESERVATION HAS BEEN PRE-PAID ** BOOKING NOTE : Payment charge is EUR 1…"
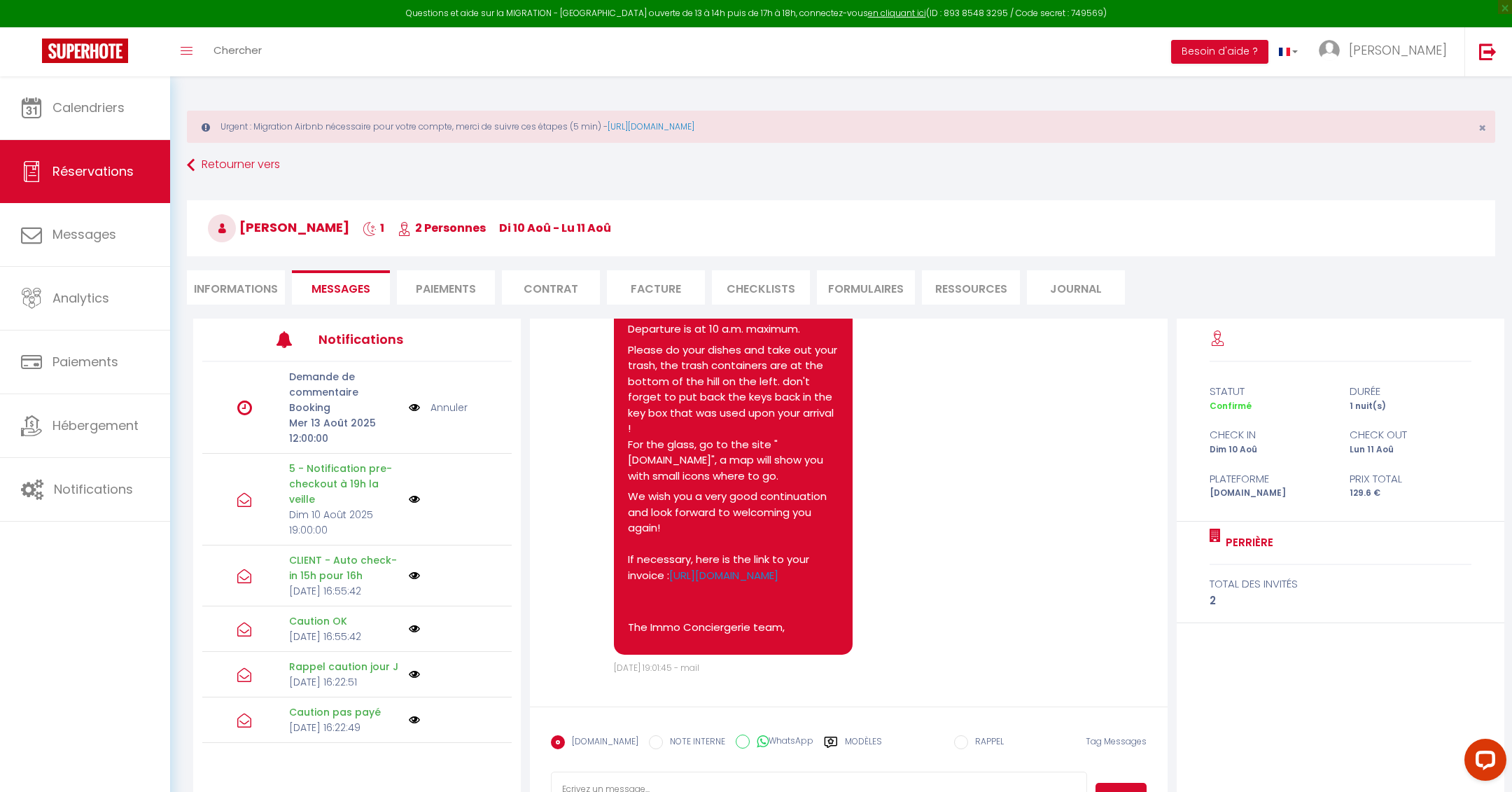
scroll to position [75, 0]
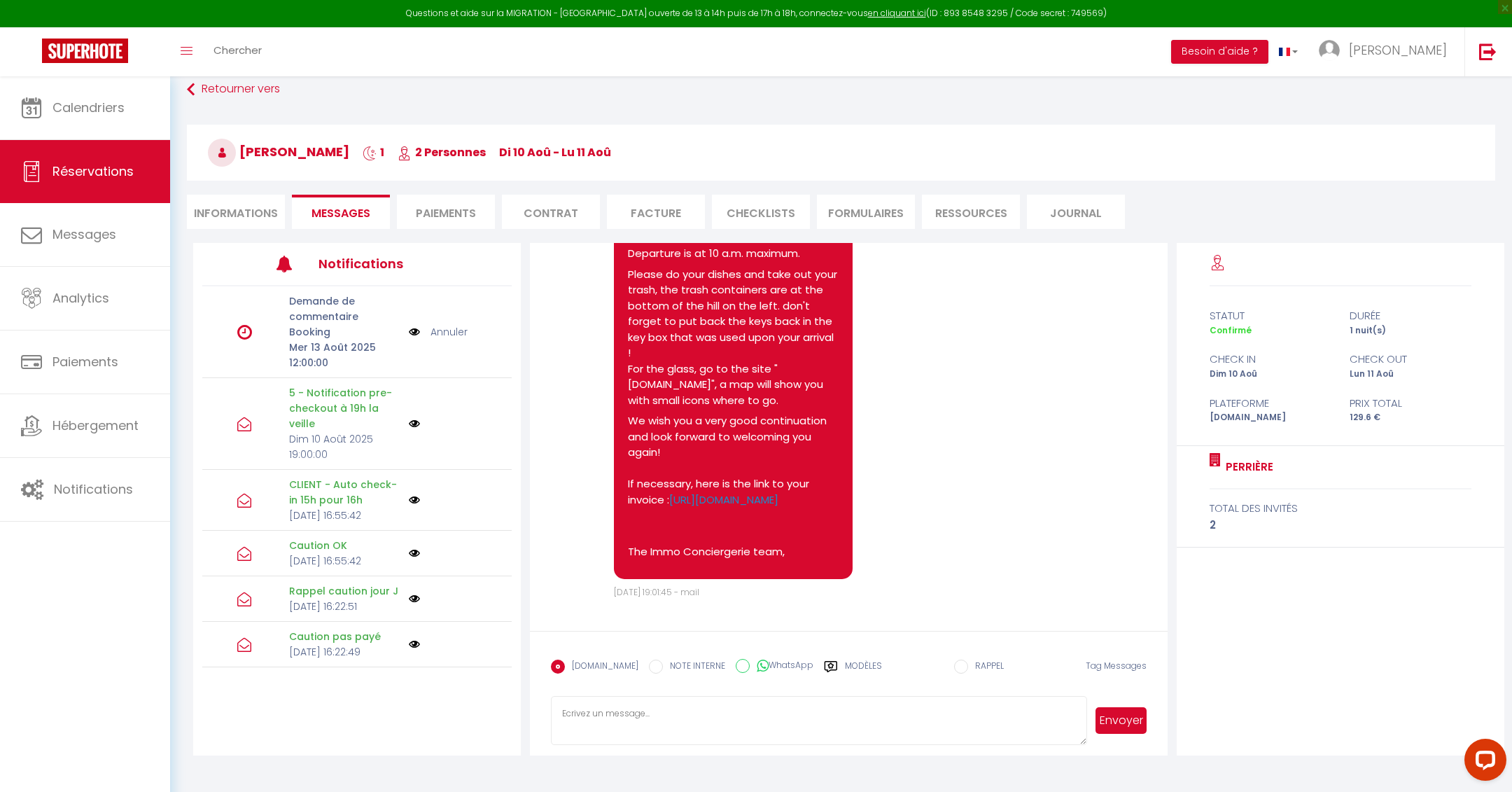
click at [693, 728] on textarea at bounding box center [819, 720] width 536 height 49
click at [972, 700] on textarea "Bonjour, pour vous informer que la caution a été relâchée ! Bonne journée et à …" at bounding box center [819, 720] width 536 height 49
click at [955, 710] on textarea "Bonjour, pour vous informer que la caution a été relâchée ! Bonne journée et à …" at bounding box center [819, 720] width 536 height 49
click at [990, 710] on textarea "Bonjour, pour vous informer que la caution a été relâchée ! Bonne journée" at bounding box center [819, 720] width 536 height 49
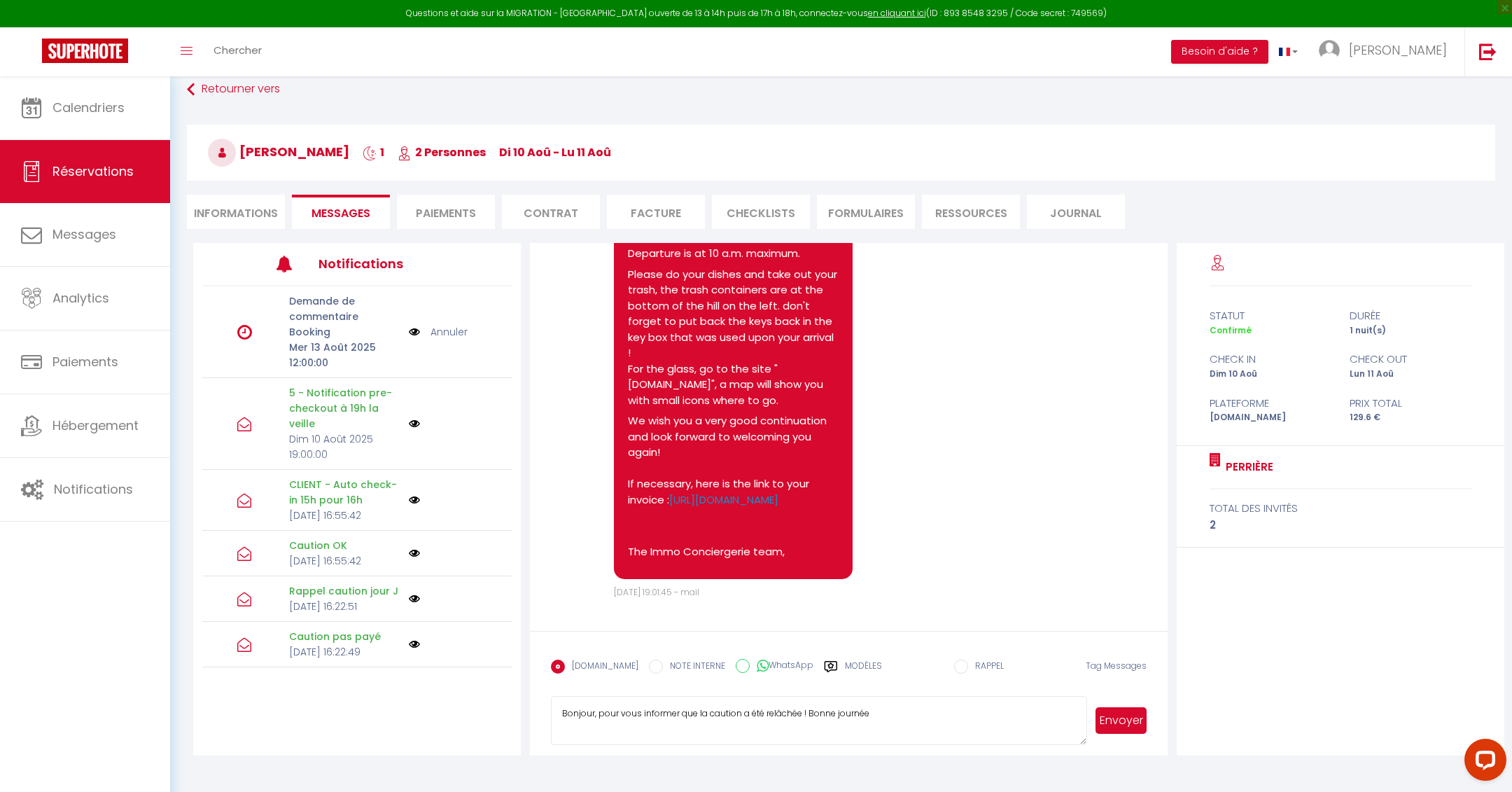
click at [990, 710] on textarea "Bonjour, pour vous informer que la caution a été relâchée ! Bonne journée" at bounding box center [819, 720] width 536 height 49
type textarea "Bonjour, pour vous informer que la caution a été relâchée ! Bonne journée"
click at [1138, 721] on button "Envoyer" at bounding box center [1121, 720] width 51 height 26
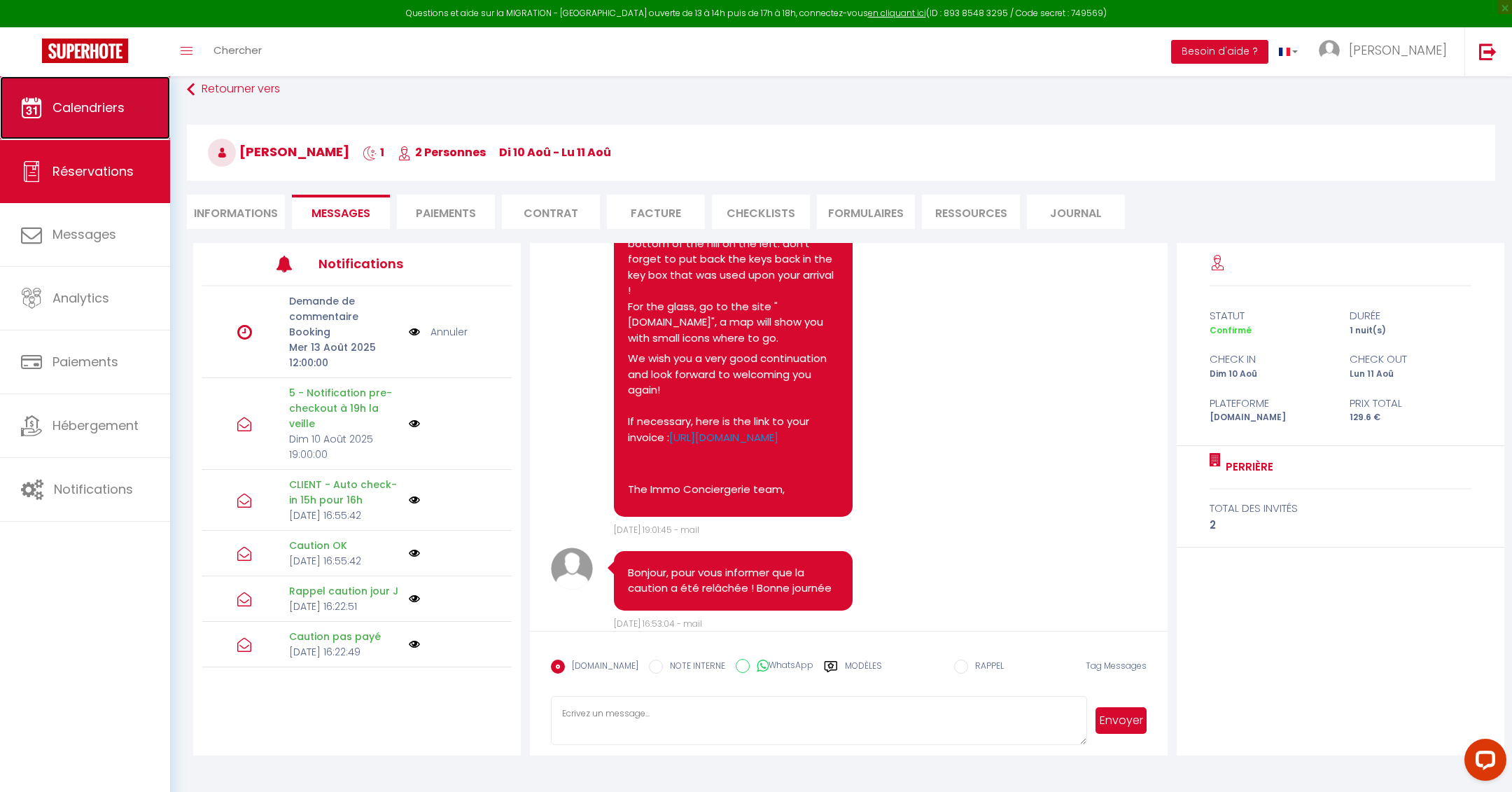
click at [79, 118] on link "Calendriers" at bounding box center [85, 107] width 170 height 63
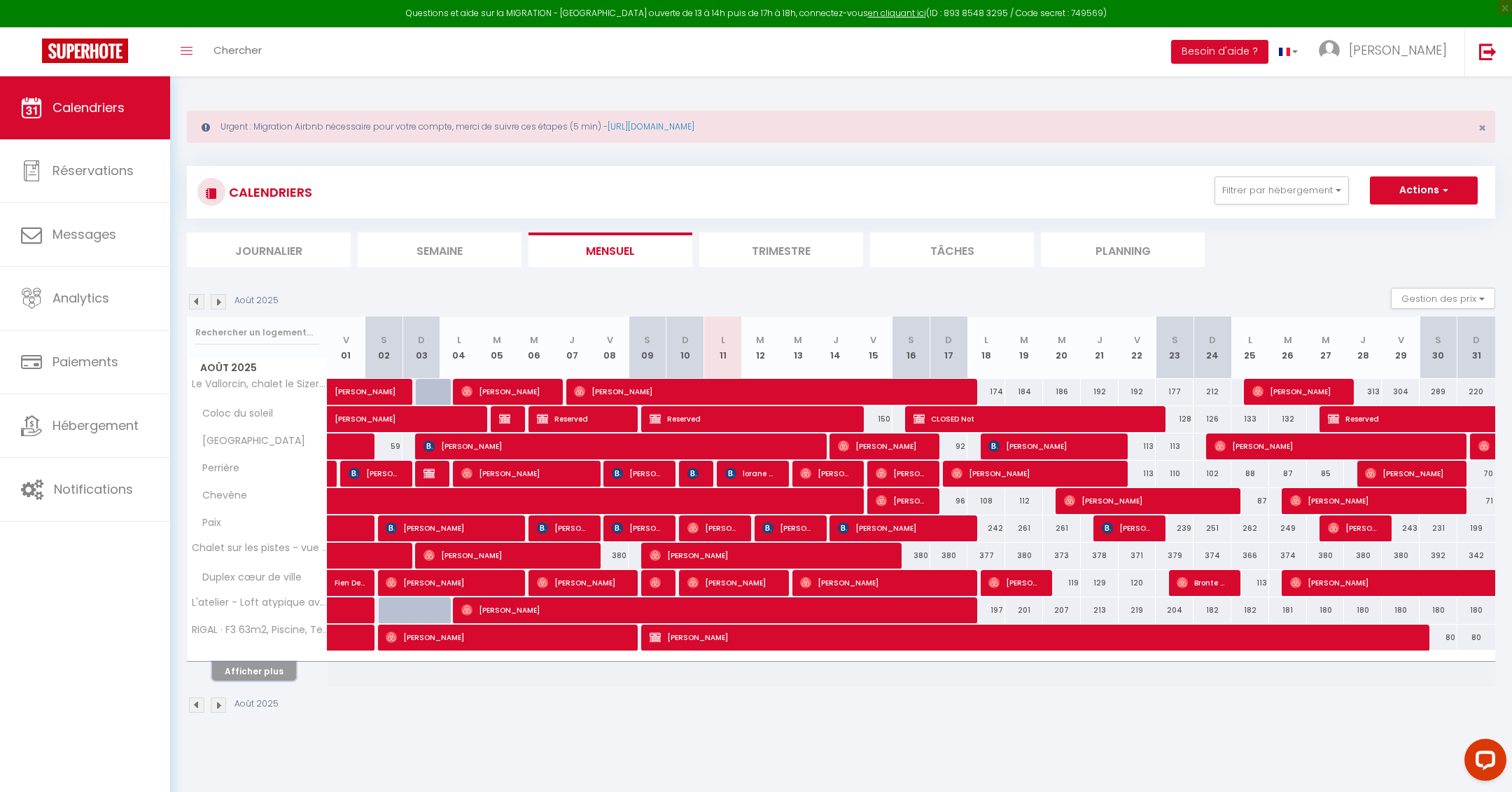
click at [264, 665] on button "Afficher plus" at bounding box center [254, 671] width 84 height 19
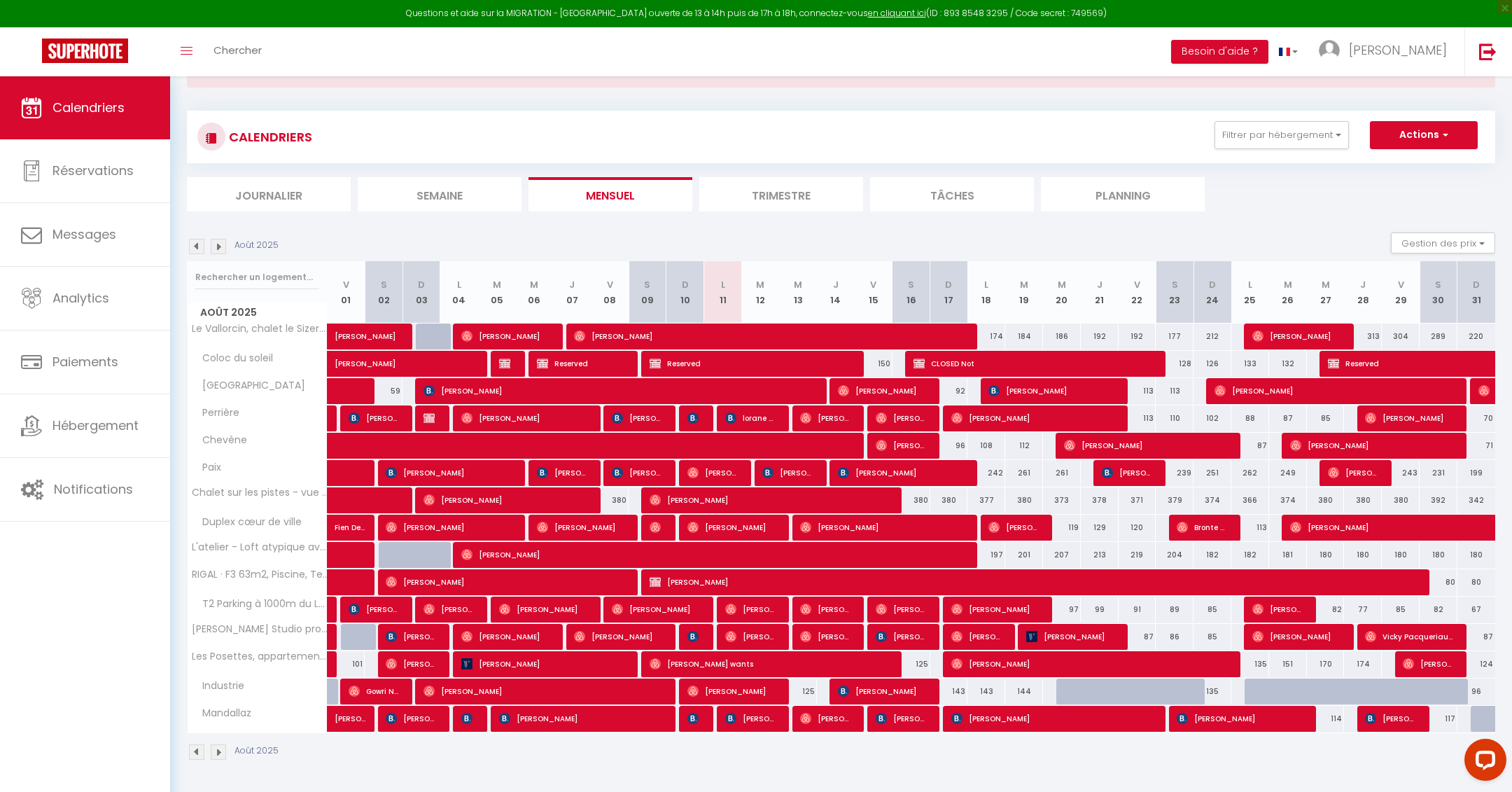
scroll to position [60, 0]
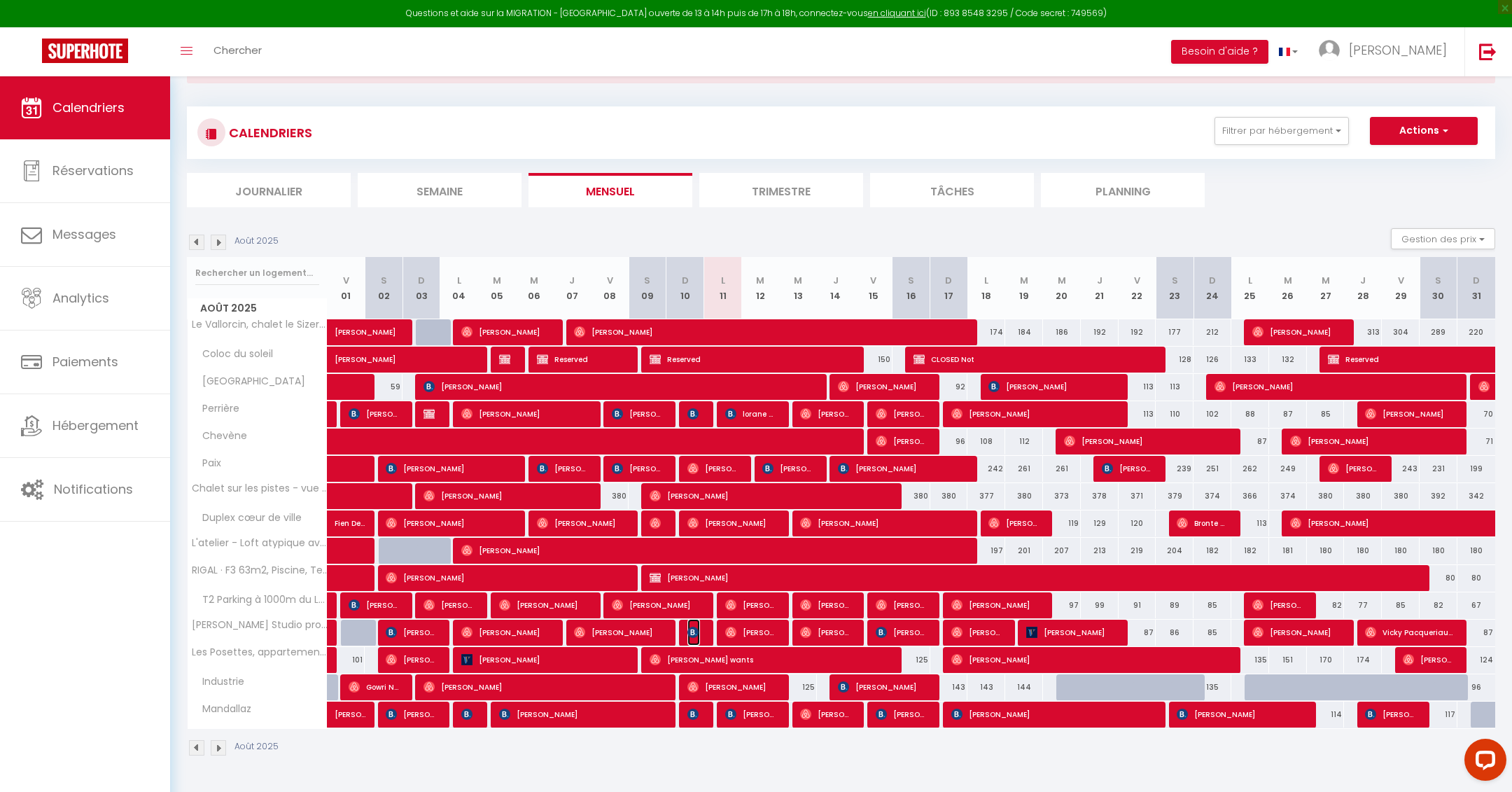
click at [697, 629] on img at bounding box center [693, 632] width 11 height 11
select select "OK"
select select "0"
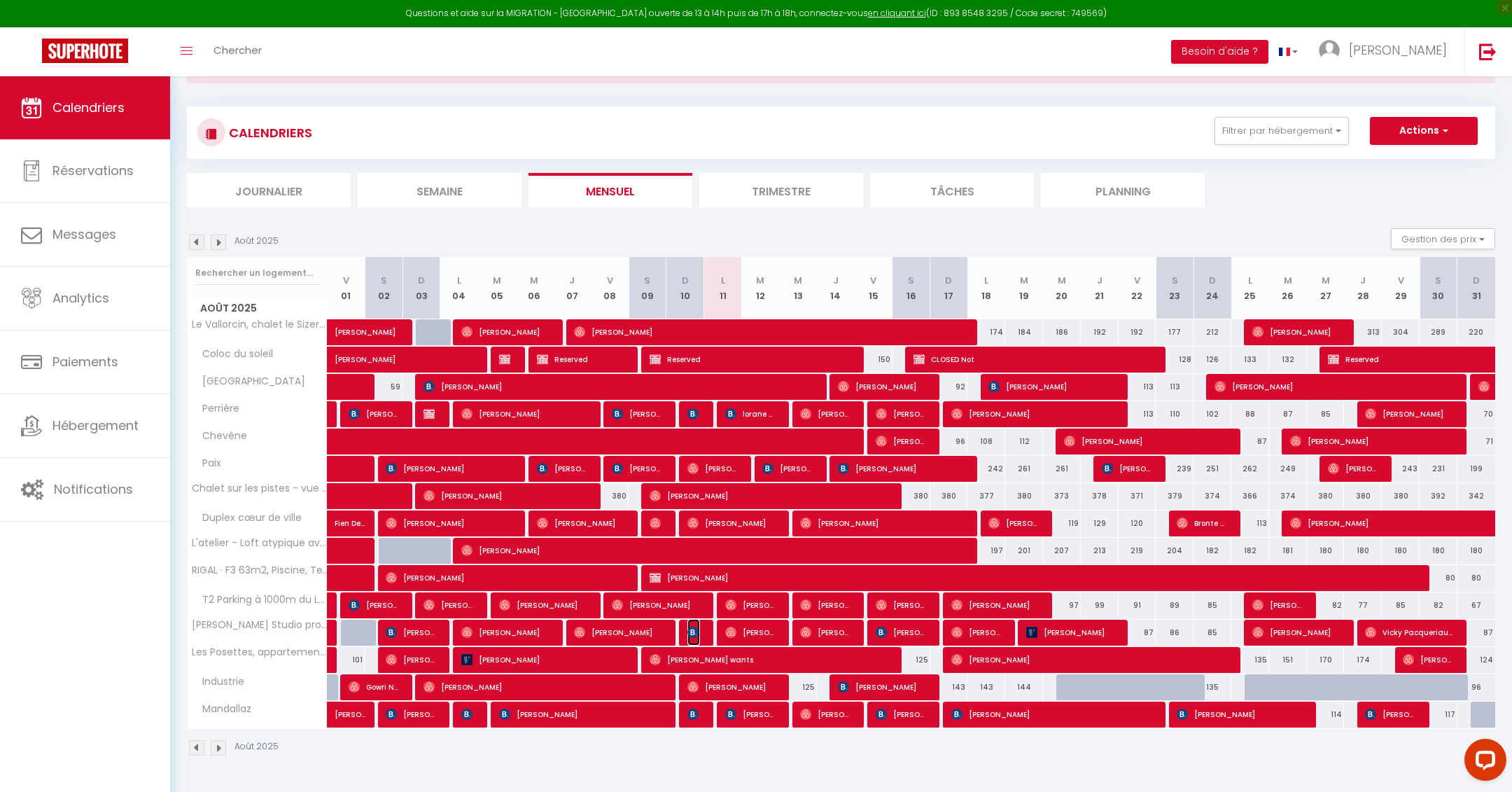
select select "1"
select select
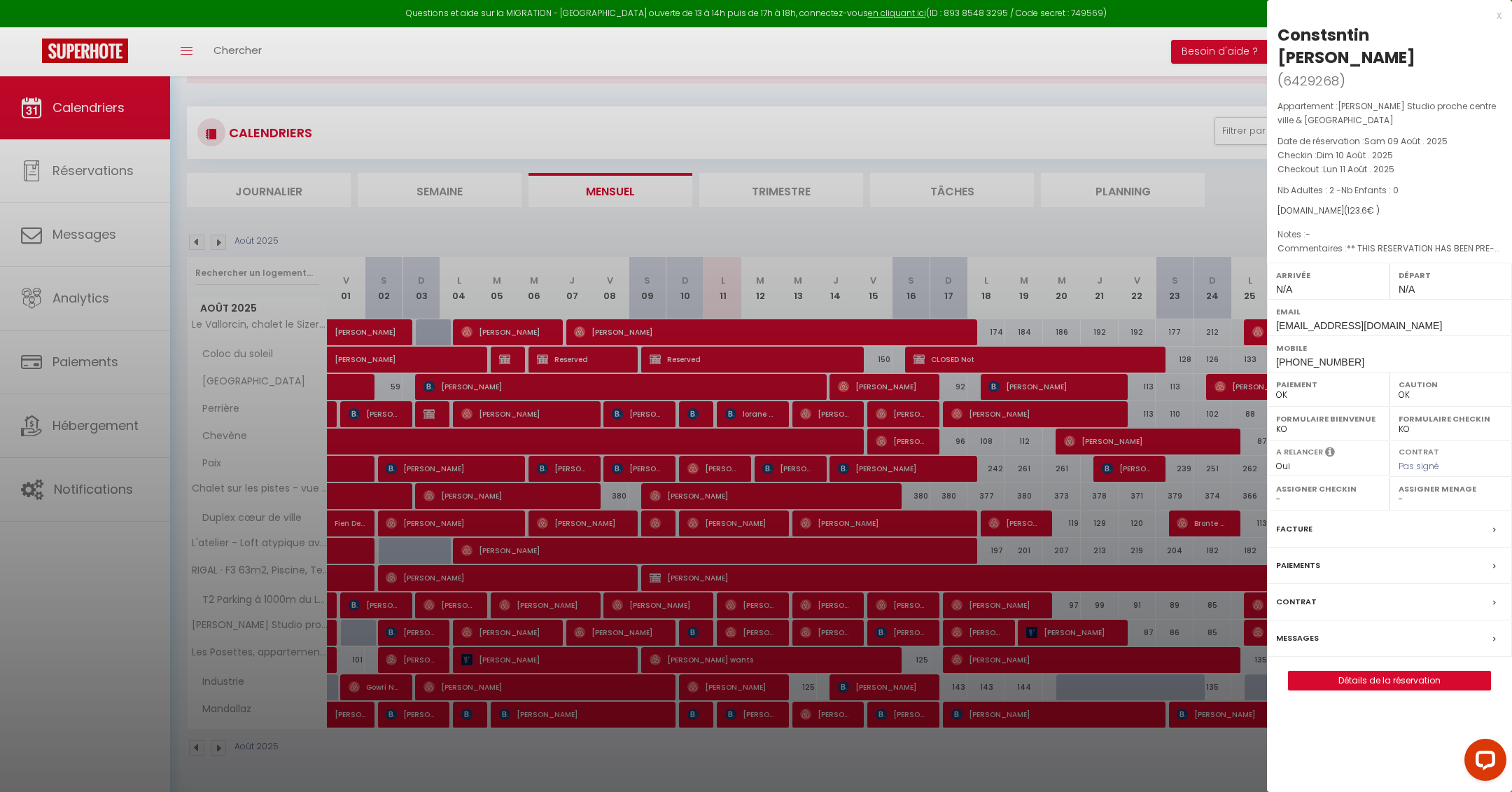
click at [1314, 630] on label "Messages" at bounding box center [1297, 637] width 43 height 15
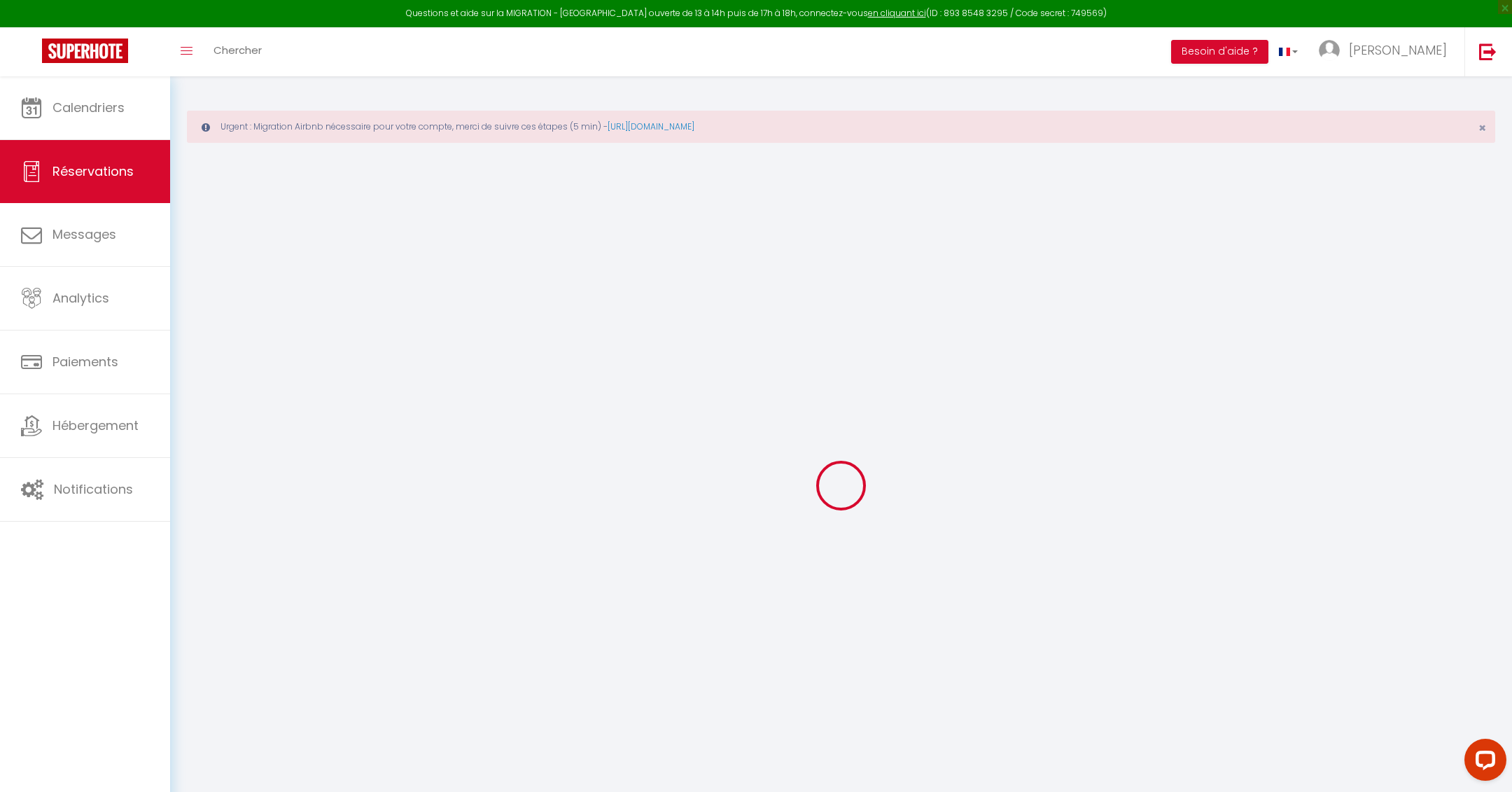
select select
checkbox input "false"
type textarea "** THIS RESERVATION HAS BEEN PRE-PAID ** BOOKING NOTE : Payment charge is EUR 1…"
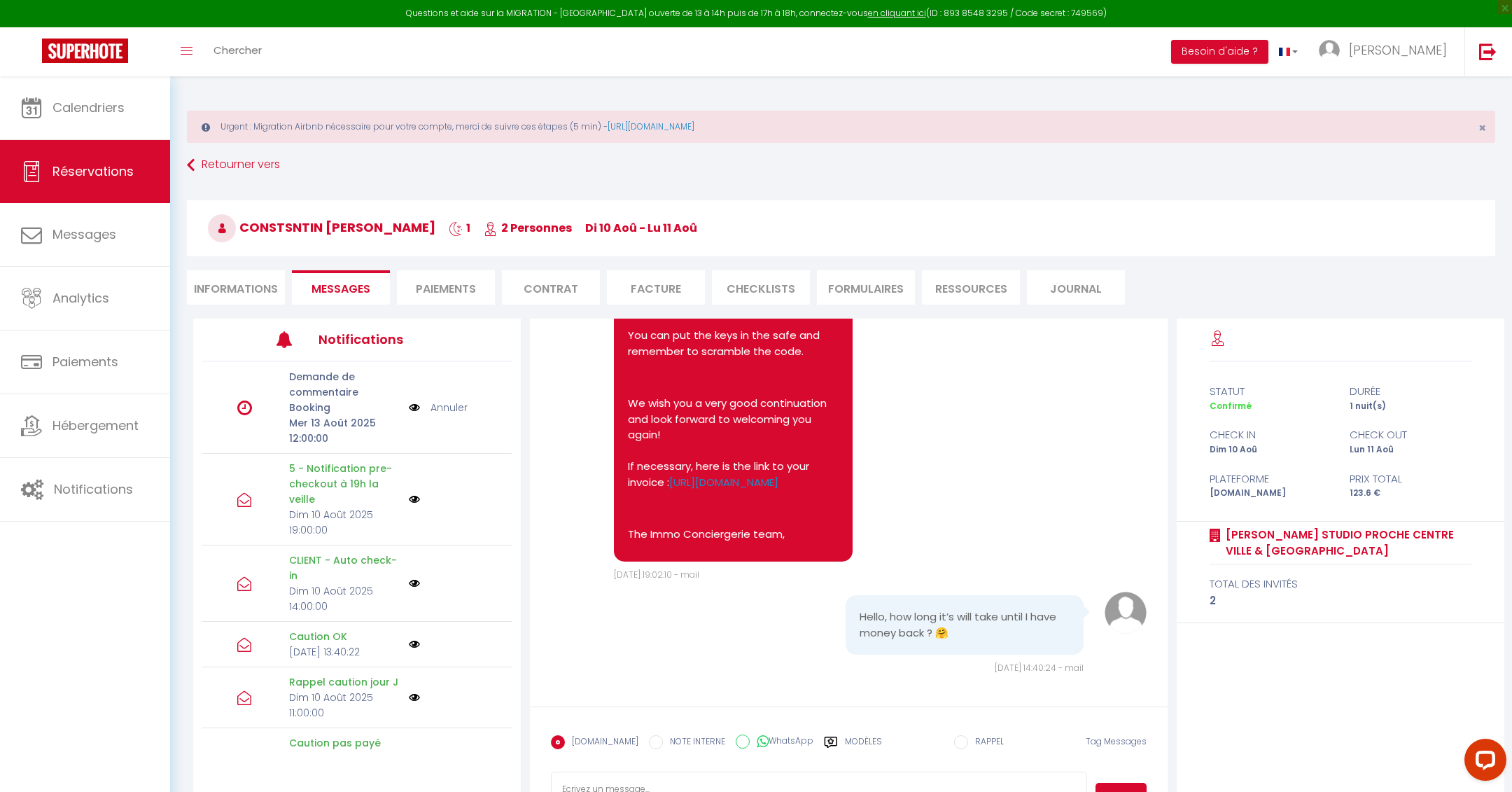
scroll to position [75, 0]
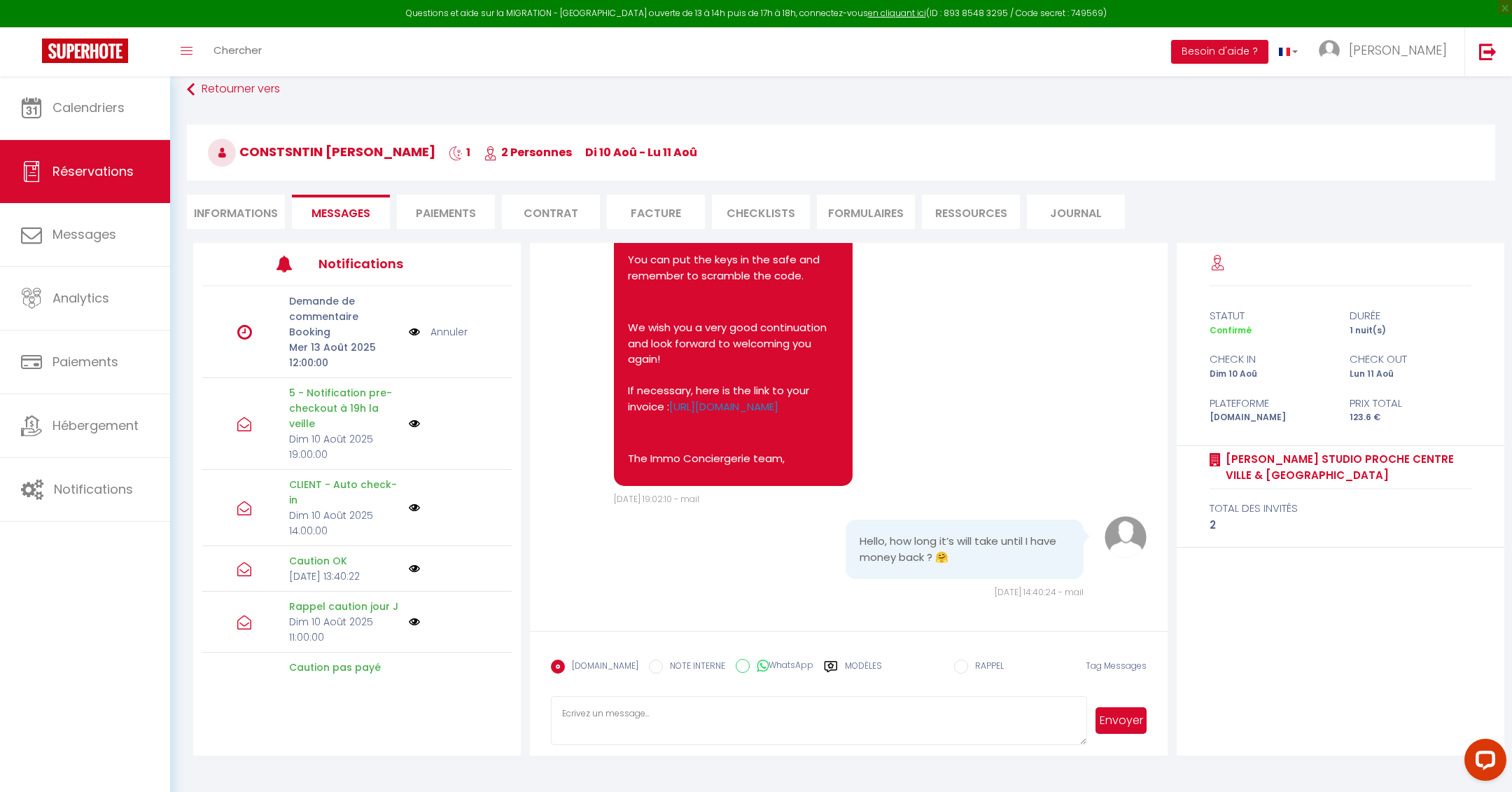
click at [695, 727] on textarea at bounding box center [819, 720] width 536 height 49
paste textarea "Bonjour, pour vous informer que la caution a été relâchée ! Bonne journée"
type textarea "Bonjour, pour vous informer que la caution a été relâchée ! Bonne journée"
click at [1136, 728] on button "Envoyer" at bounding box center [1121, 720] width 51 height 26
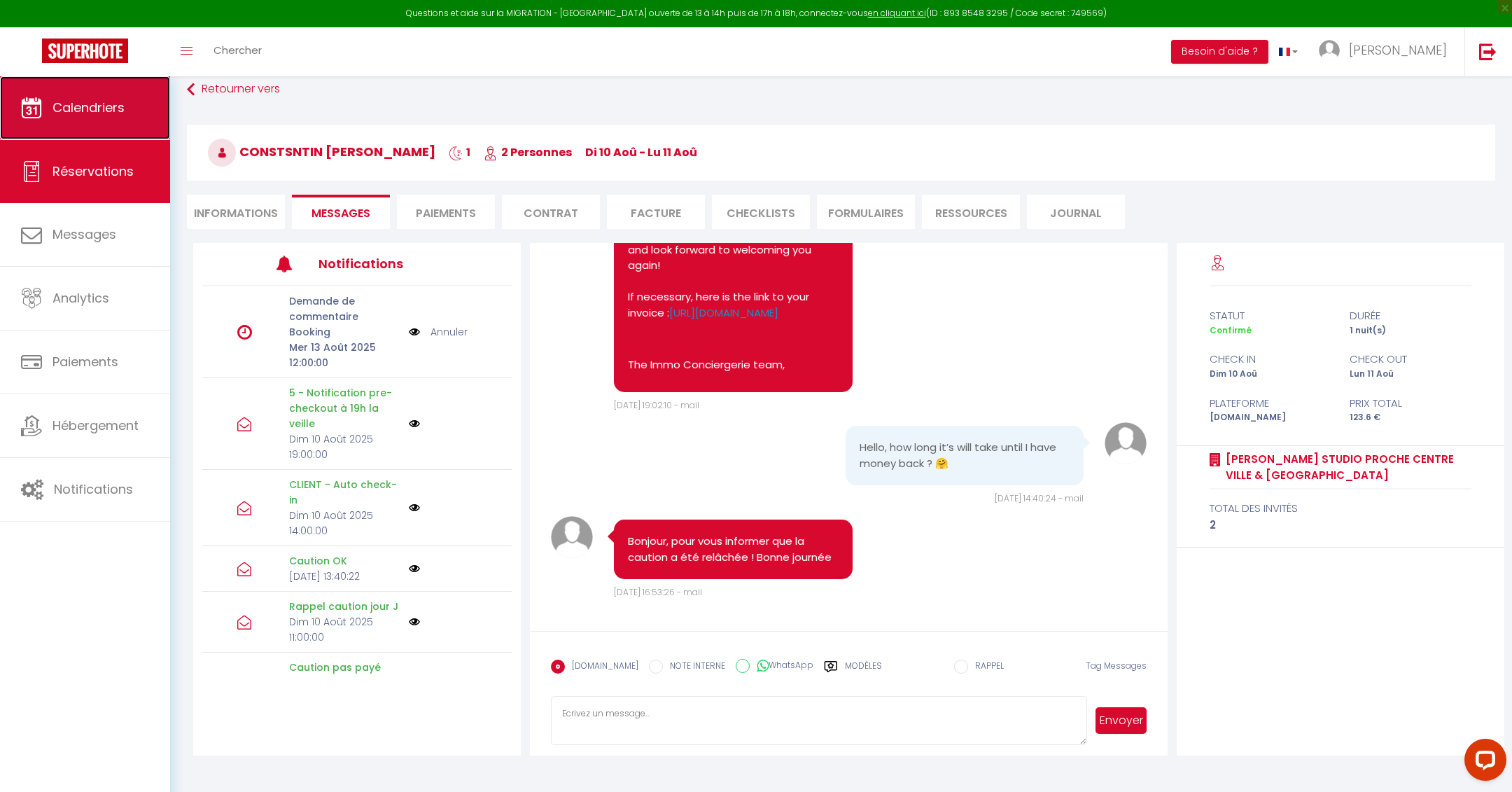
click at [102, 116] on span "Calendriers" at bounding box center [89, 107] width 72 height 18
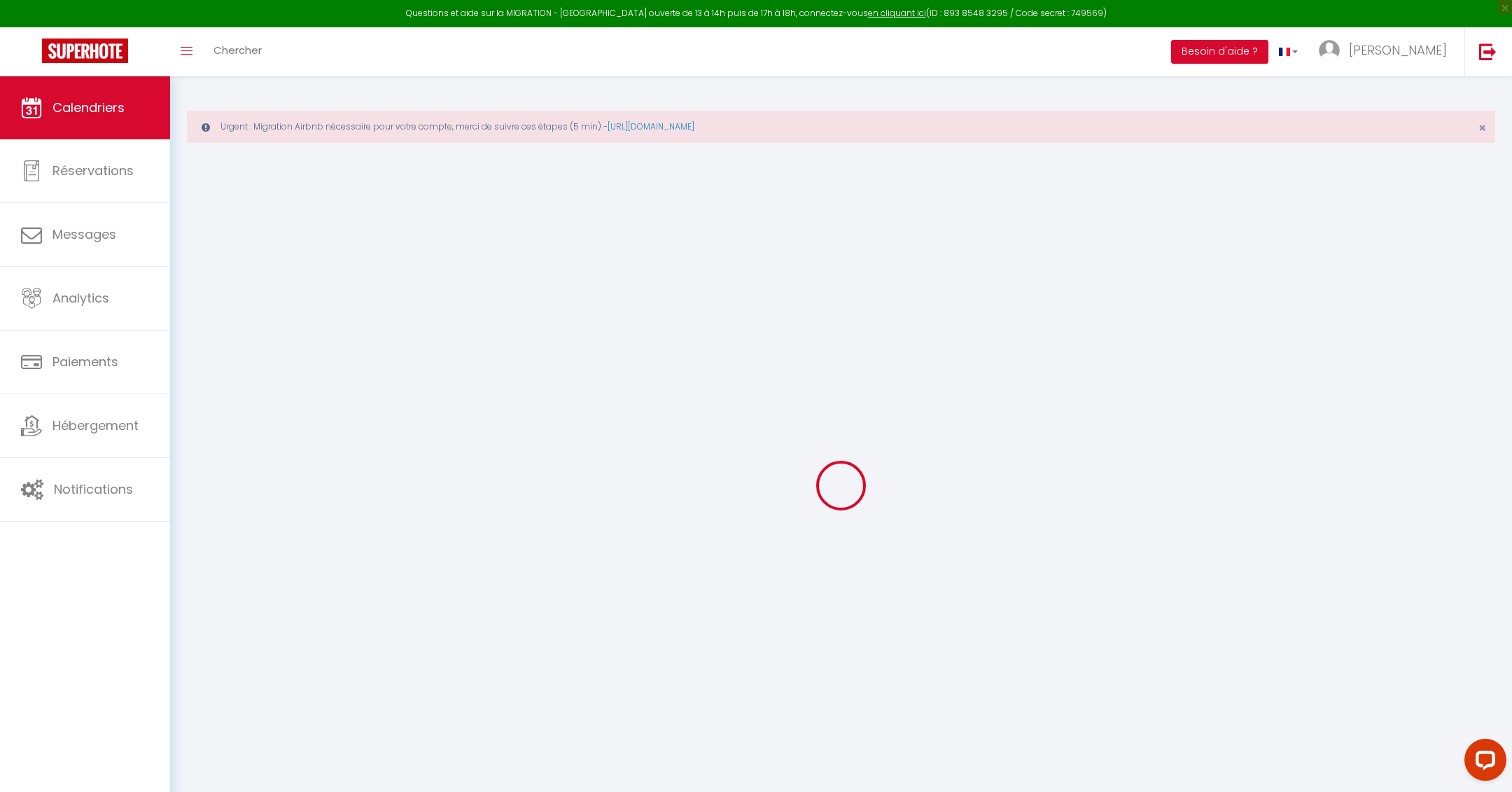
select select
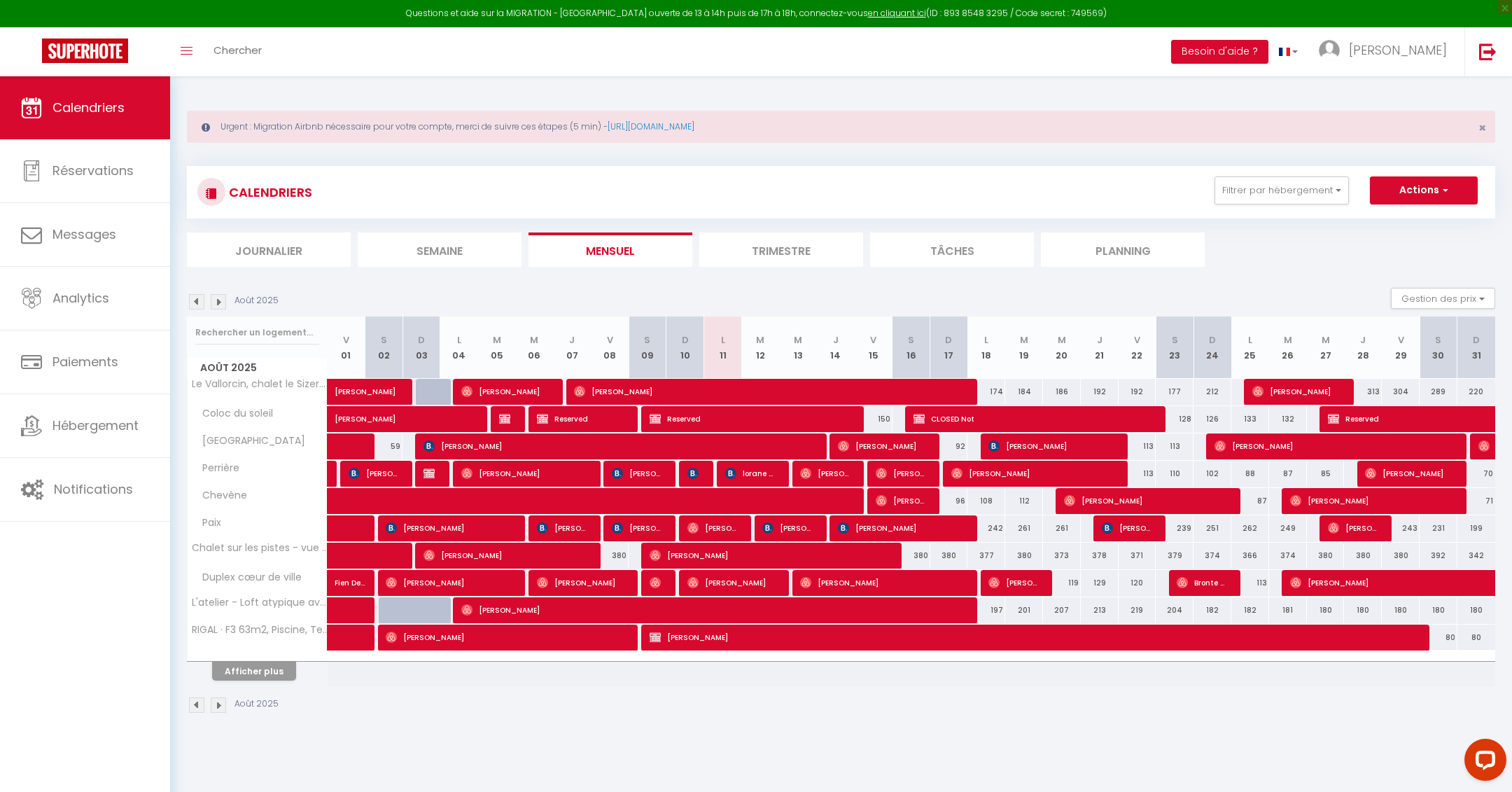
scroll to position [75, 0]
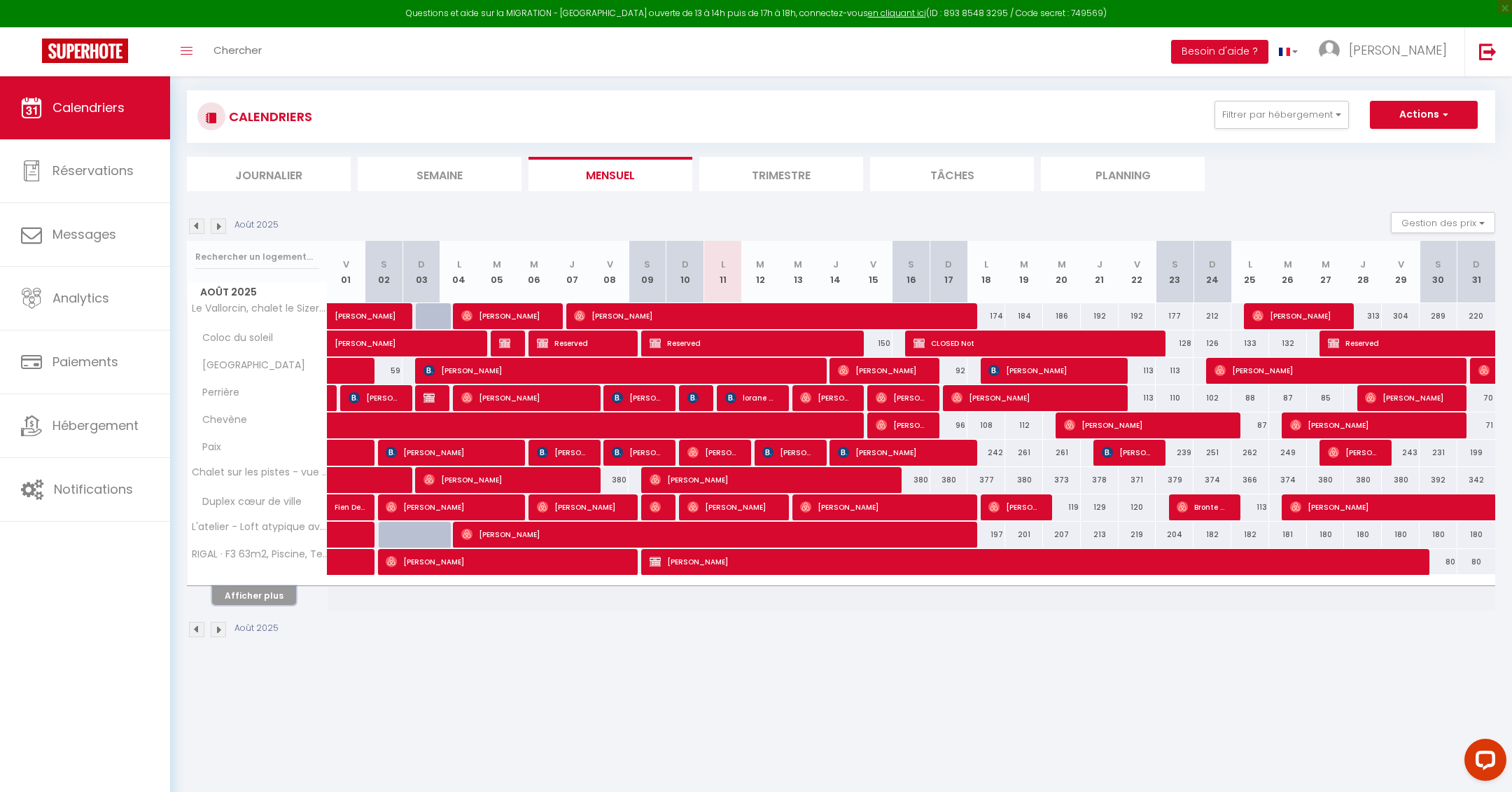
click at [255, 593] on button "Afficher plus" at bounding box center [254, 595] width 84 height 19
select select
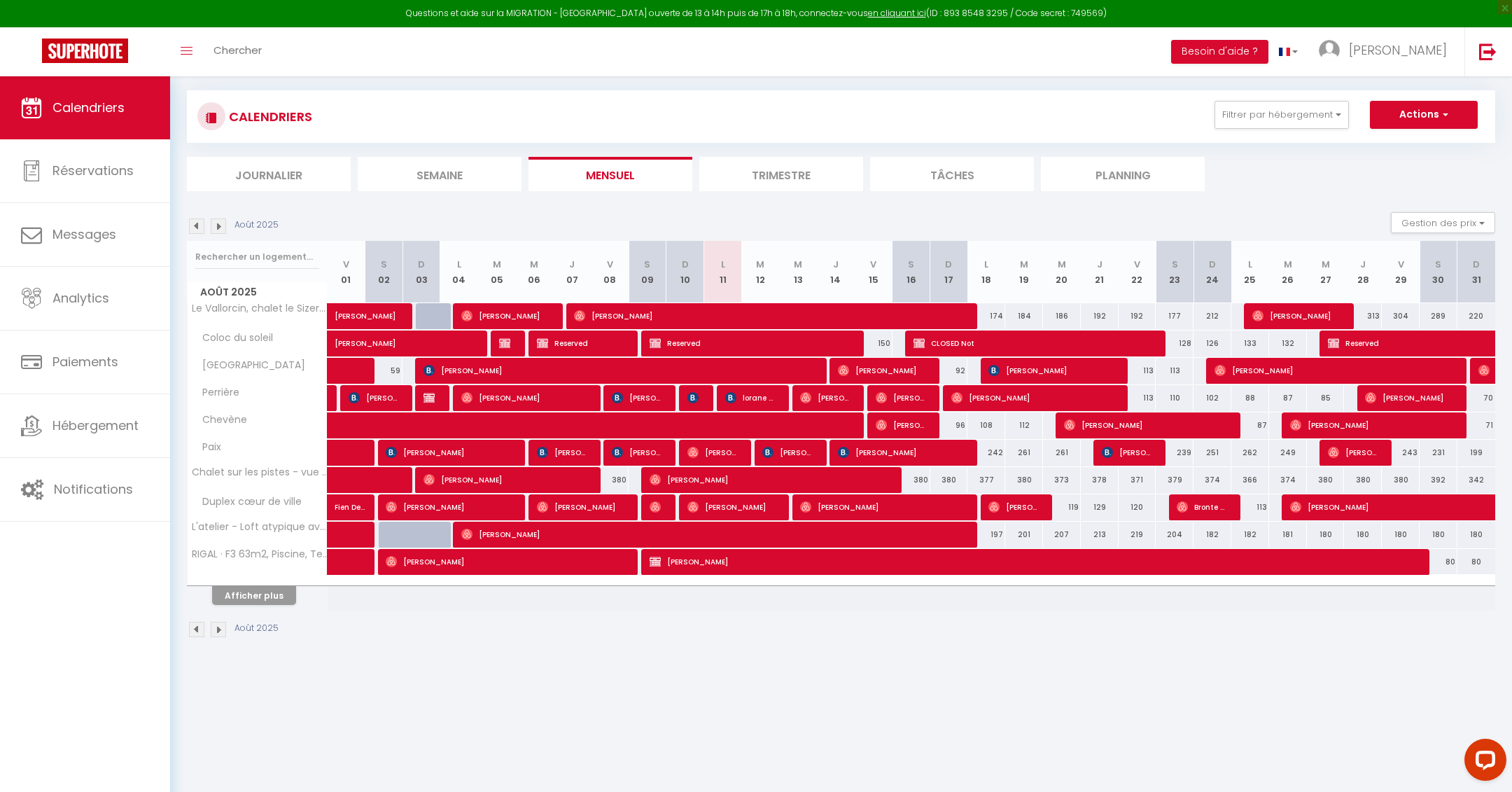
select select
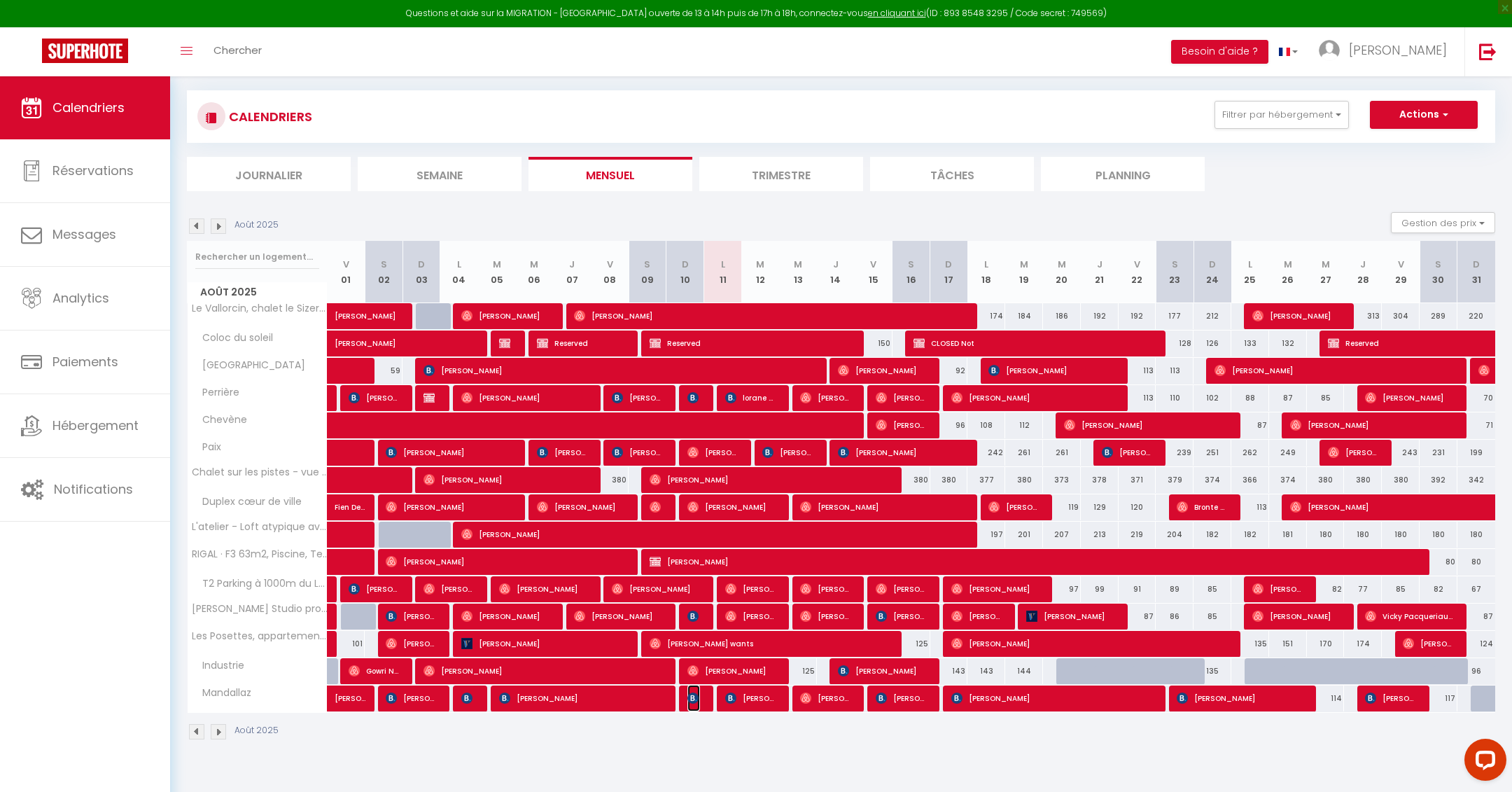
click at [693, 696] on img at bounding box center [693, 698] width 11 height 11
select select "OK"
select select "0"
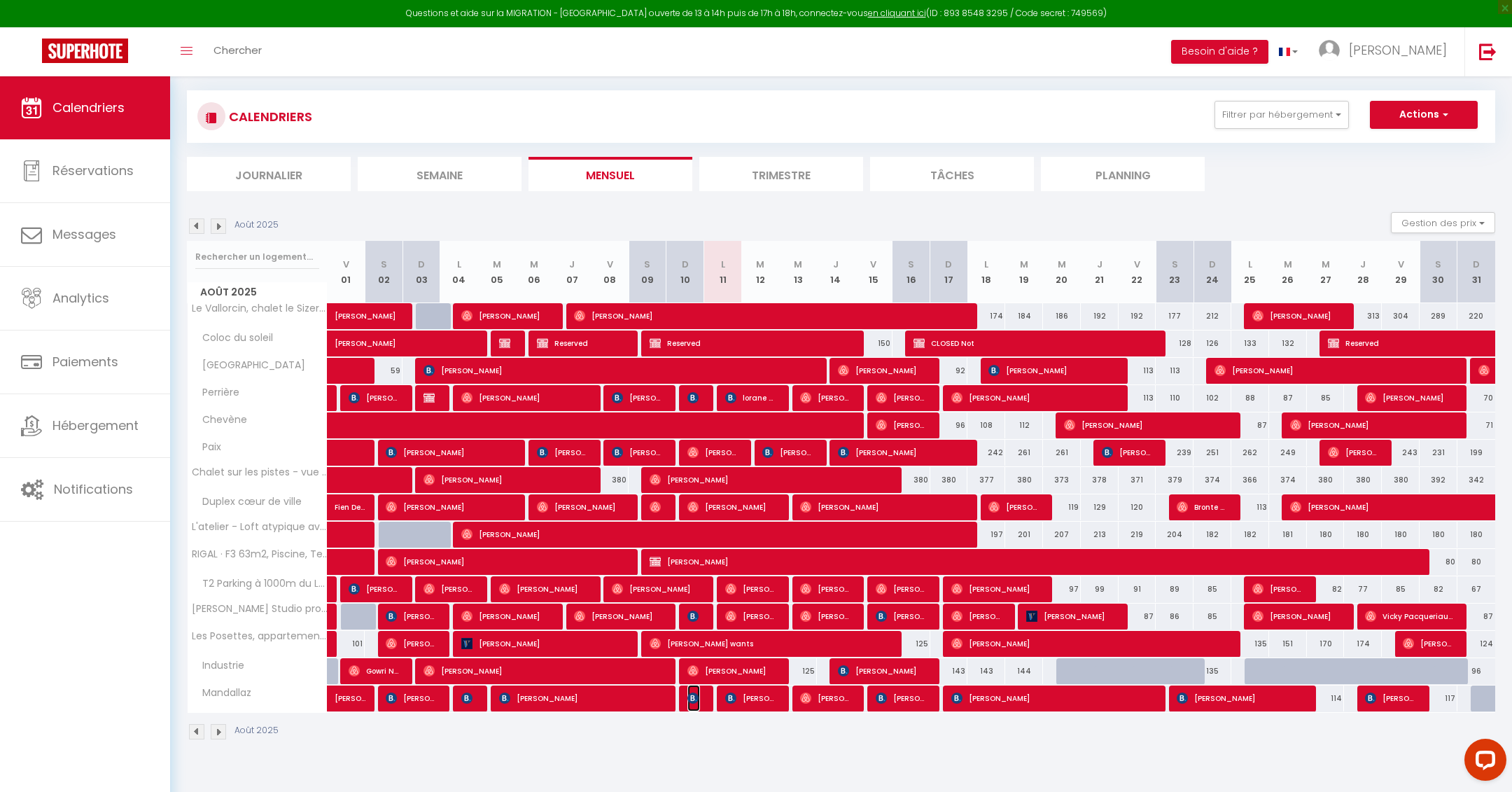
select select "1"
select select
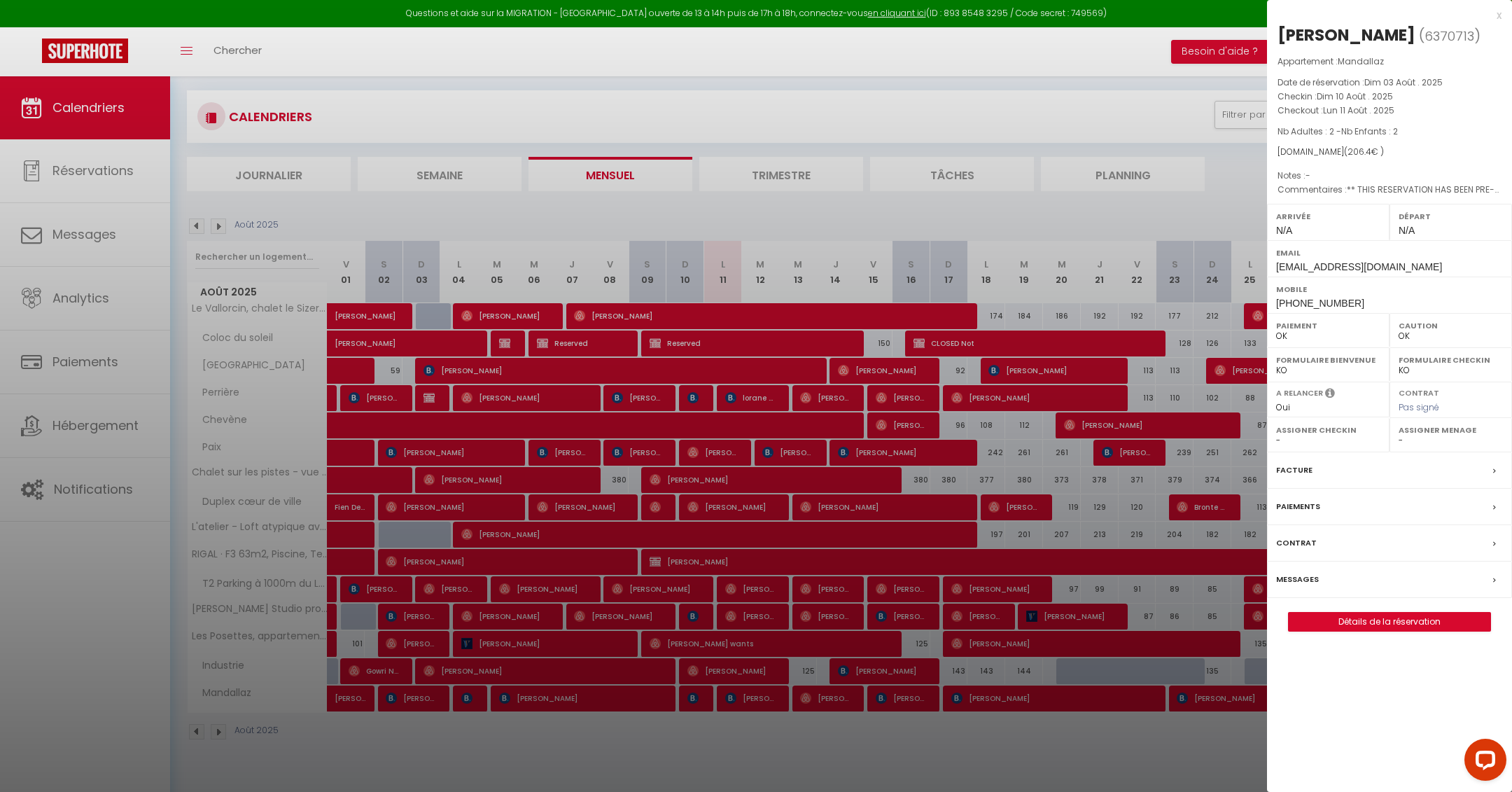
click at [1300, 575] on label "Messages" at bounding box center [1297, 579] width 43 height 15
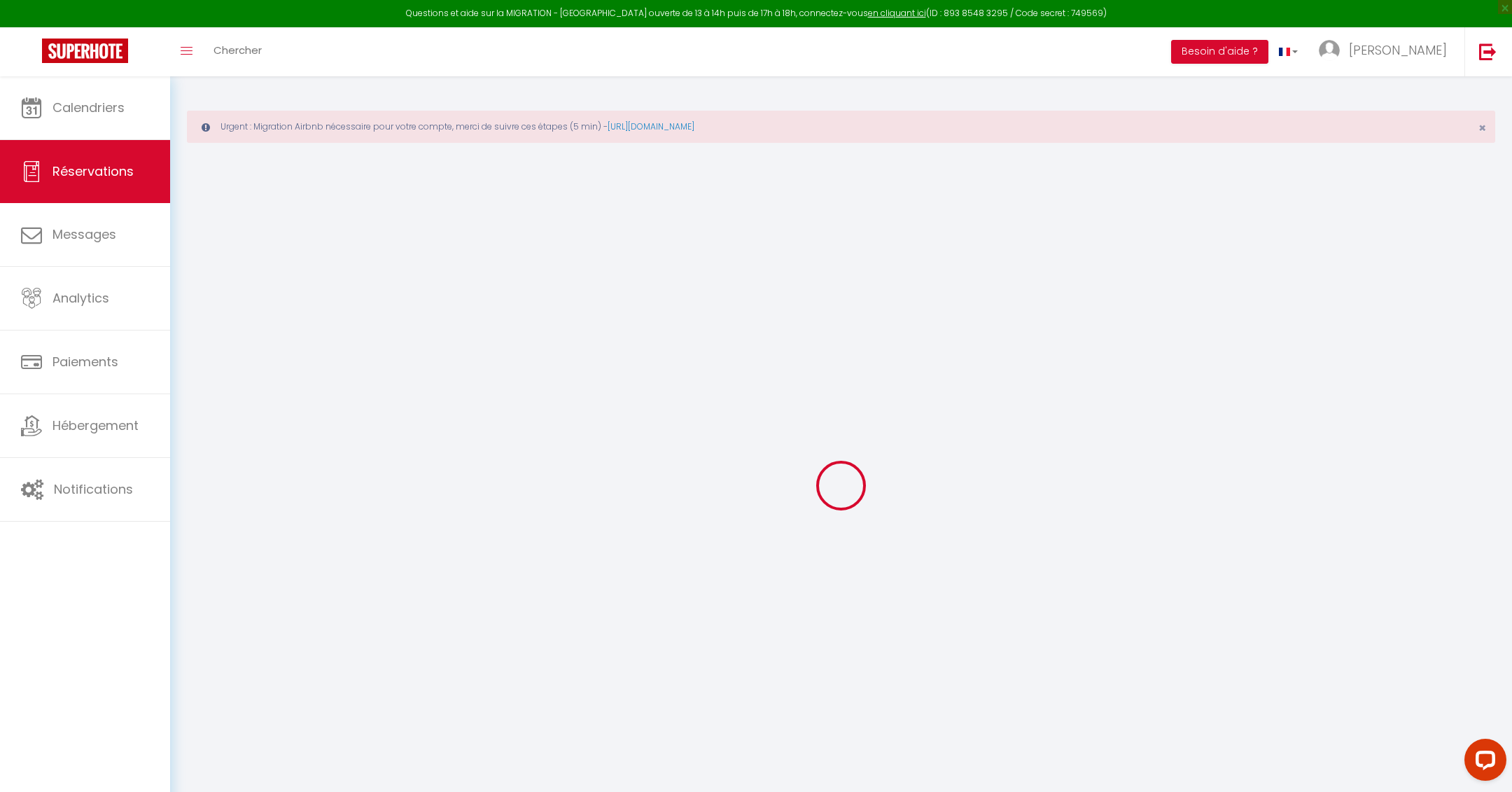
select select
checkbox input "false"
type textarea "** THIS RESERVATION HAS BEEN PRE-PAID ** Approximate time of arrival: between 1…"
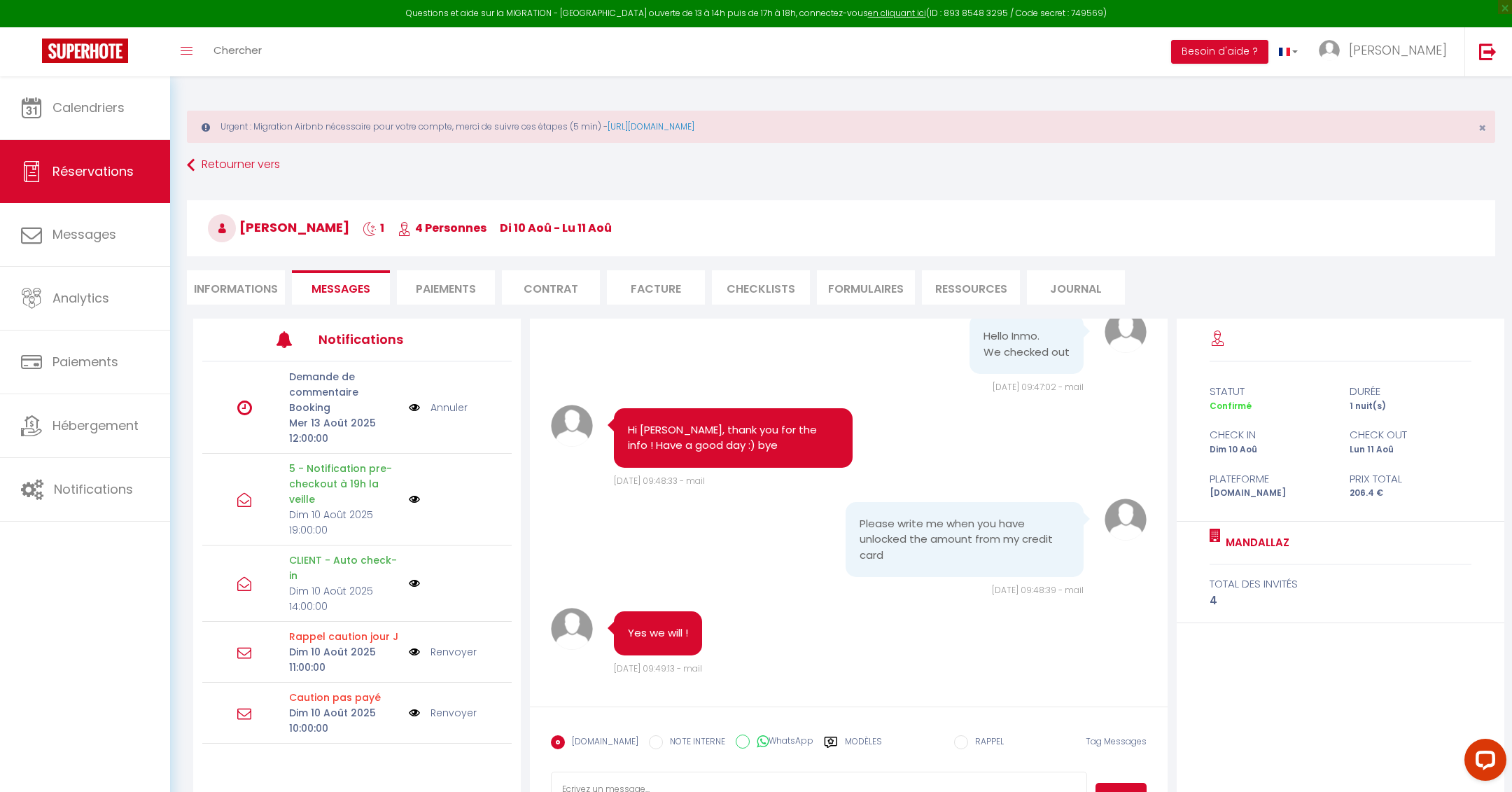
scroll to position [75, 0]
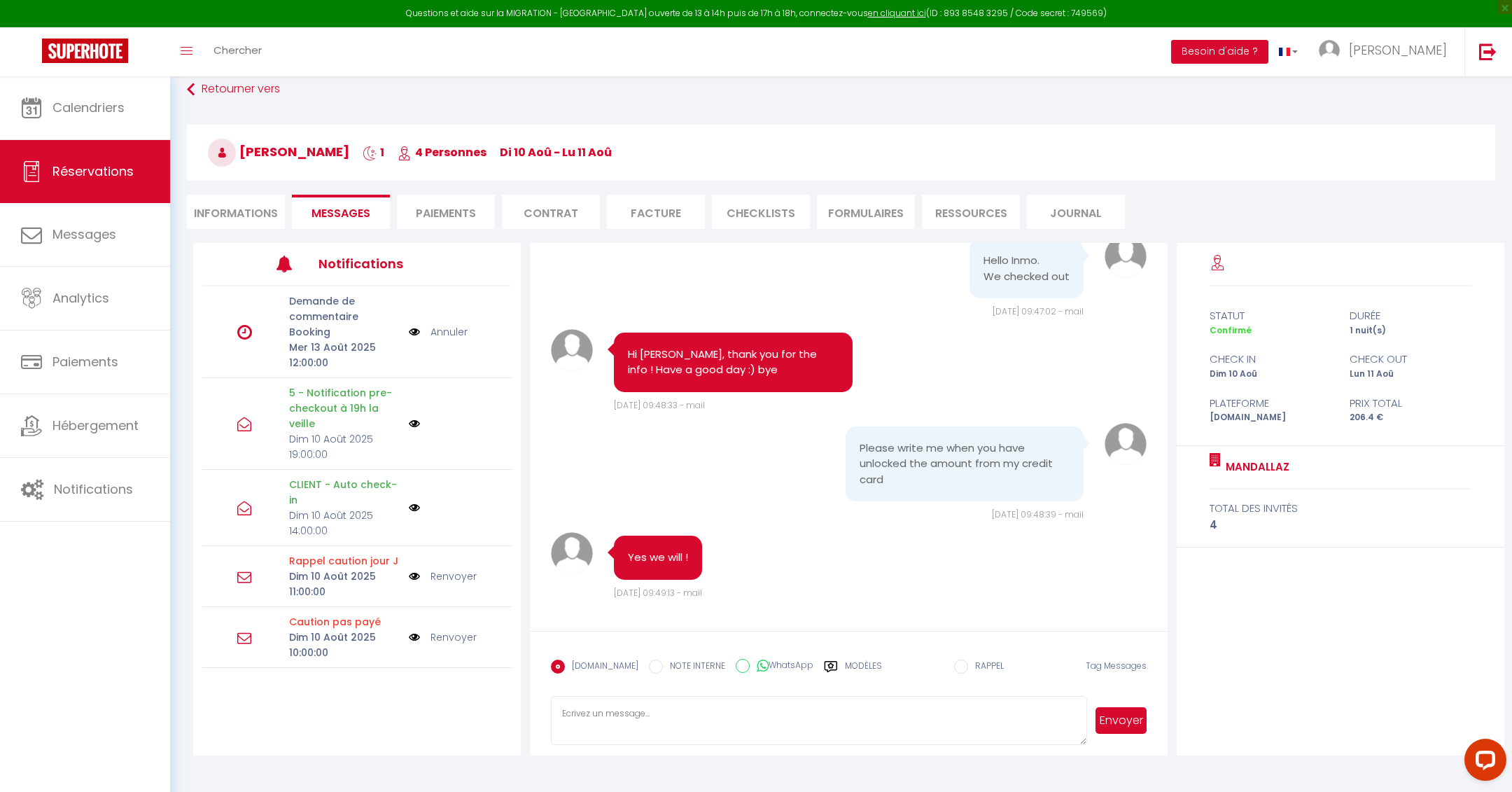
click at [653, 708] on textarea at bounding box center [819, 720] width 536 height 49
paste textarea "Bonjour, pour vous informer que la caution a été relâchée ! Bonne journée"
type textarea "Bonjour, pour vous informer que la caution a été relâchée ! Bonne journée"
click at [1130, 731] on span "Envoyer" at bounding box center [1117, 720] width 60 height 49
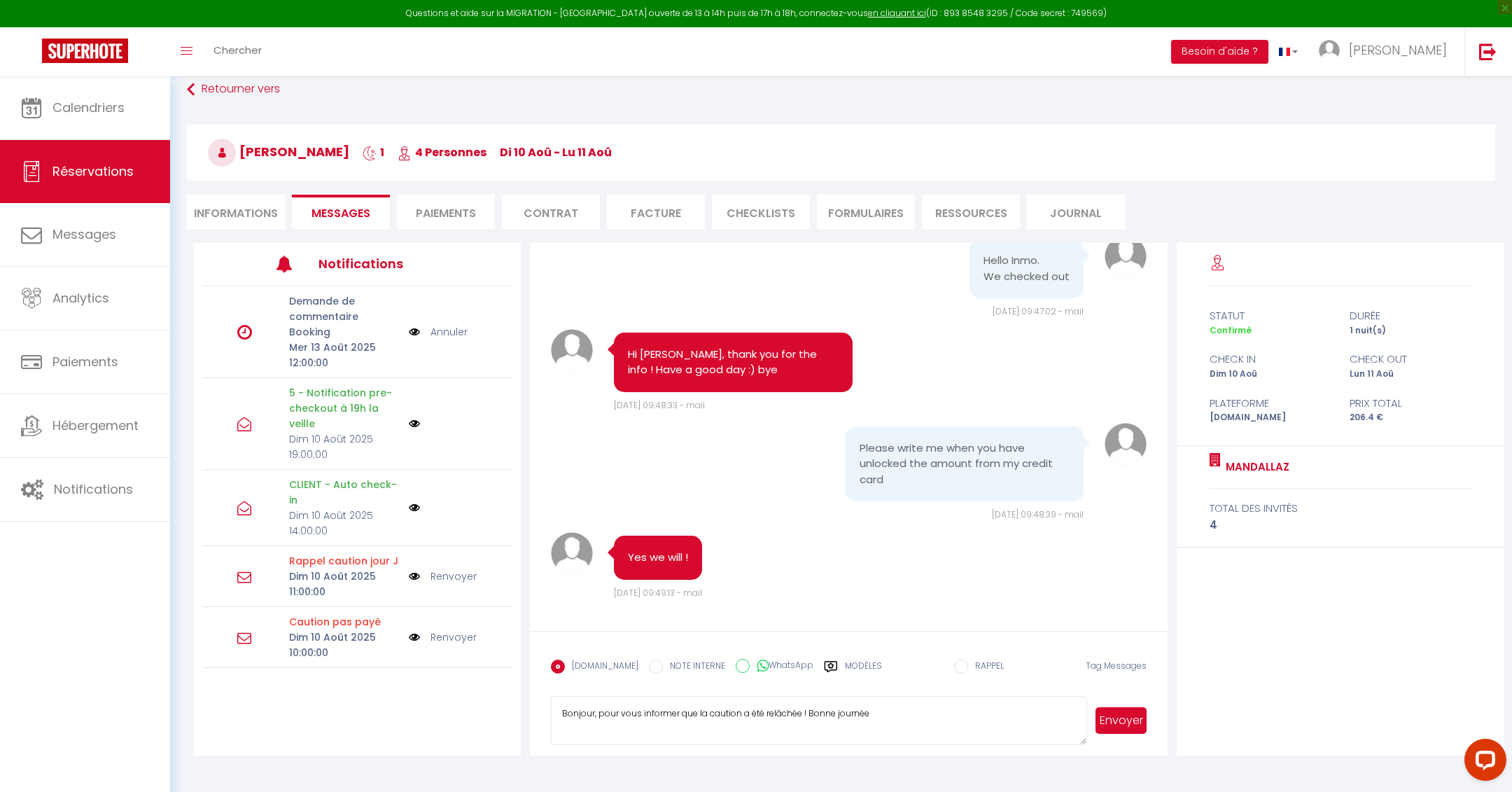
click at [1120, 723] on button "Envoyer" at bounding box center [1121, 720] width 51 height 26
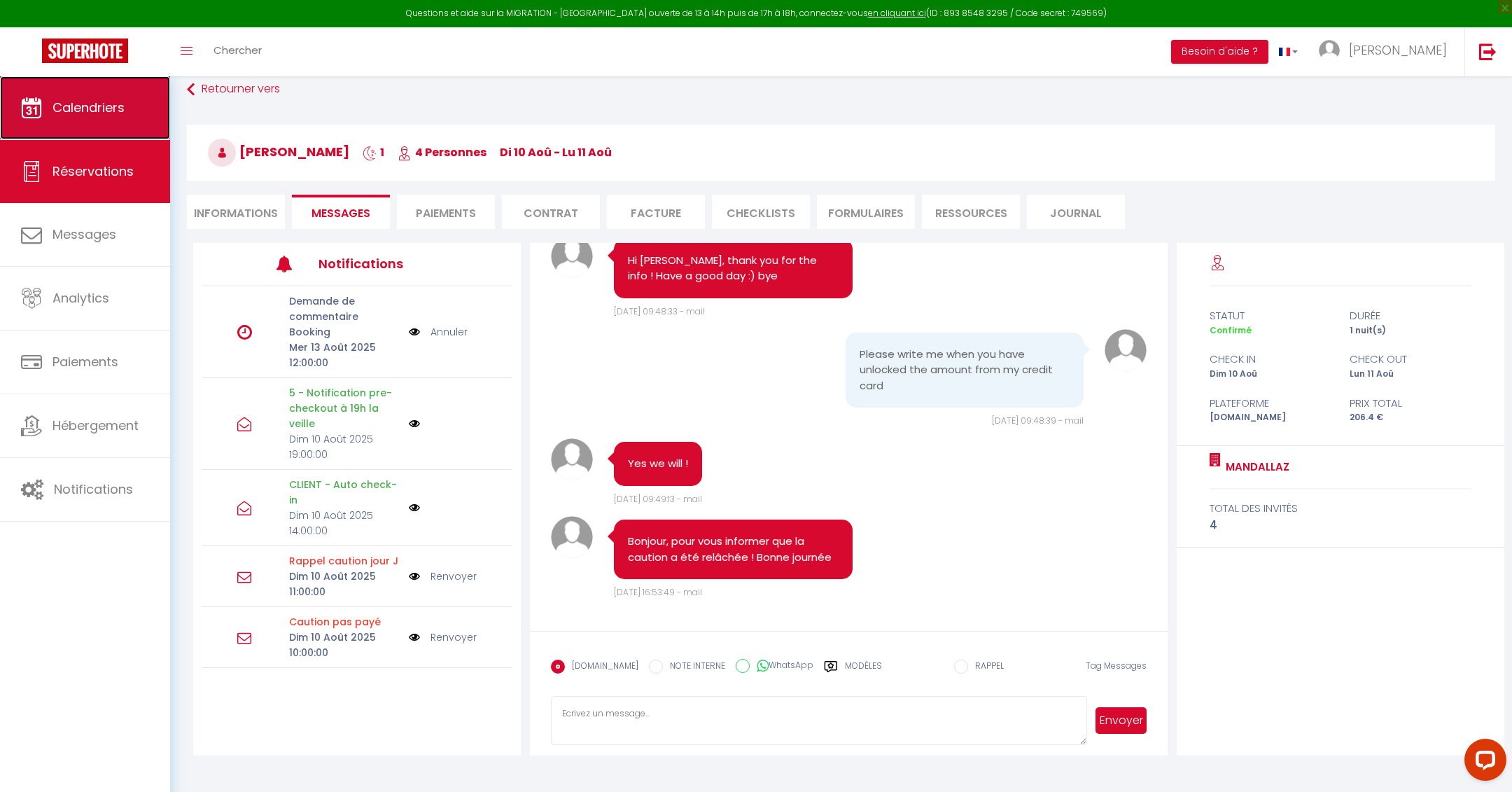
click at [46, 90] on link "Calendriers" at bounding box center [85, 107] width 170 height 63
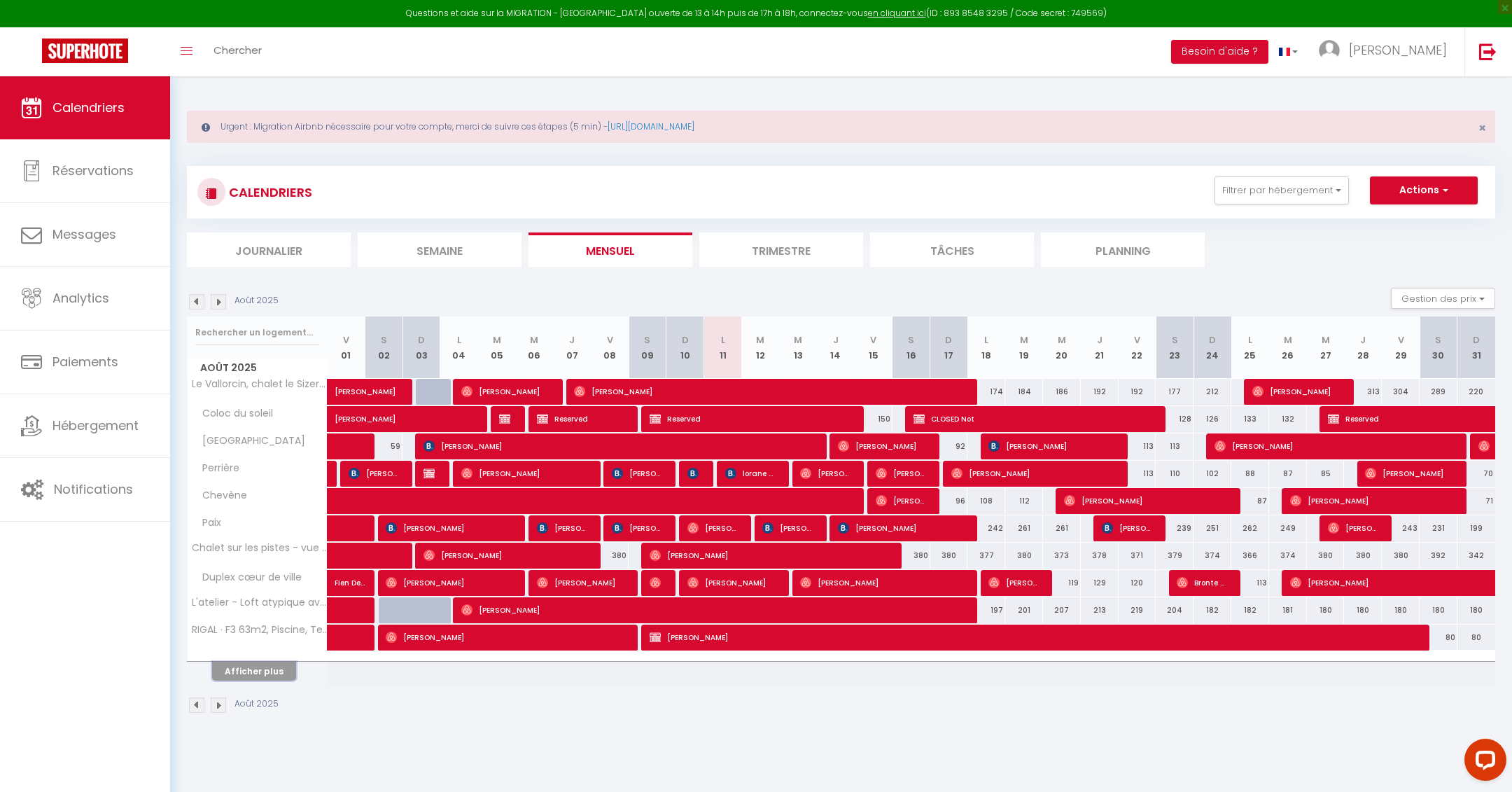
click at [264, 670] on button "Afficher plus" at bounding box center [254, 671] width 84 height 19
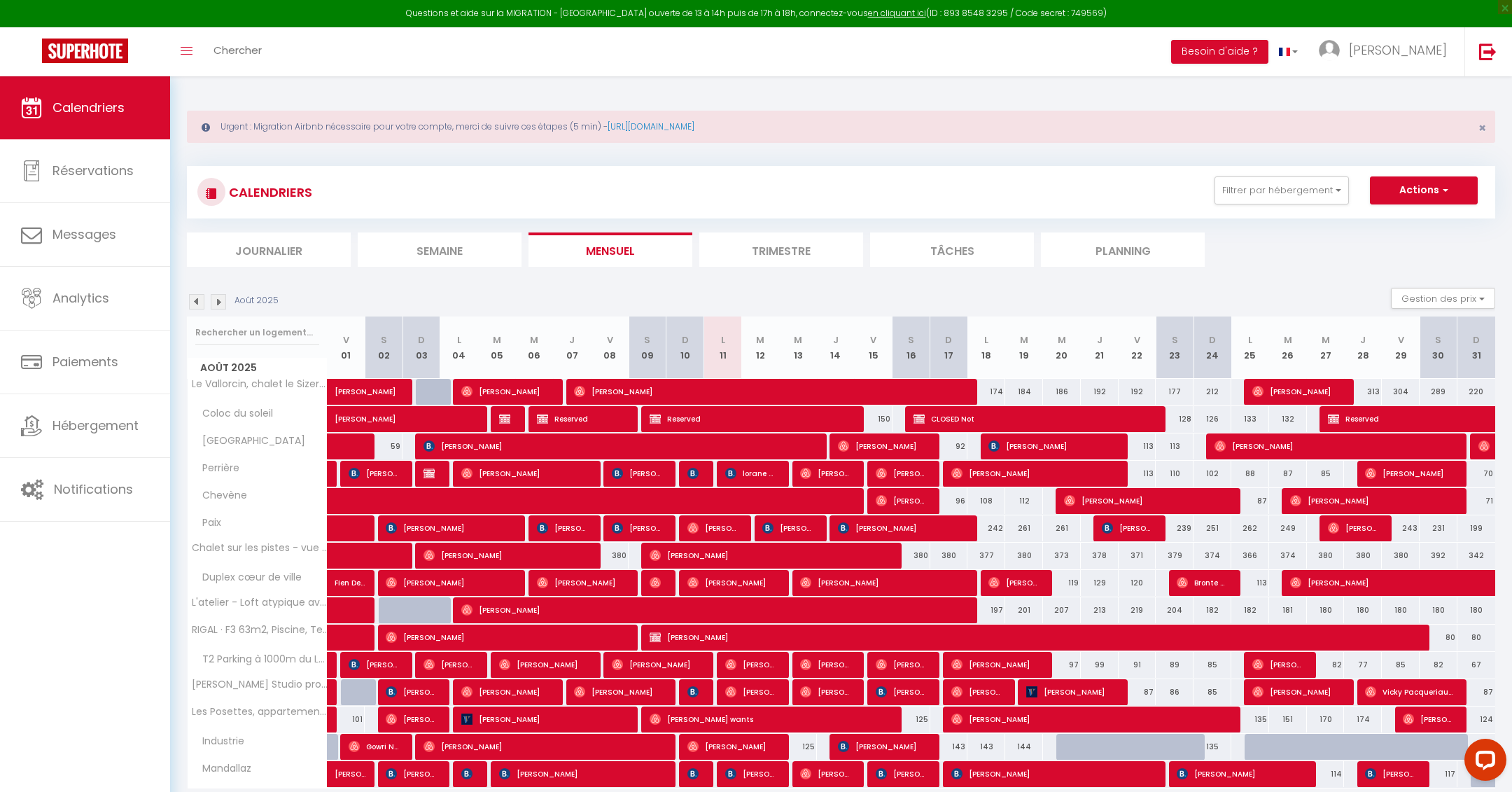
click at [219, 305] on img at bounding box center [218, 302] width 16 height 16
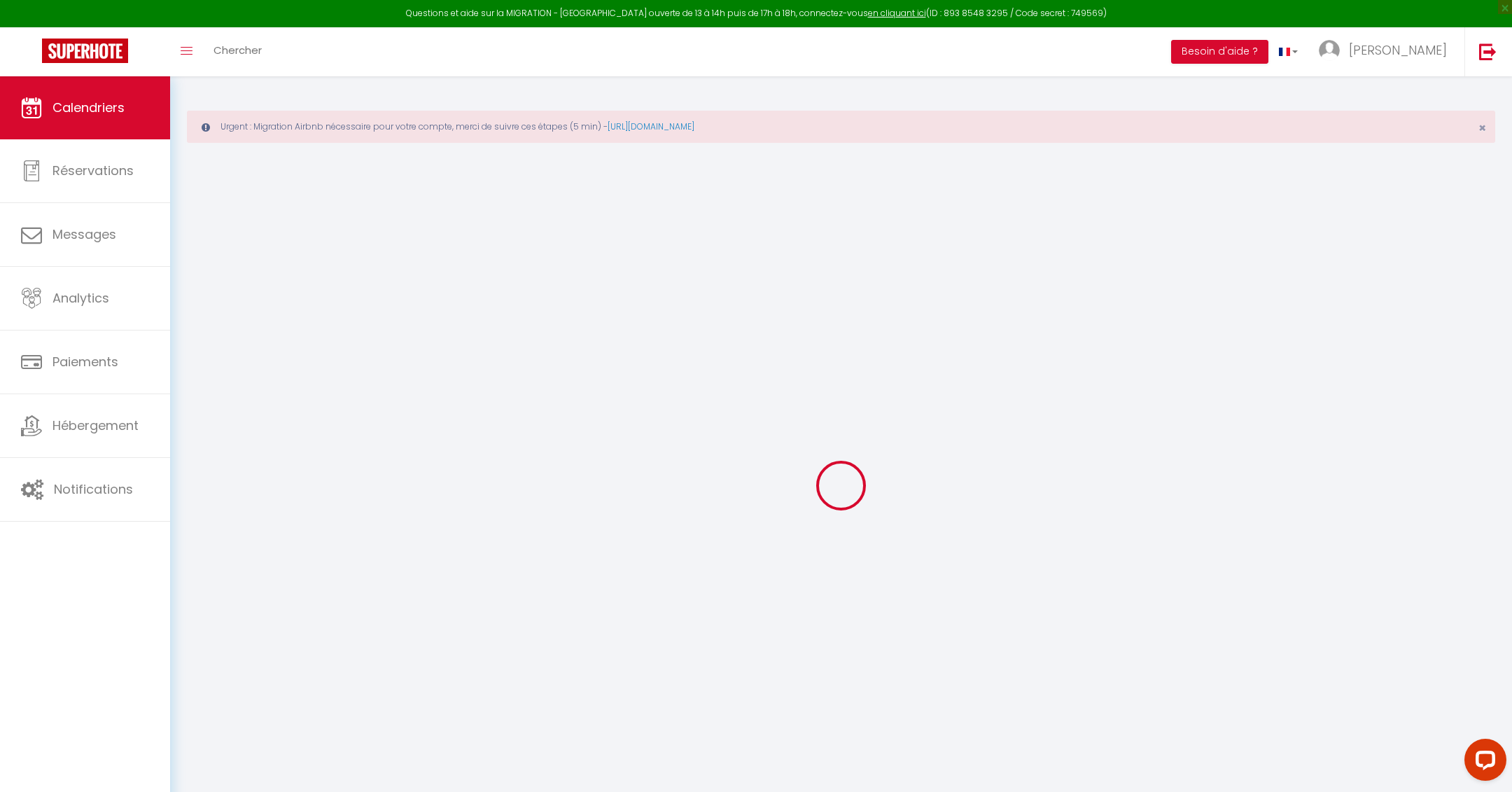
select select
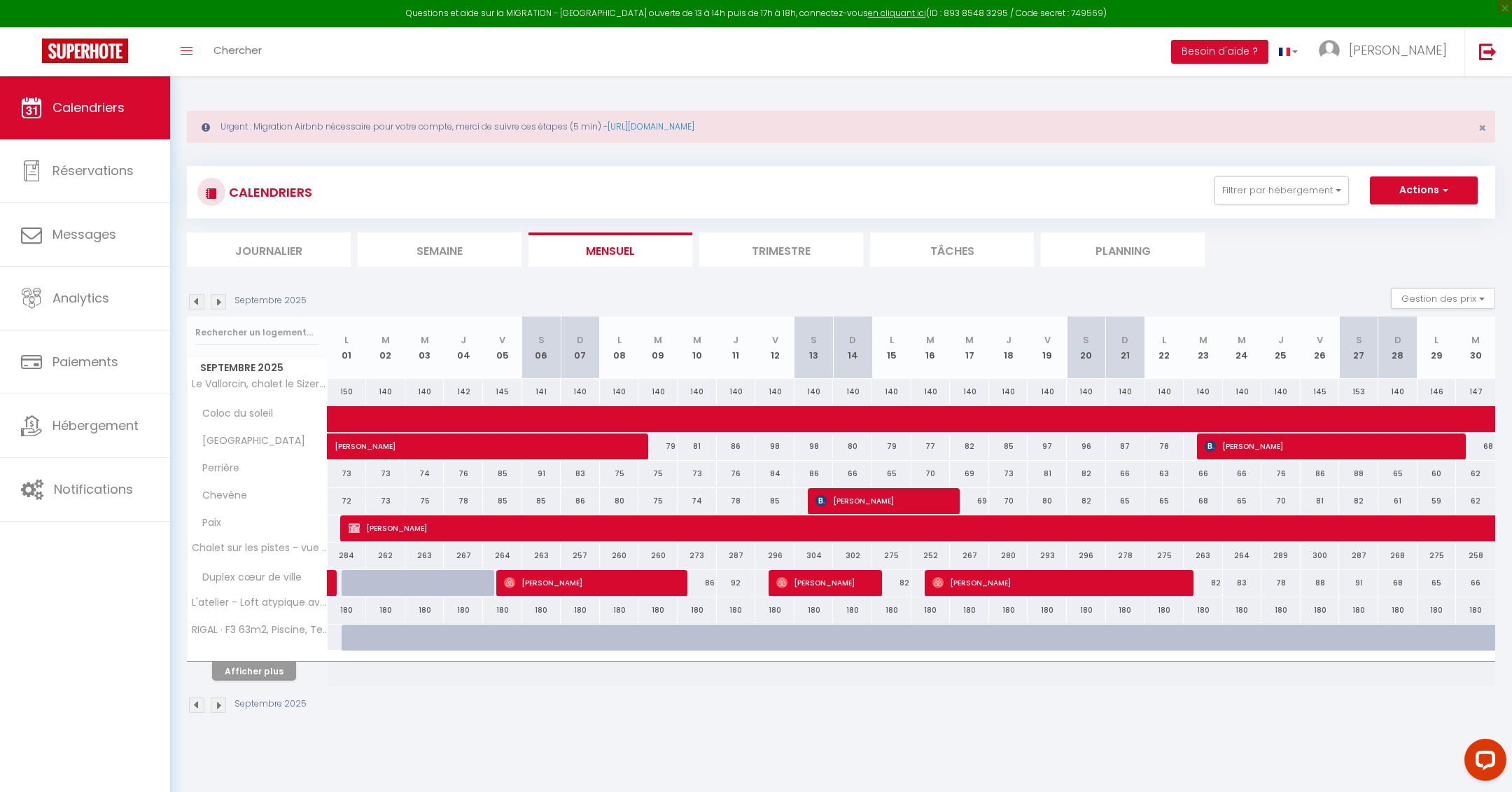
scroll to position [75, 0]
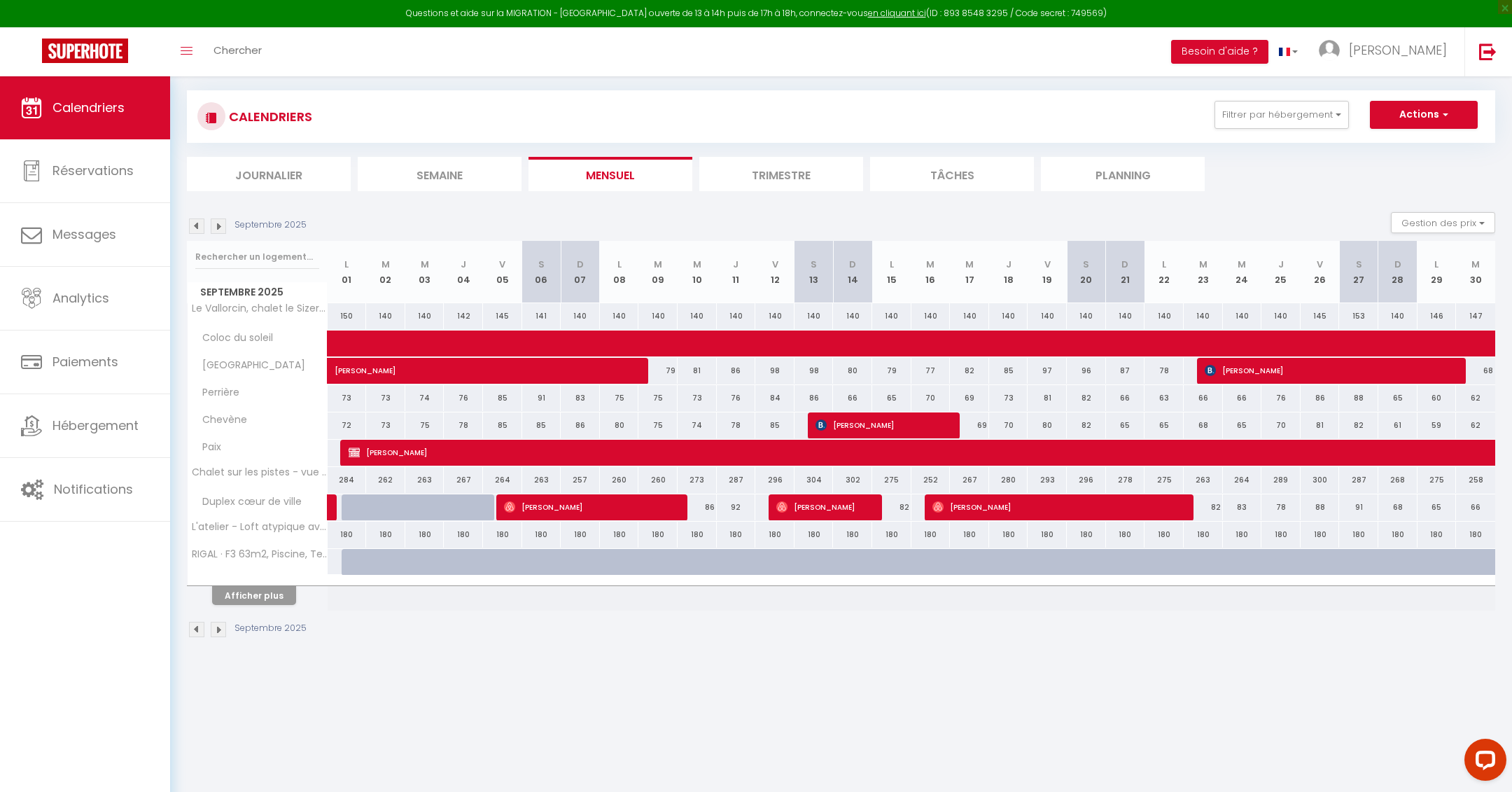
click at [262, 577] on div at bounding box center [257, 581] width 140 height 9
click at [262, 592] on button "Afficher plus" at bounding box center [254, 595] width 84 height 19
select select
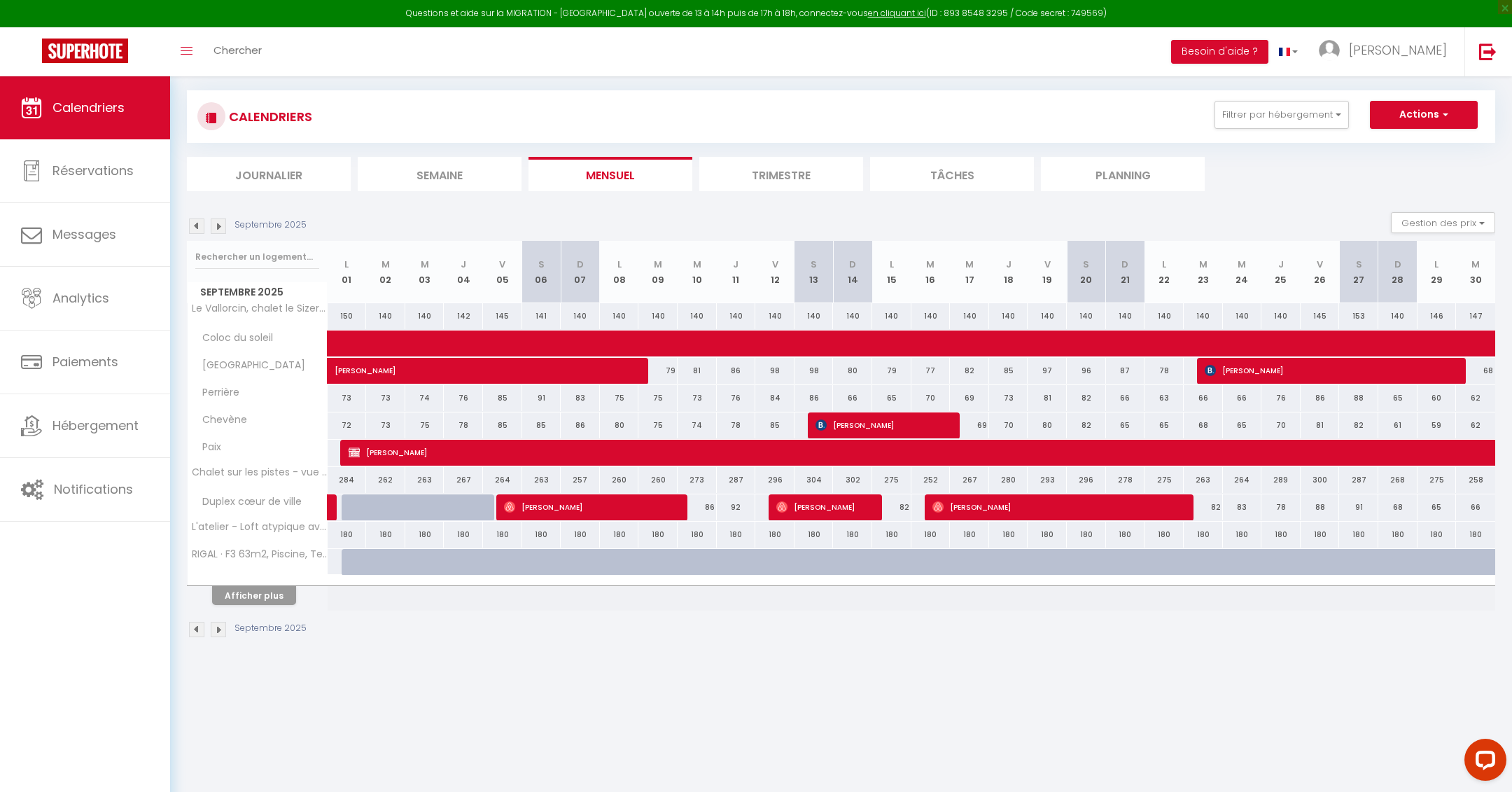
select select
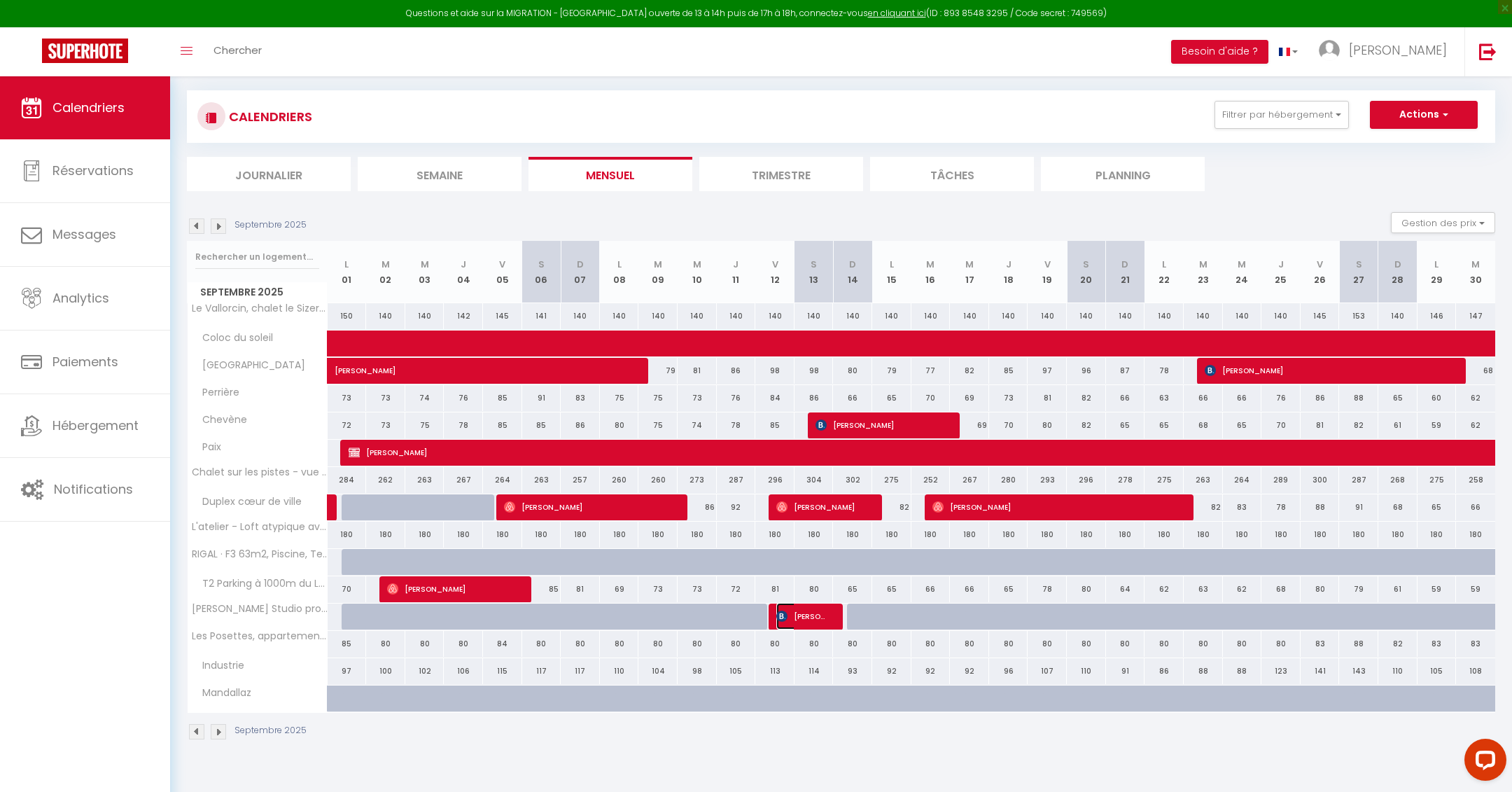
click at [816, 612] on span "[PERSON_NAME]" at bounding box center [803, 616] width 53 height 26
select select "OK"
select select "KO"
select select "0"
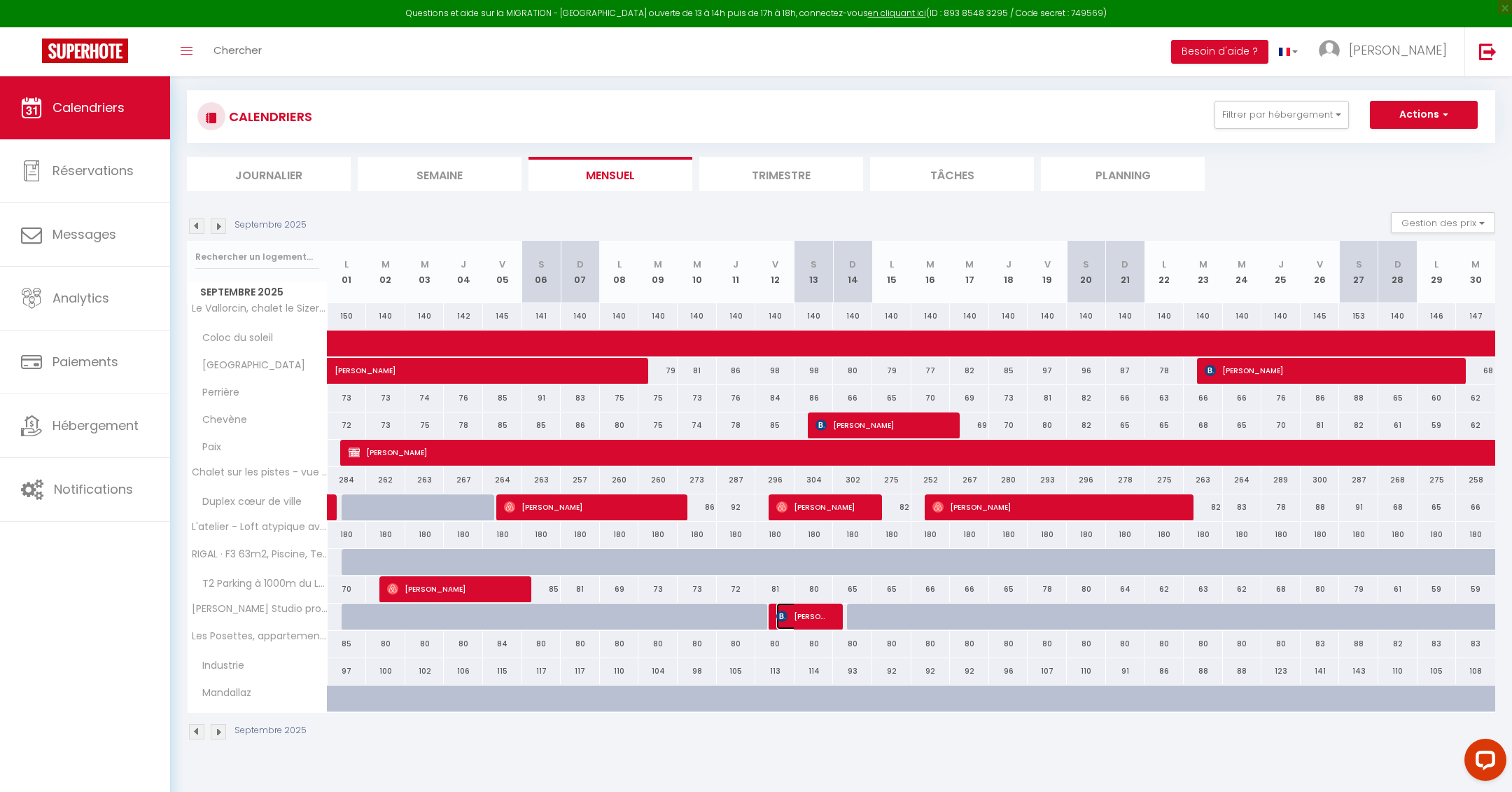
select select "1"
select select
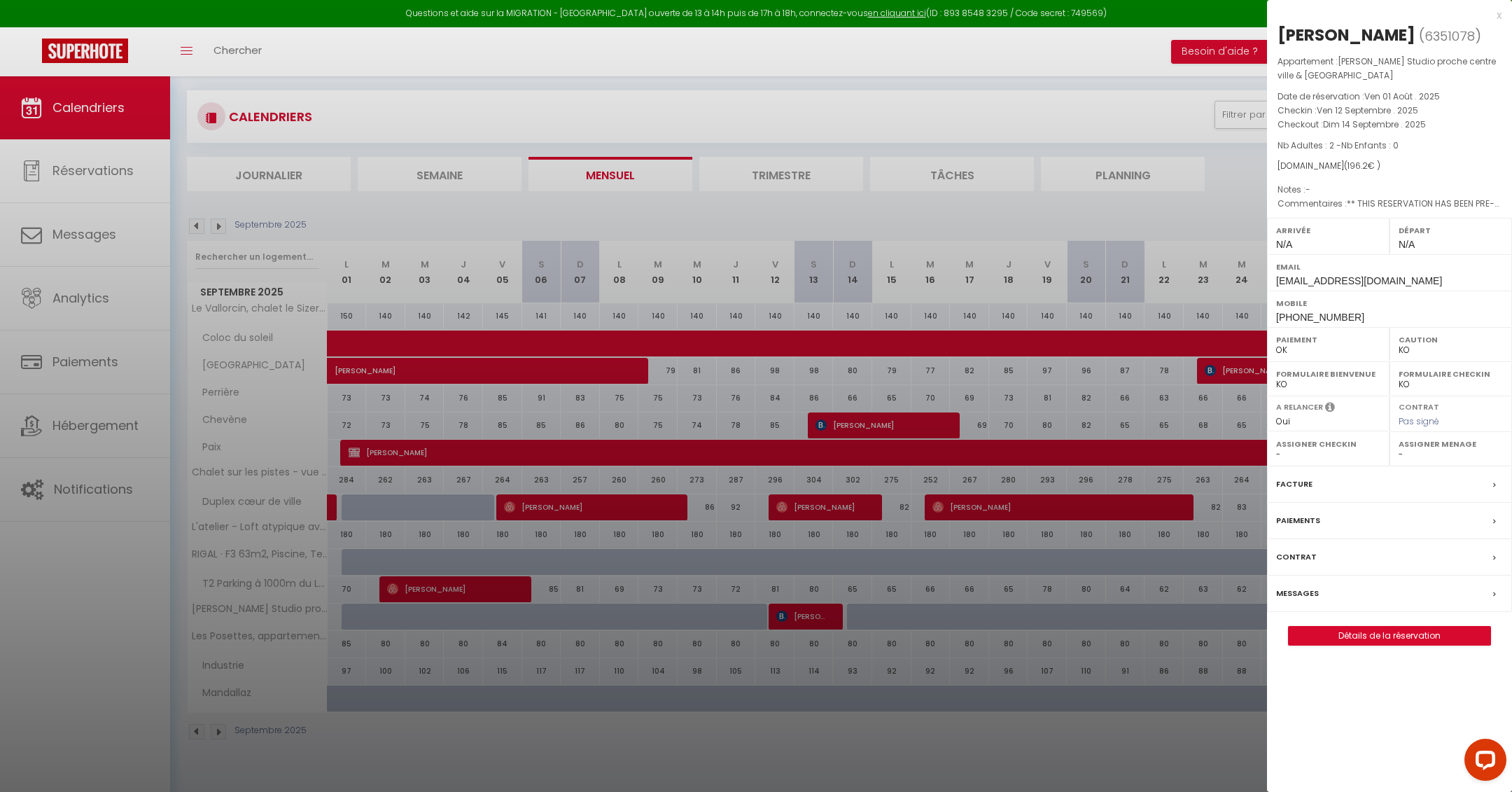
drag, startPoint x: 1277, startPoint y: 35, endPoint x: 1424, endPoint y: 29, distance: 147.1
click at [1424, 29] on h2 "[PERSON_NAME] ( 6351078 )" at bounding box center [1390, 36] width 224 height 24
copy div "[PERSON_NAME]"
click at [1500, 17] on div "x" at bounding box center [1385, 16] width 235 height 17
